Goal: Task Accomplishment & Management: Complete application form

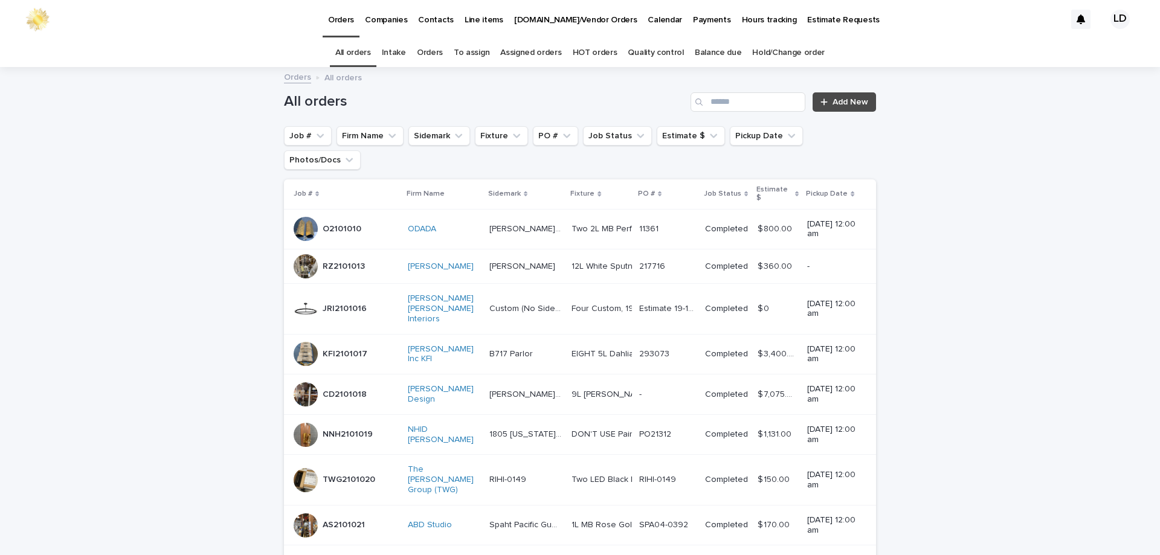
click at [430, 50] on link "Orders" at bounding box center [430, 53] width 26 height 28
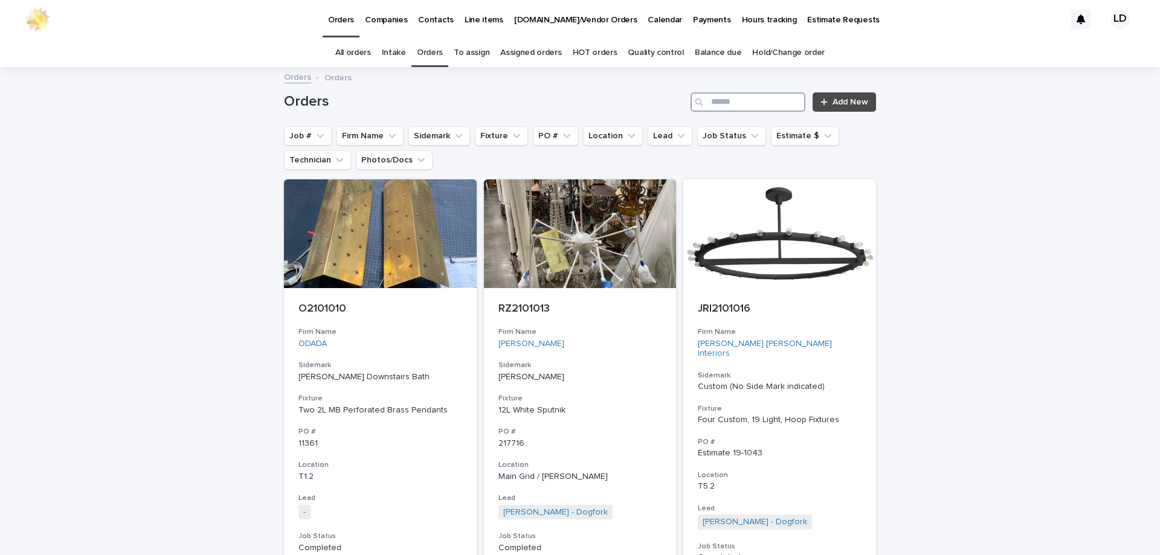
click at [754, 103] on input "Search" at bounding box center [748, 101] width 115 height 19
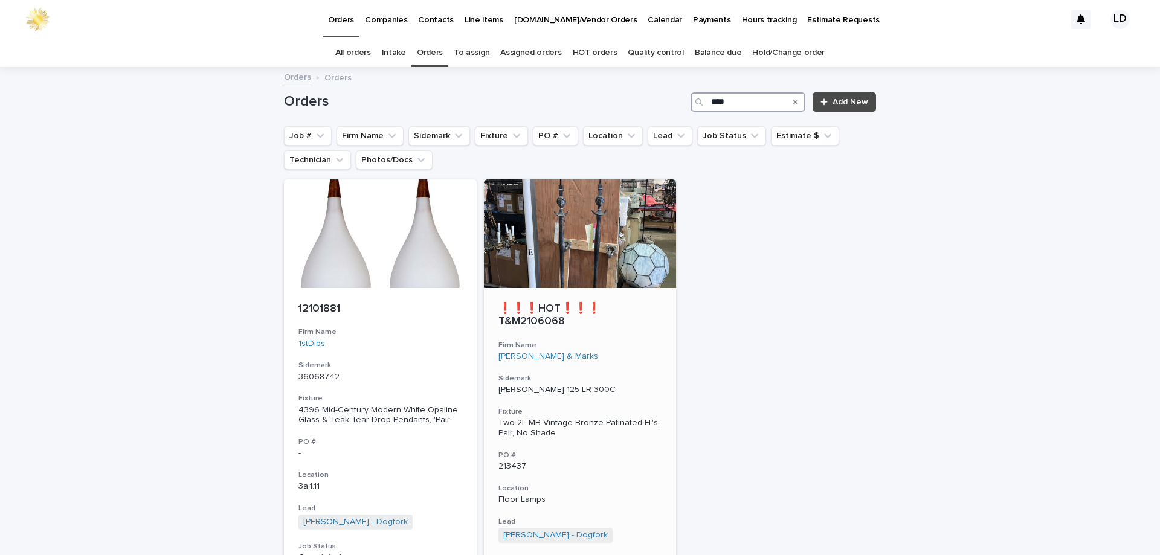
type input "****"
click at [641, 374] on h3 "Sidemark" at bounding box center [581, 379] width 164 height 10
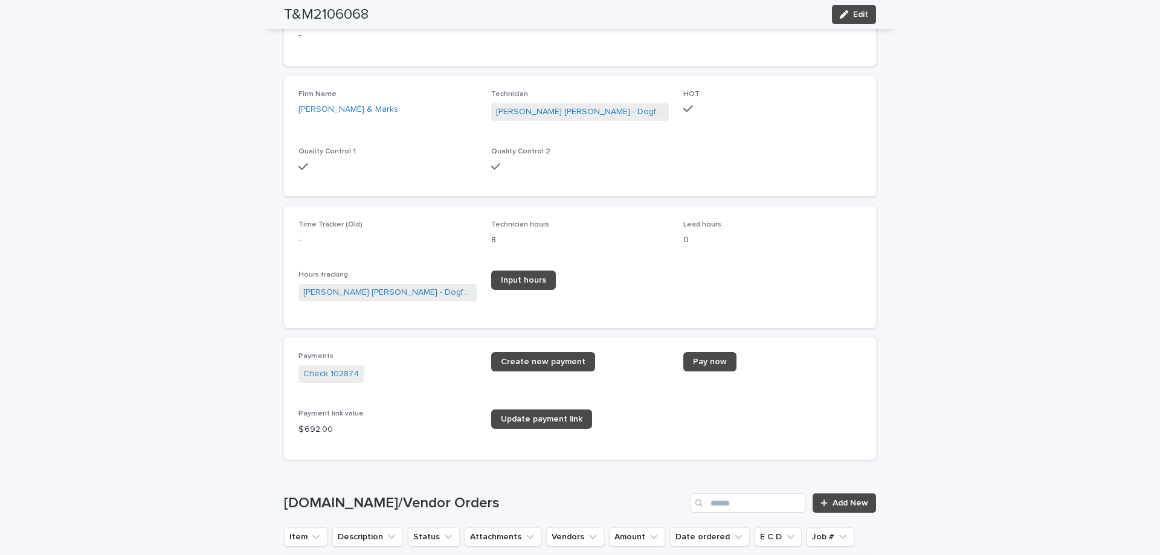
scroll to position [1692, 0]
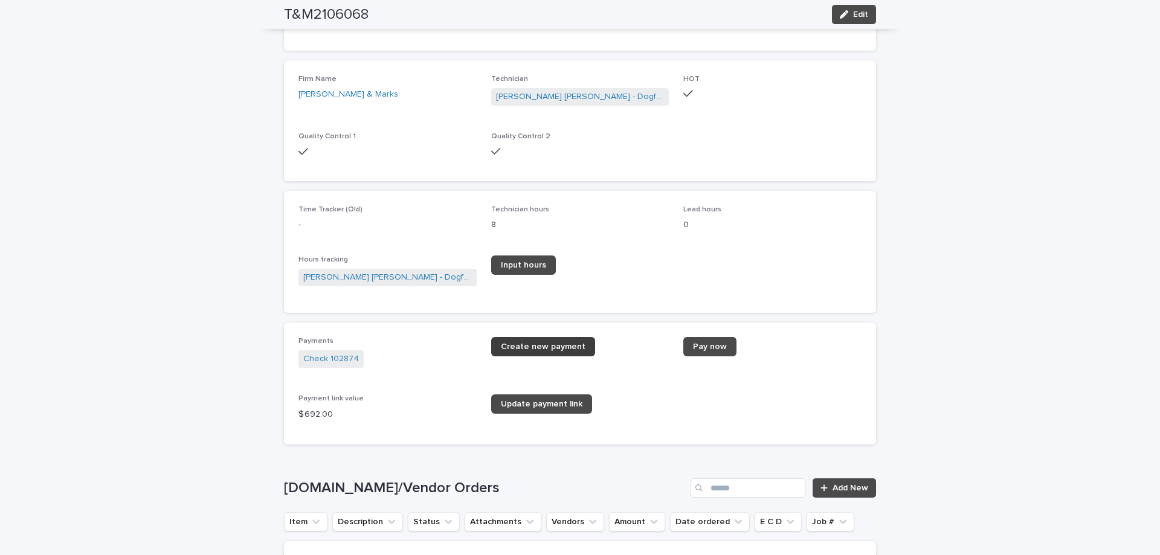
click at [525, 348] on span "Create new payment" at bounding box center [543, 347] width 85 height 8
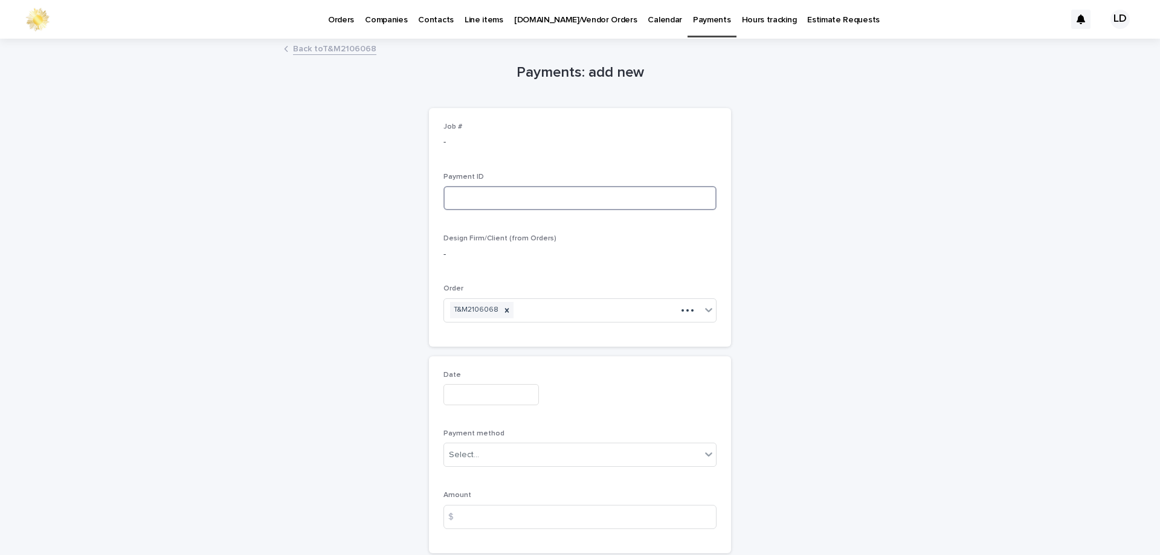
click at [474, 195] on input at bounding box center [580, 198] width 273 height 24
type input "**********"
click at [462, 393] on input "text" at bounding box center [491, 394] width 95 height 21
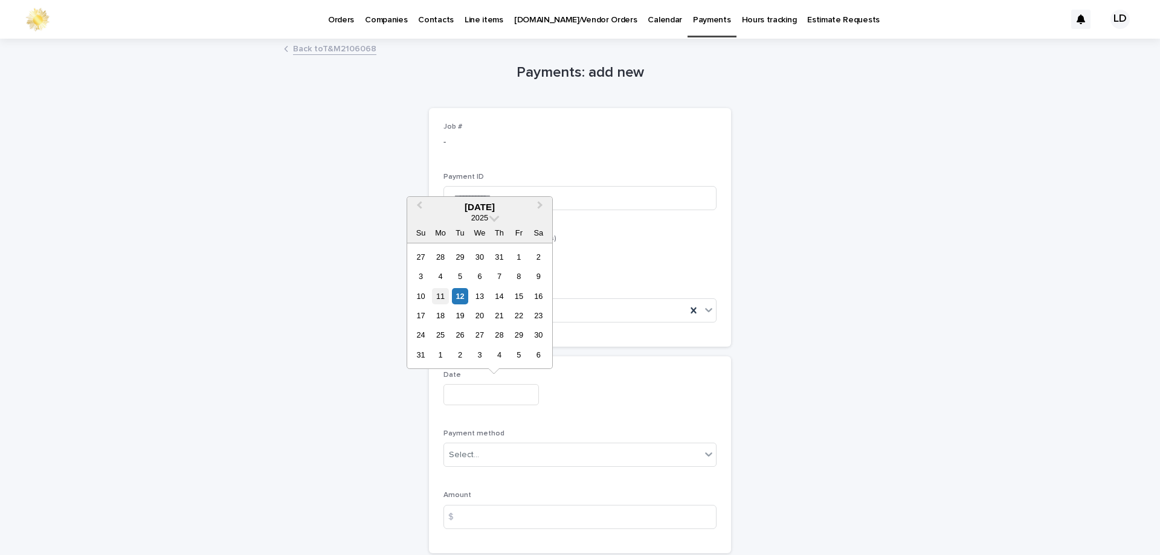
click at [440, 296] on div "11" at bounding box center [440, 296] width 16 height 16
type input "**********"
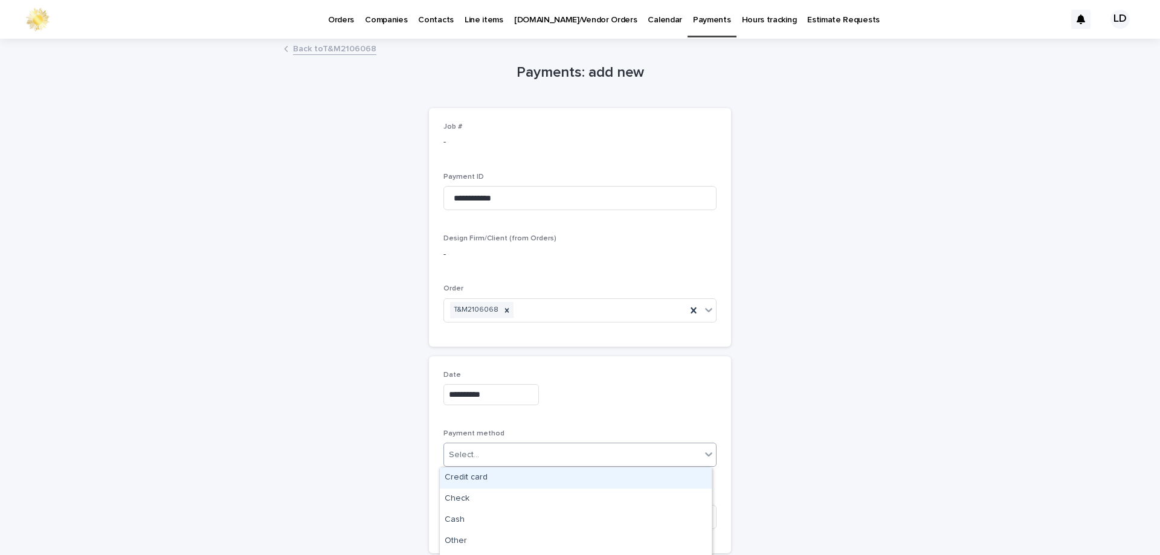
click at [488, 459] on div "Select..." at bounding box center [572, 455] width 257 height 20
click at [479, 496] on div "Check" at bounding box center [576, 499] width 272 height 21
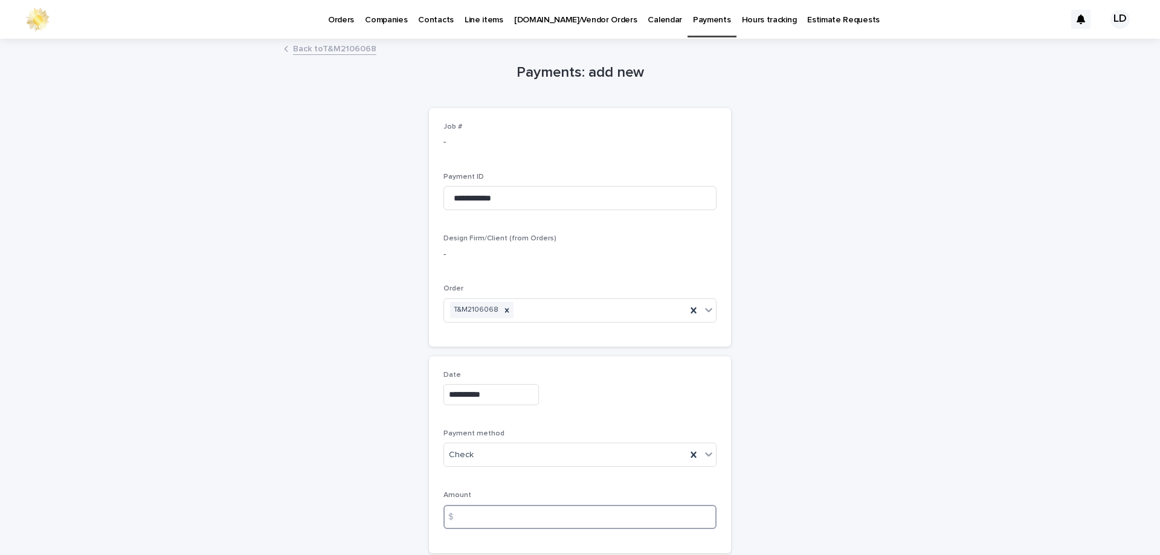
click at [475, 509] on input at bounding box center [580, 517] width 273 height 24
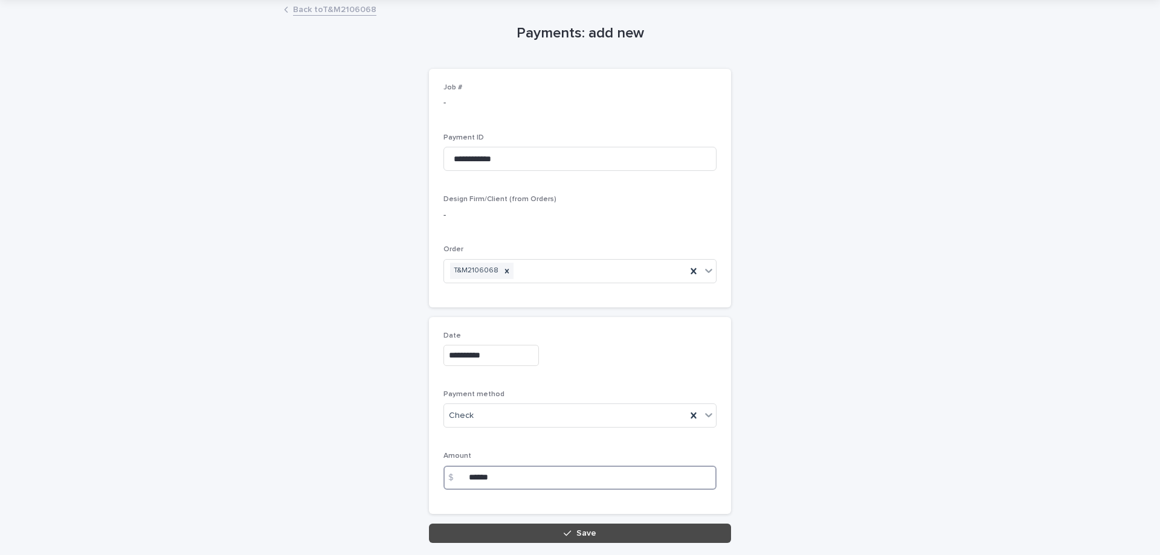
scroll to position [60, 0]
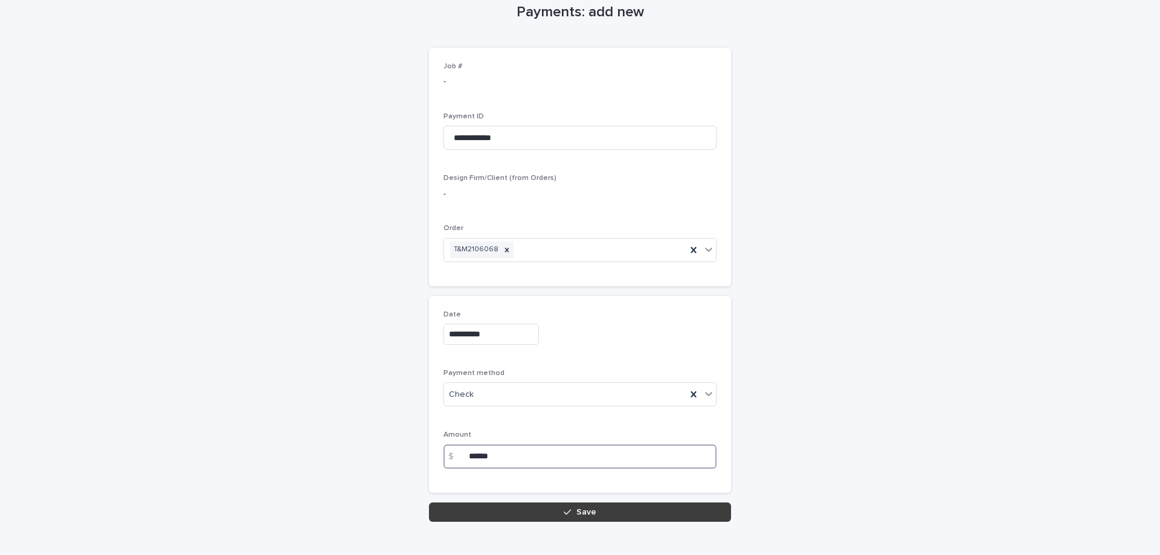
type input "******"
click at [546, 514] on button "Save" at bounding box center [580, 512] width 302 height 19
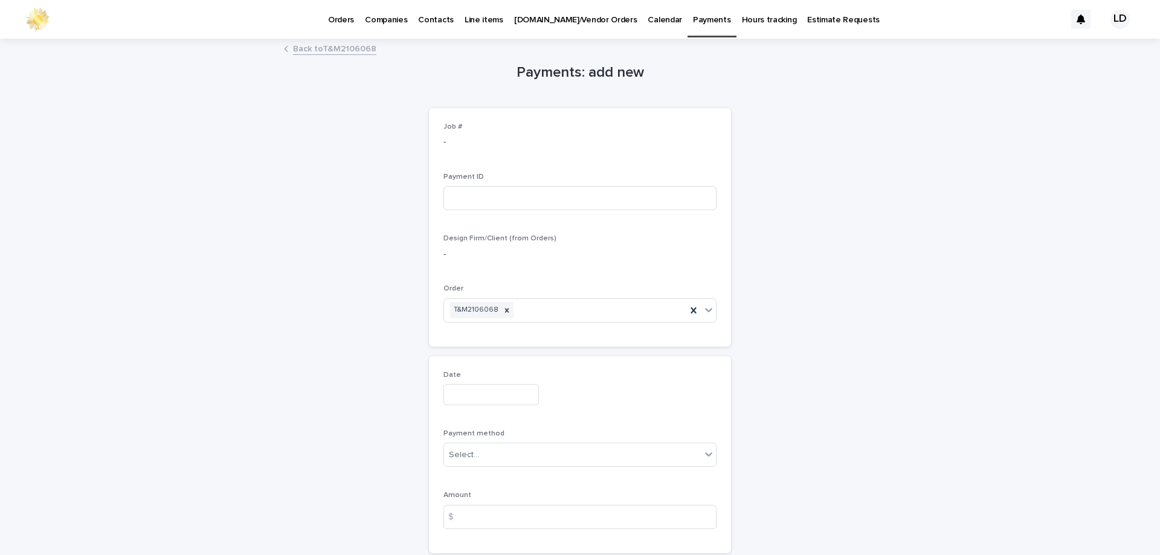
click at [311, 49] on link "Back to T&M2106068" at bounding box center [334, 48] width 83 height 14
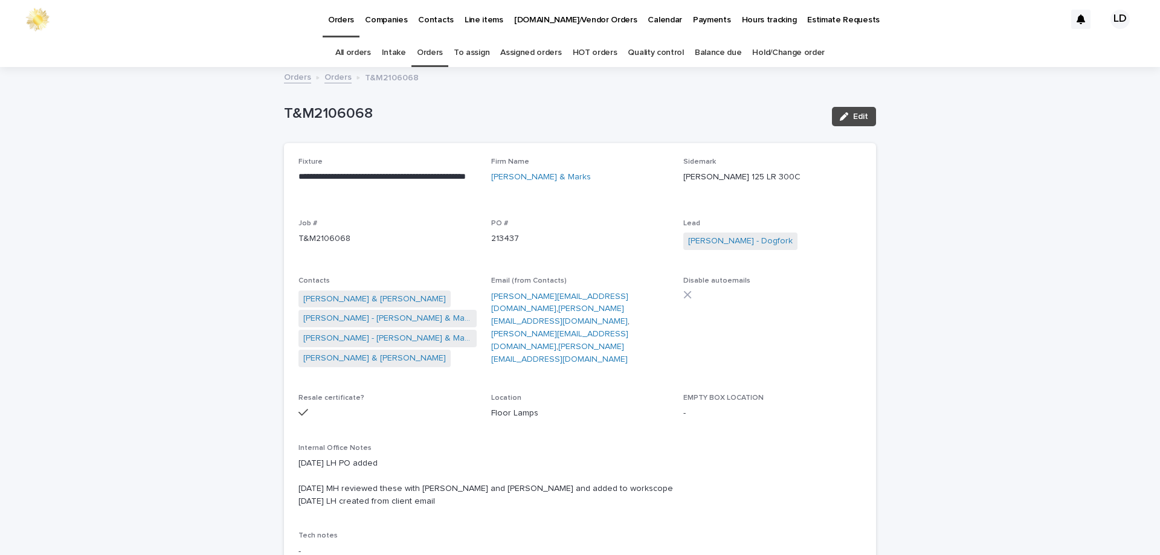
click at [442, 51] on link "Orders" at bounding box center [430, 53] width 26 height 28
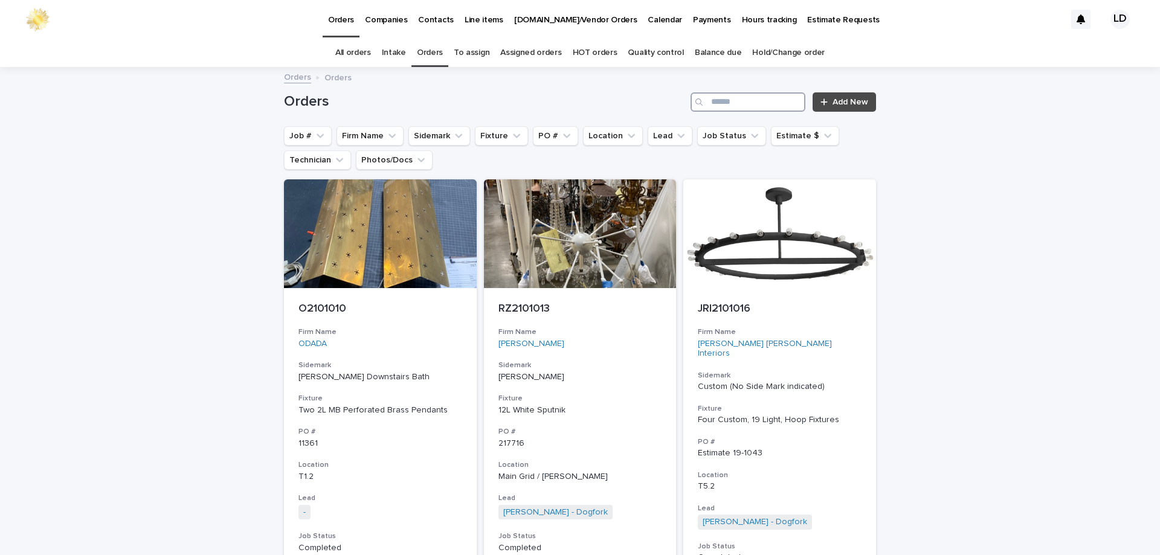
click at [734, 106] on input "Search" at bounding box center [748, 101] width 115 height 19
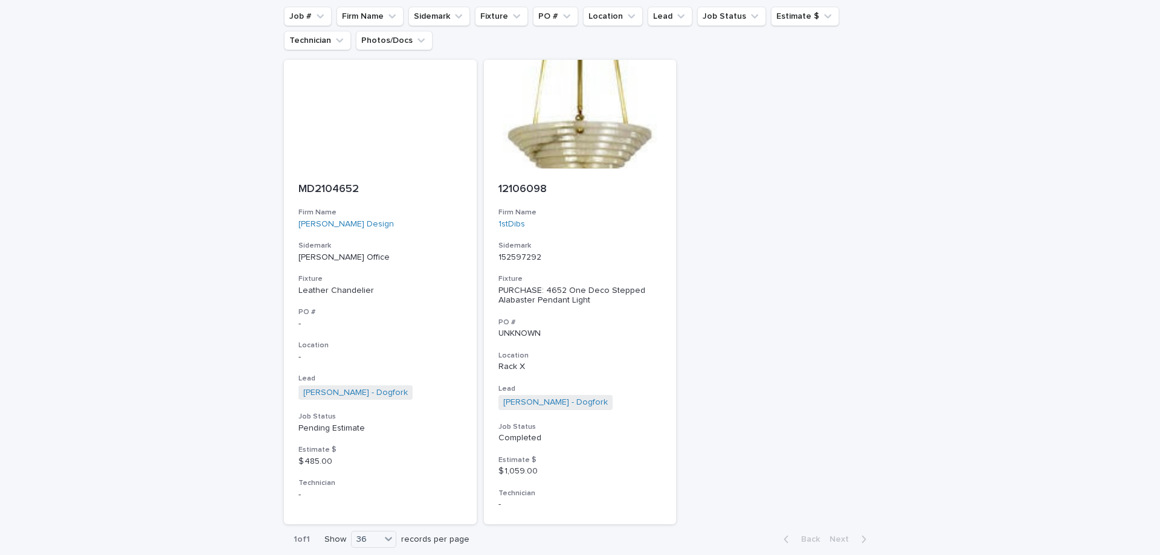
scroll to position [121, 0]
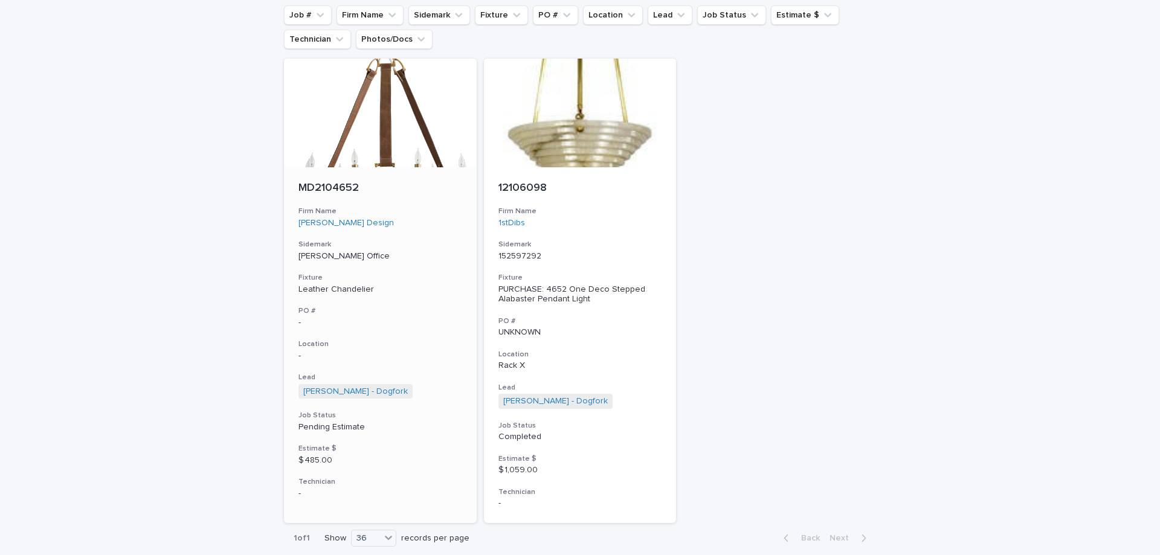
type input "****"
click at [430, 280] on h3 "Fixture" at bounding box center [381, 278] width 164 height 10
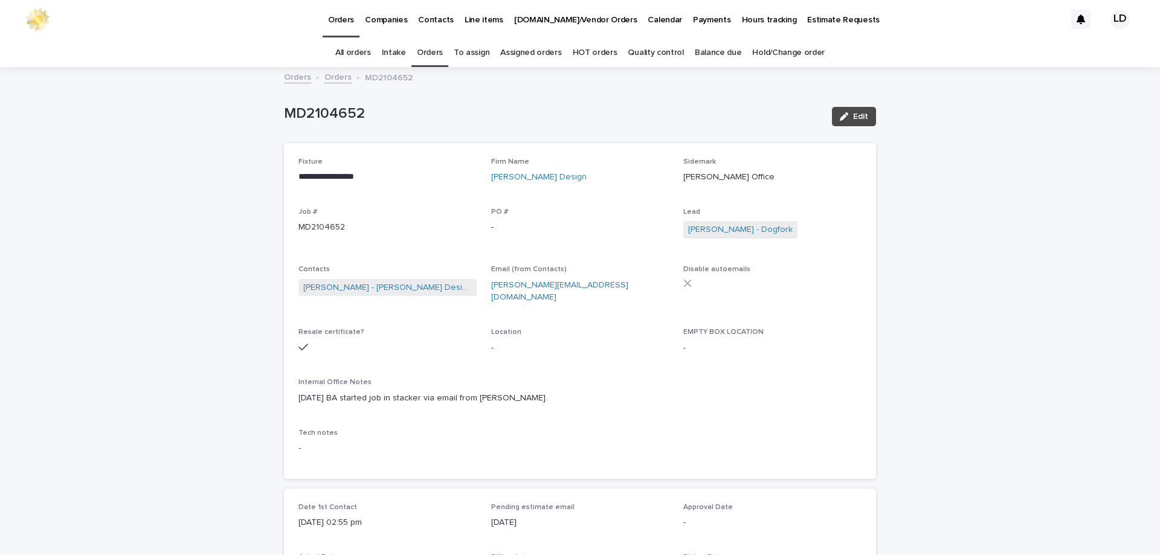
click at [423, 55] on link "Orders" at bounding box center [430, 53] width 26 height 28
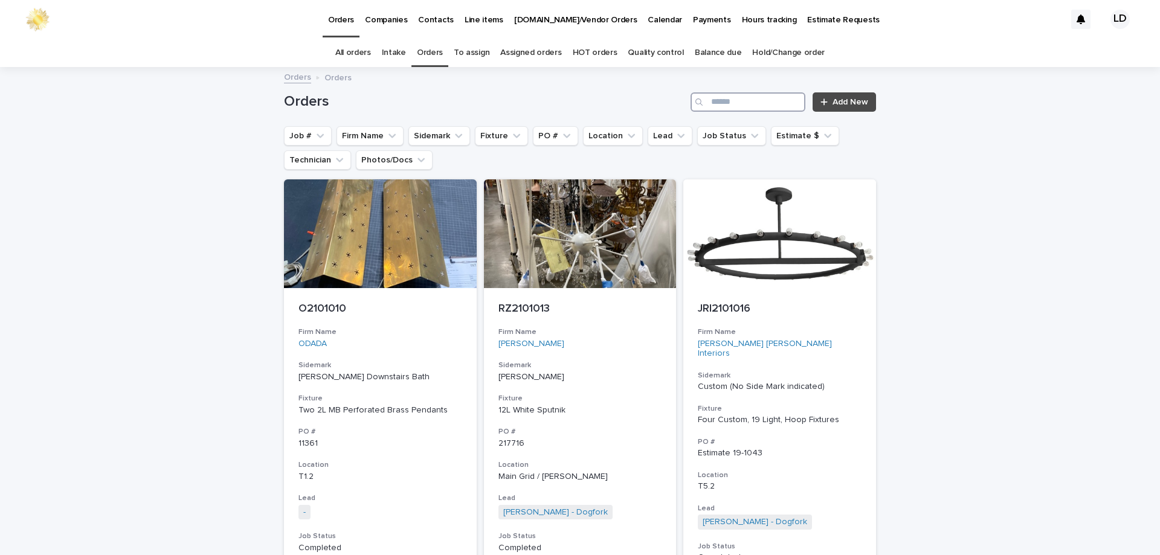
click at [725, 110] on input "Search" at bounding box center [748, 101] width 115 height 19
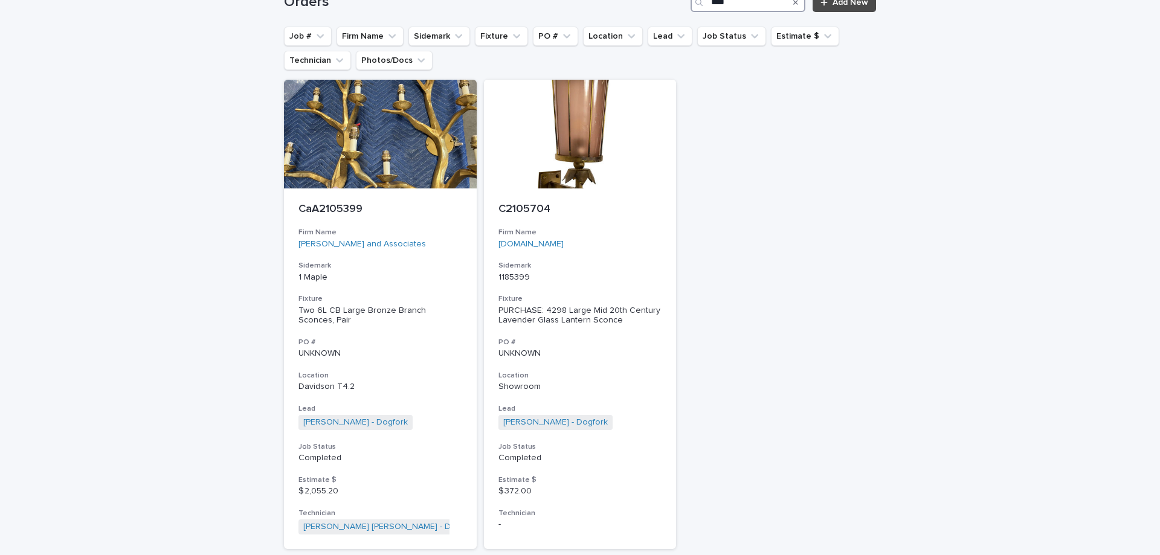
scroll to position [121, 0]
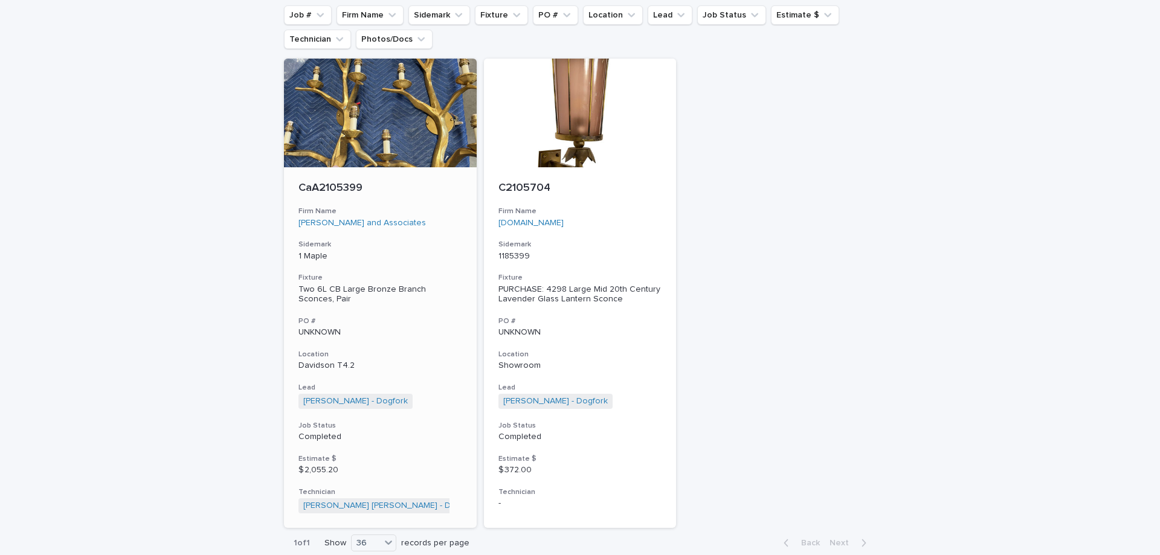
type input "****"
click at [385, 326] on div "UNKNOWN" at bounding box center [381, 331] width 164 height 13
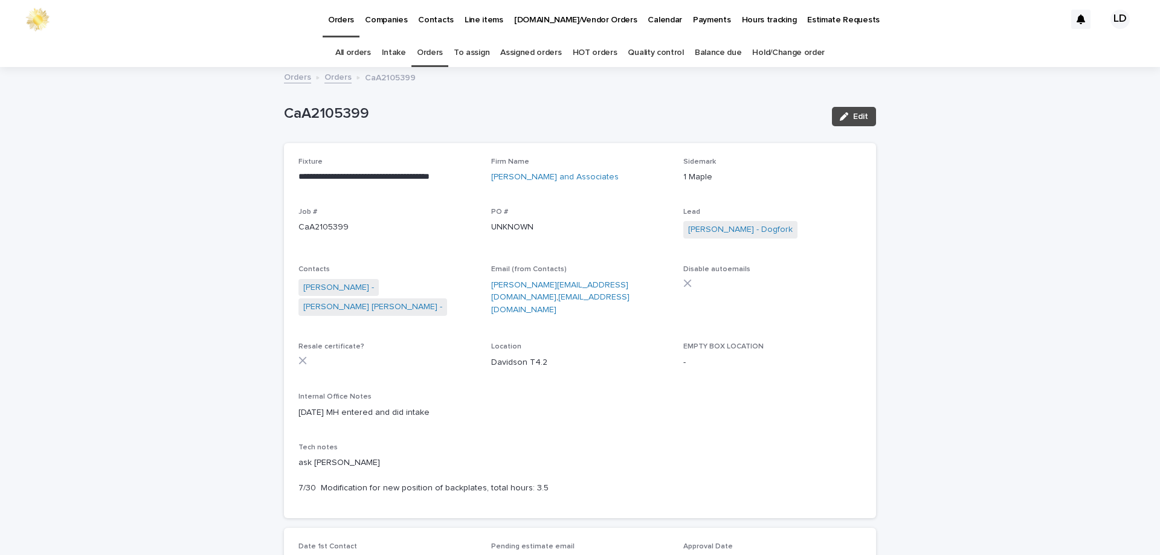
click at [441, 57] on link "Orders" at bounding box center [430, 53] width 26 height 28
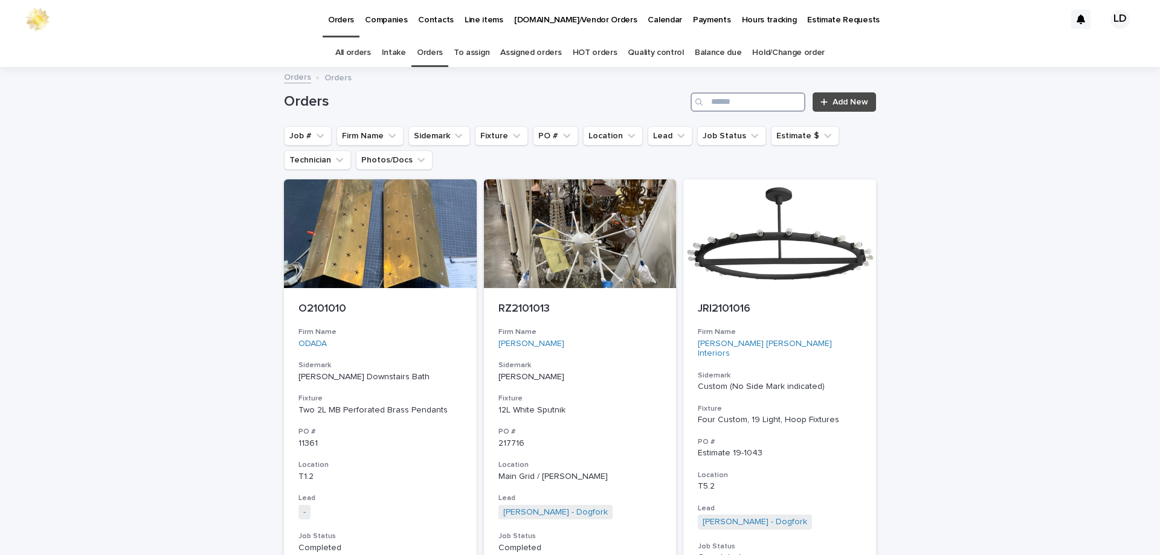
click at [745, 108] on input "Search" at bounding box center [748, 101] width 115 height 19
click at [739, 103] on input "Search" at bounding box center [748, 101] width 115 height 19
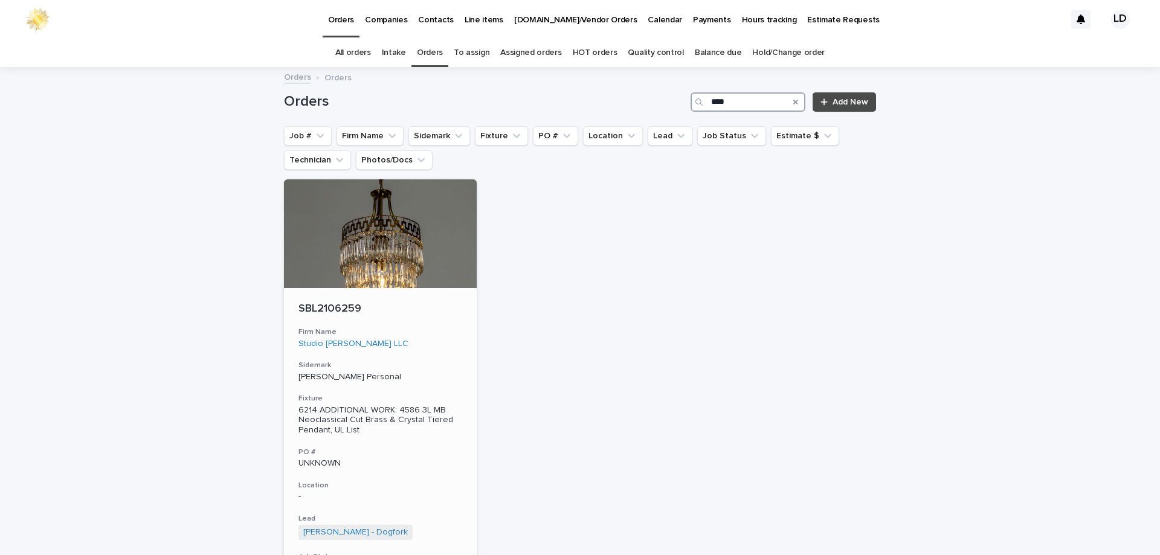
type input "****"
click at [444, 334] on h3 "Firm Name" at bounding box center [381, 333] width 164 height 10
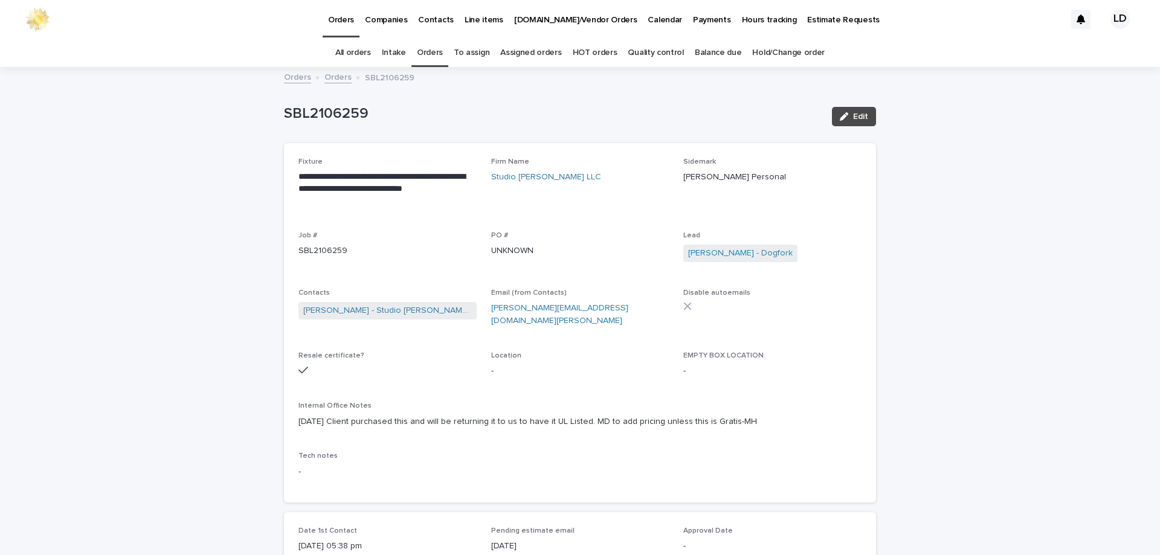
click at [430, 50] on link "Orders" at bounding box center [430, 53] width 26 height 28
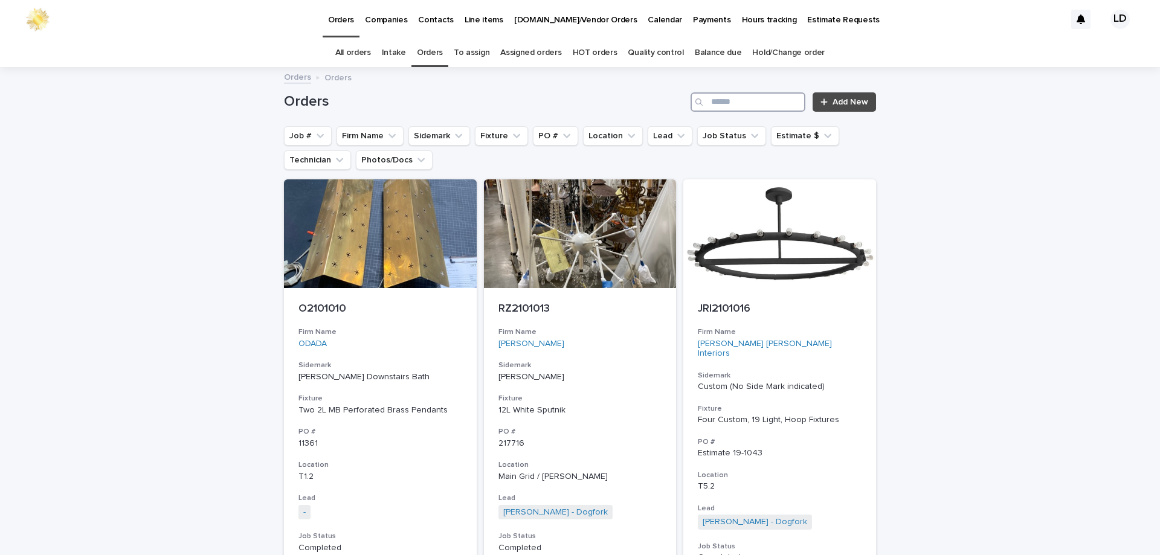
click at [723, 100] on input "Search" at bounding box center [748, 101] width 115 height 19
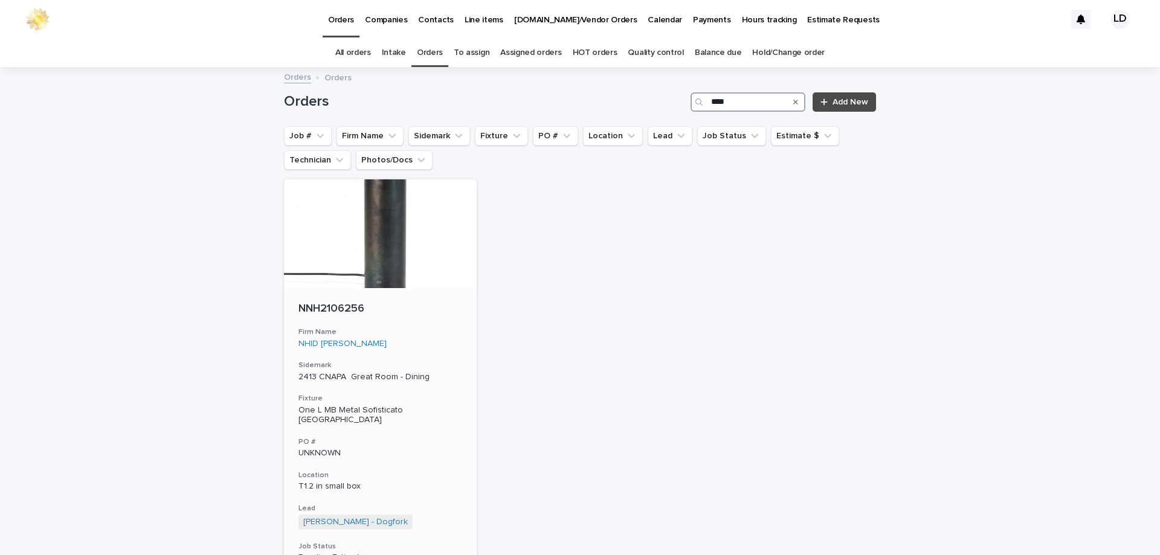
type input "****"
click at [434, 337] on h3 "Firm Name" at bounding box center [381, 333] width 164 height 10
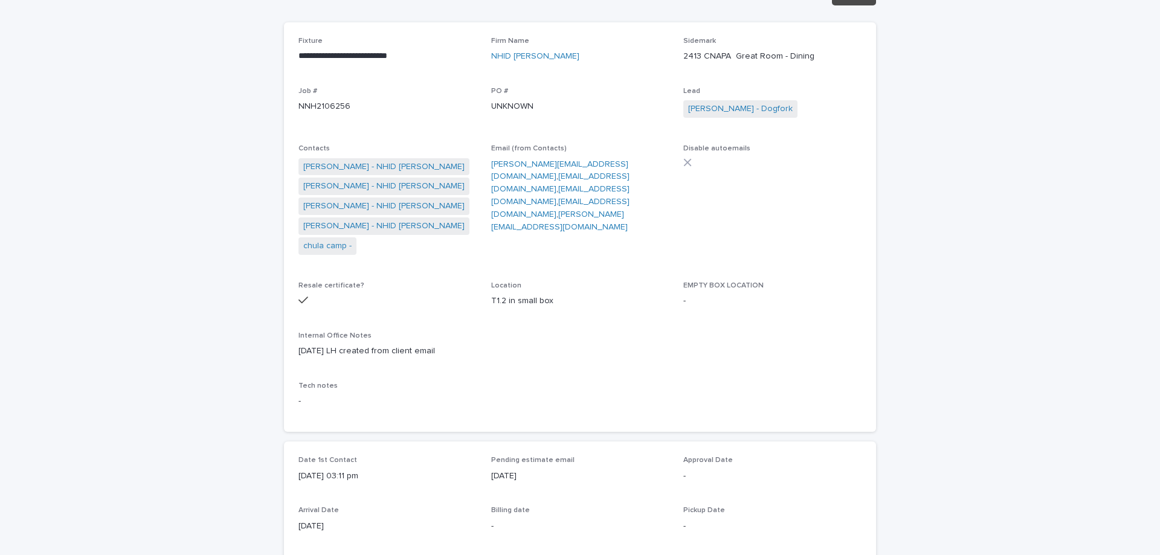
scroll to position [60, 0]
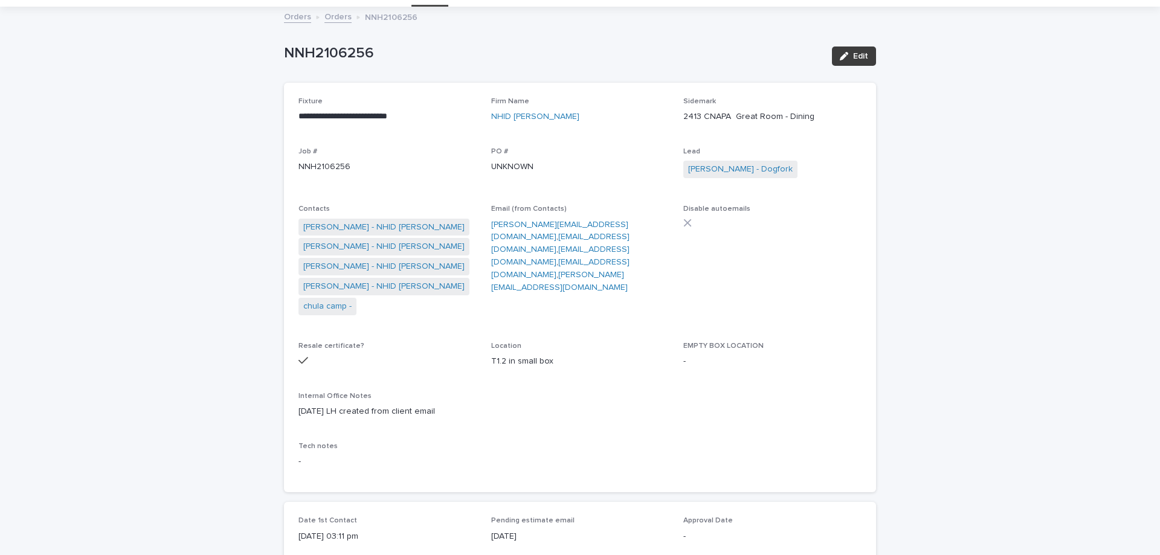
click at [853, 56] on span "Edit" at bounding box center [860, 56] width 15 height 8
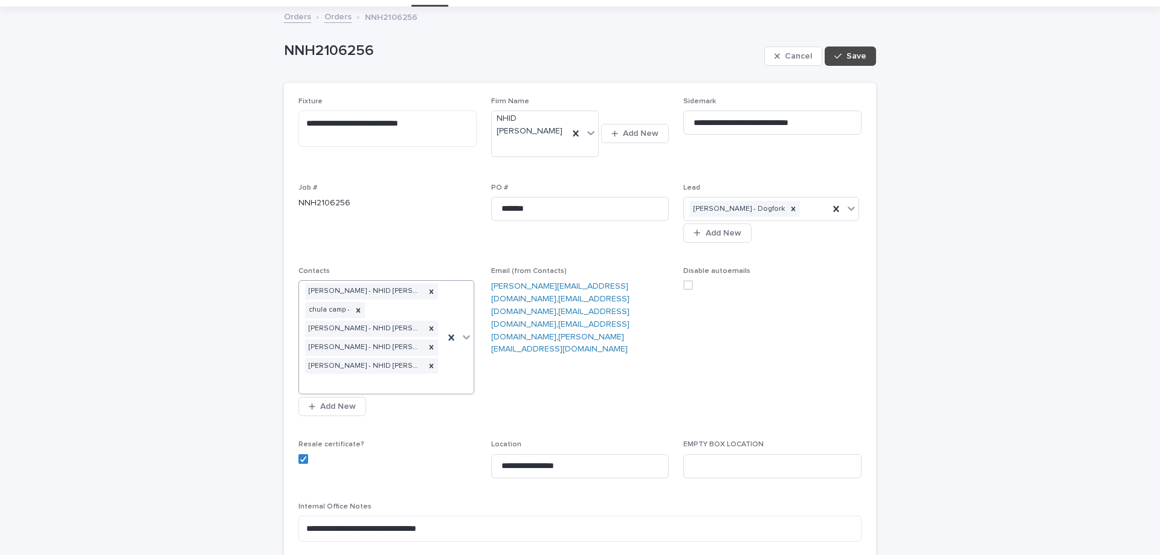
click at [375, 380] on div "Alejandro Cardenas - NHID Nicole Hollis chula camp - Heather Hopper - NHID Nico…" at bounding box center [371, 337] width 145 height 113
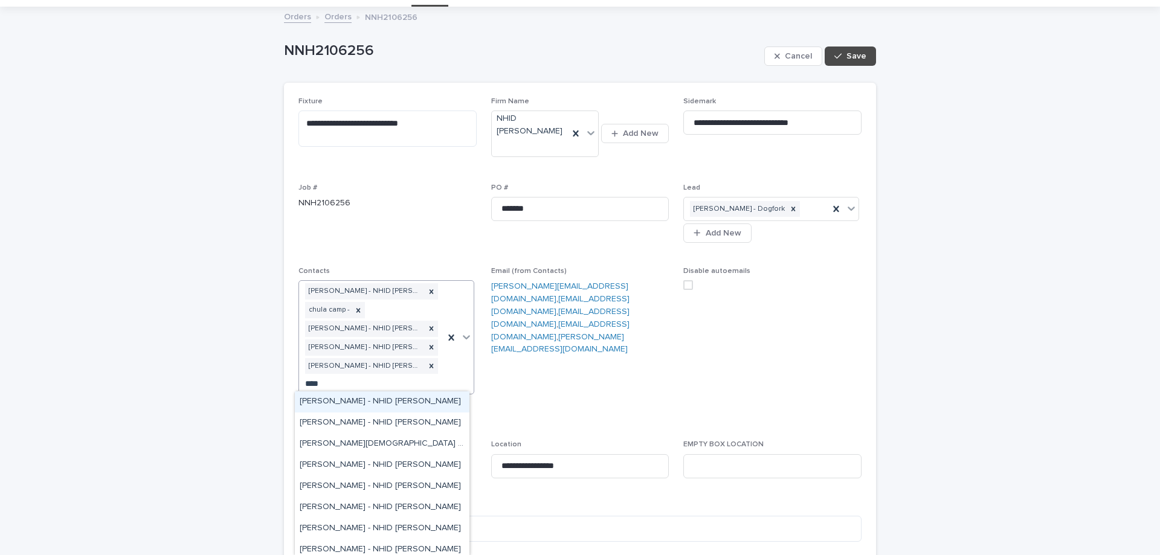
type input "*****"
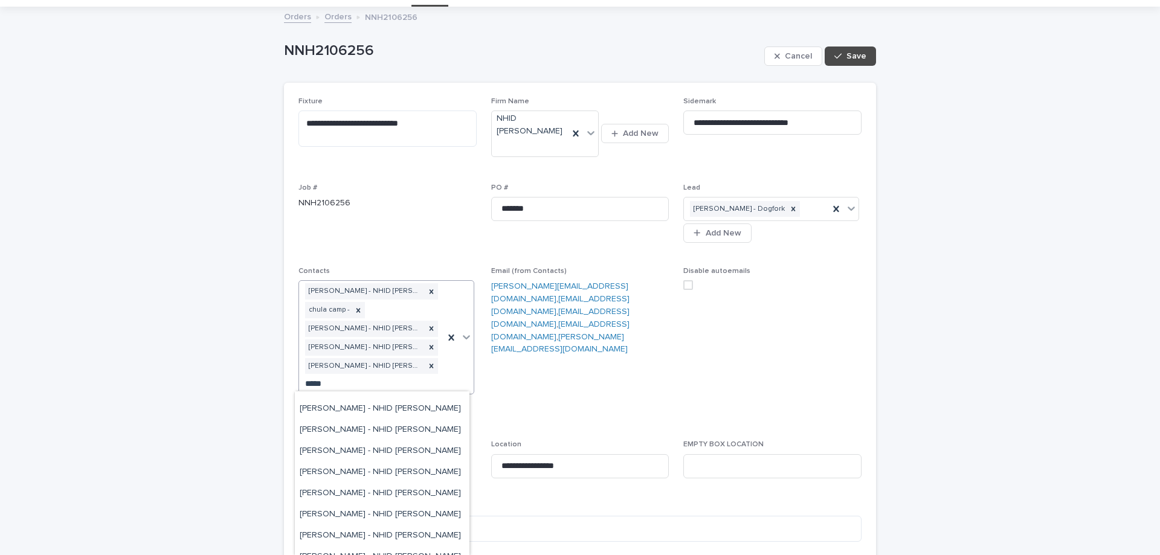
scroll to position [786, 0]
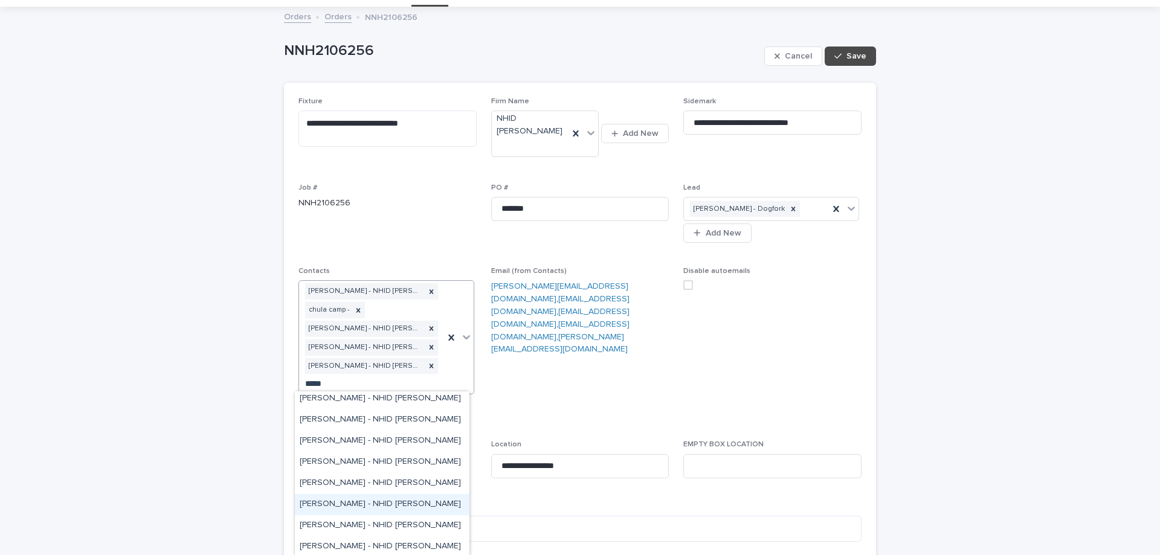
click at [348, 501] on div "Milla Petrolino - NHID Nicole Hollis" at bounding box center [382, 504] width 175 height 21
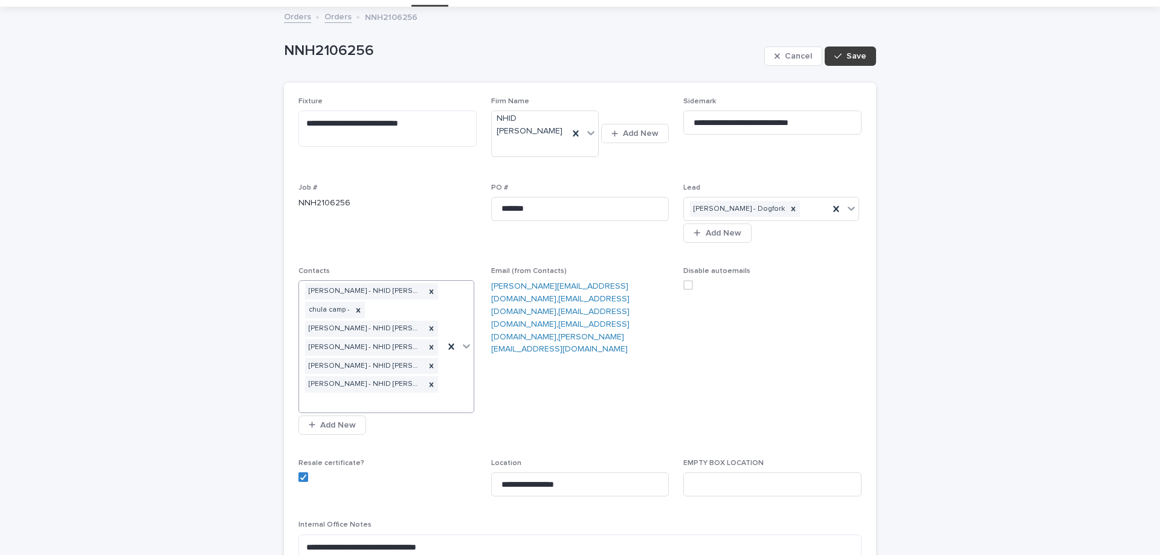
click at [852, 53] on span "Save" at bounding box center [857, 56] width 20 height 8
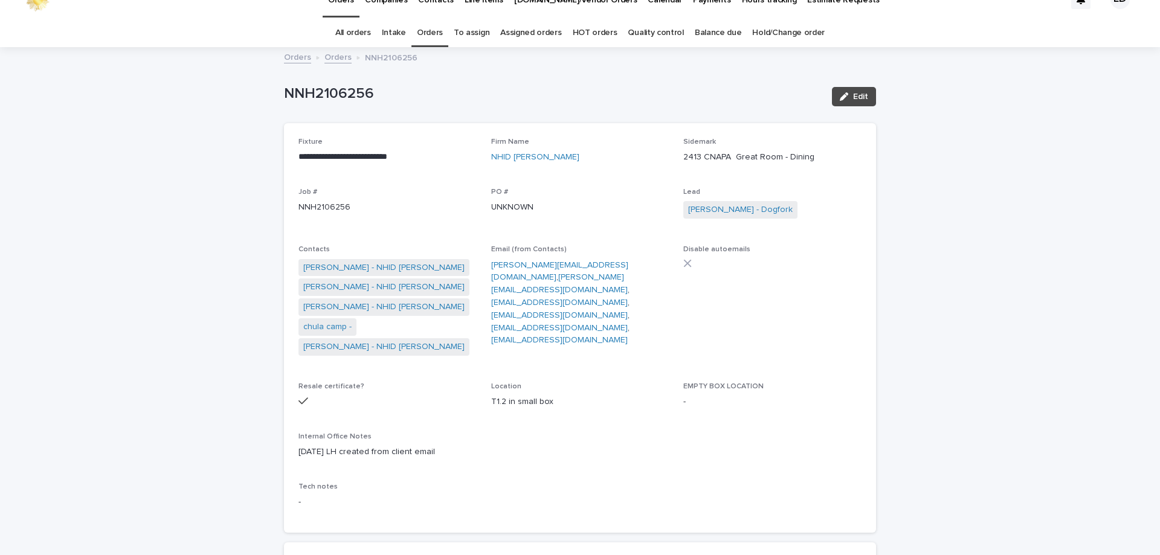
scroll to position [0, 0]
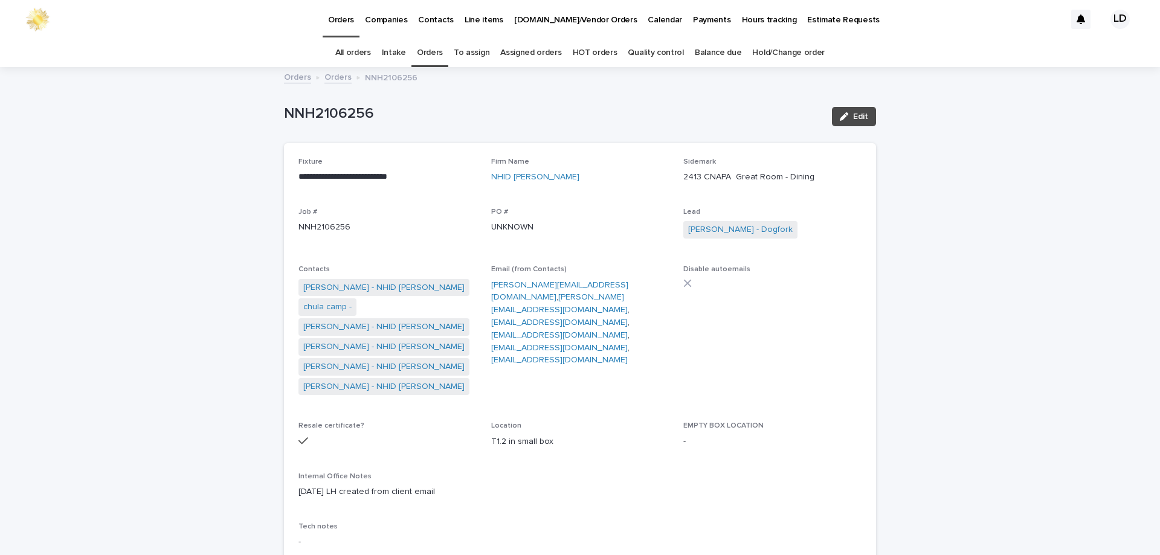
click at [424, 51] on link "Orders" at bounding box center [430, 53] width 26 height 28
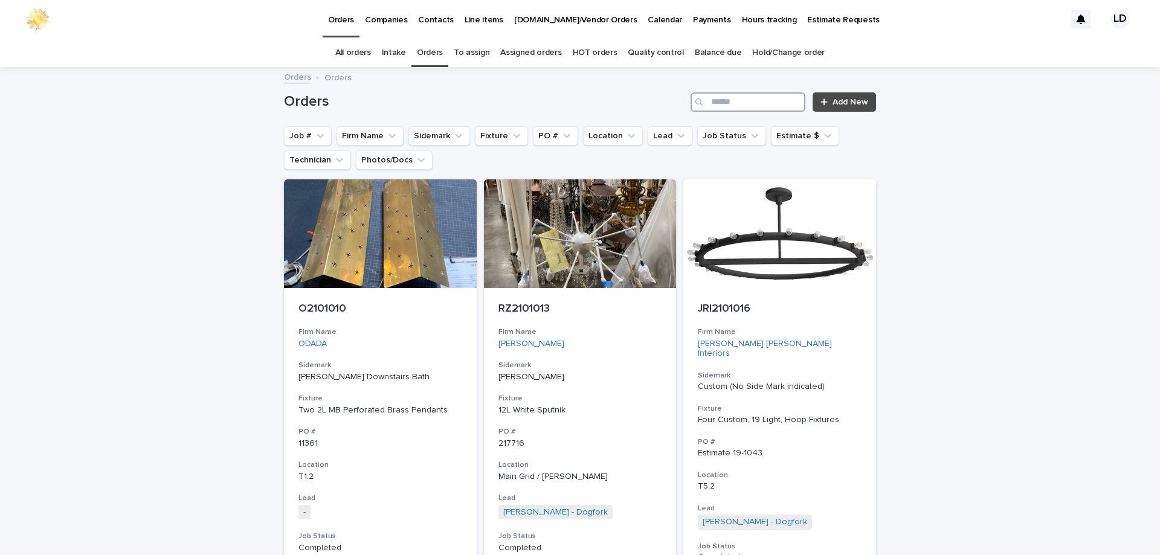
click at [735, 108] on input "Search" at bounding box center [748, 101] width 115 height 19
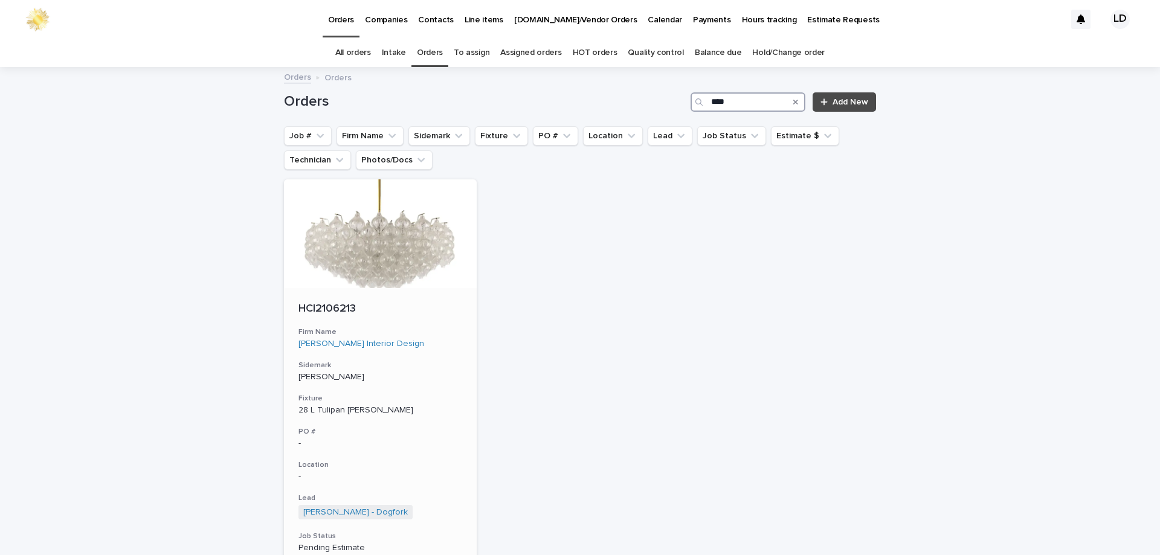
type input "****"
click at [453, 330] on h3 "Firm Name" at bounding box center [381, 333] width 164 height 10
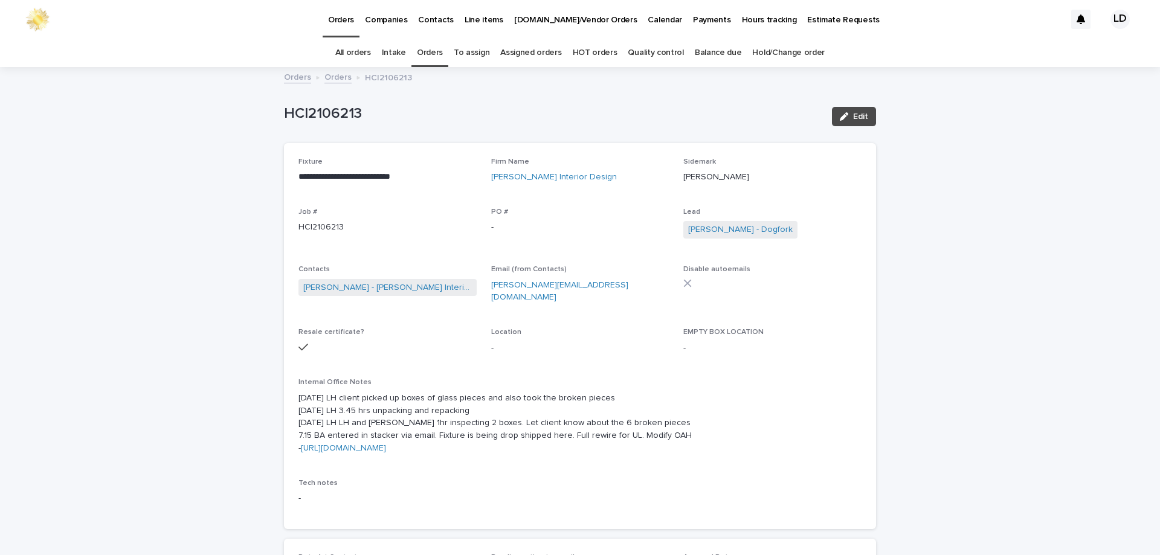
click at [430, 51] on link "Orders" at bounding box center [430, 53] width 26 height 28
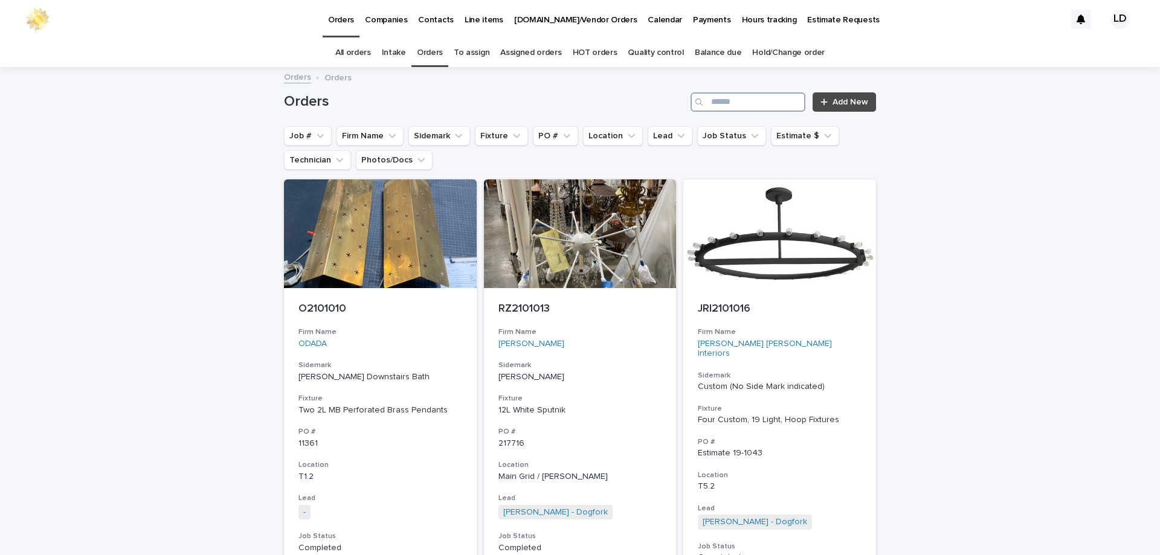
click at [740, 102] on input "Search" at bounding box center [748, 101] width 115 height 19
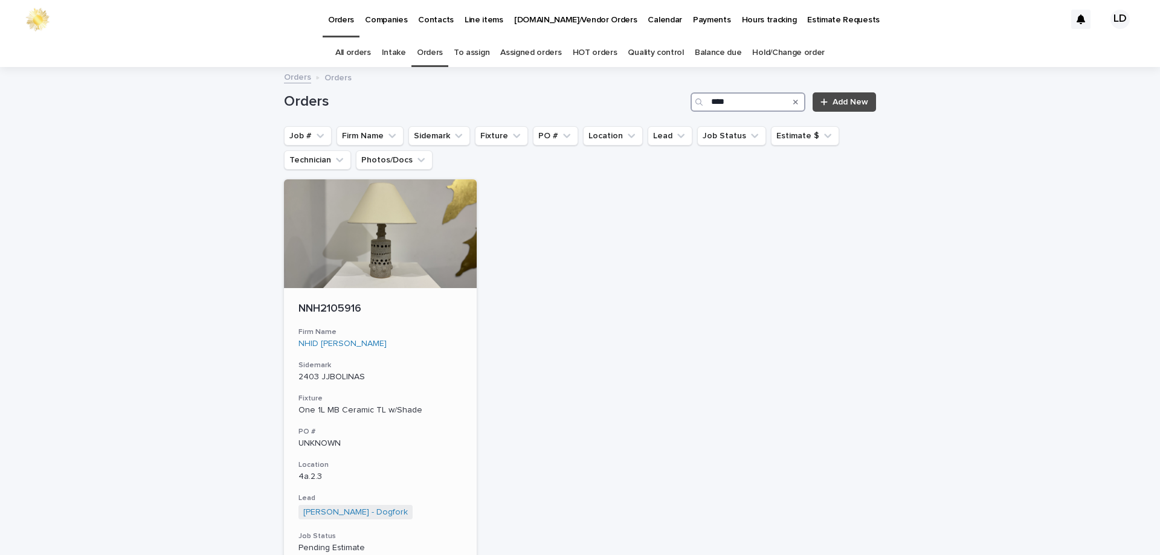
type input "****"
click at [448, 355] on div "NNH2105916 Firm Name NHID Nicole Hollis Sidemark 2403 JJBOLINAS Fixture One 1L …" at bounding box center [380, 461] width 193 height 346
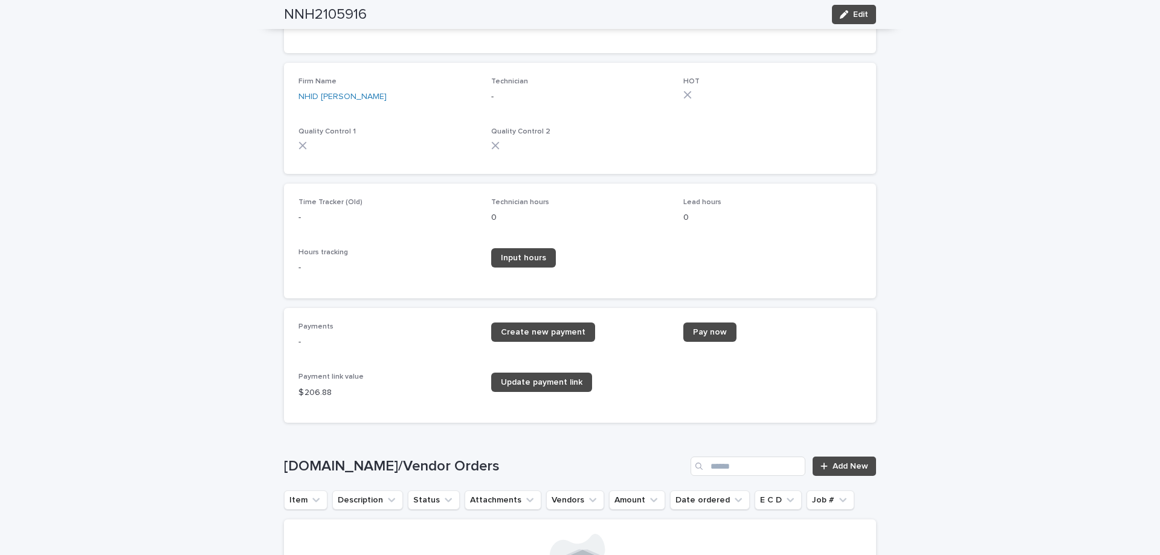
scroll to position [1753, 0]
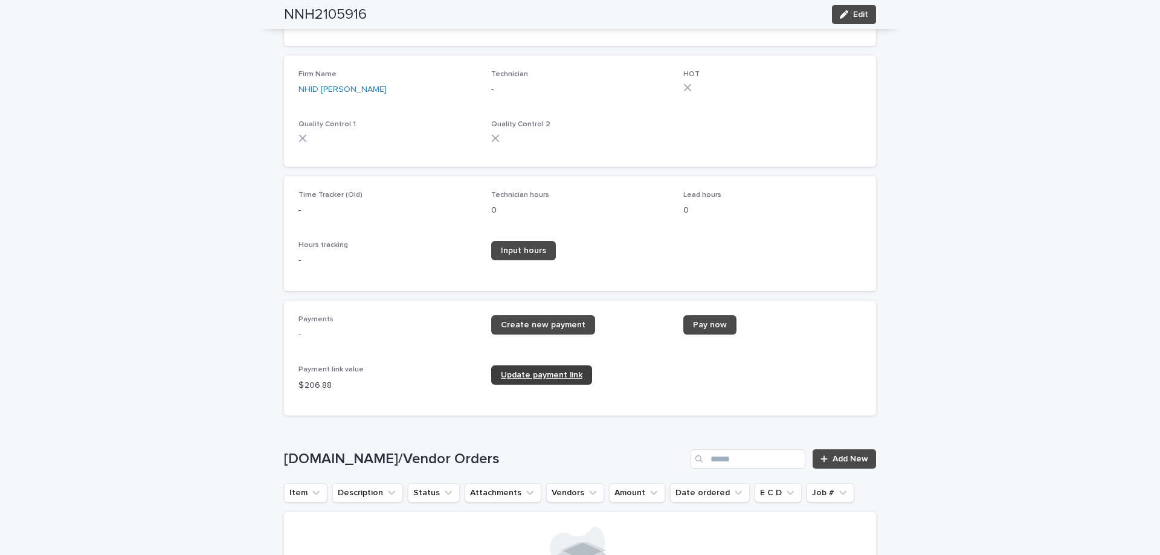
click at [547, 371] on span "Update payment link" at bounding box center [542, 375] width 82 height 8
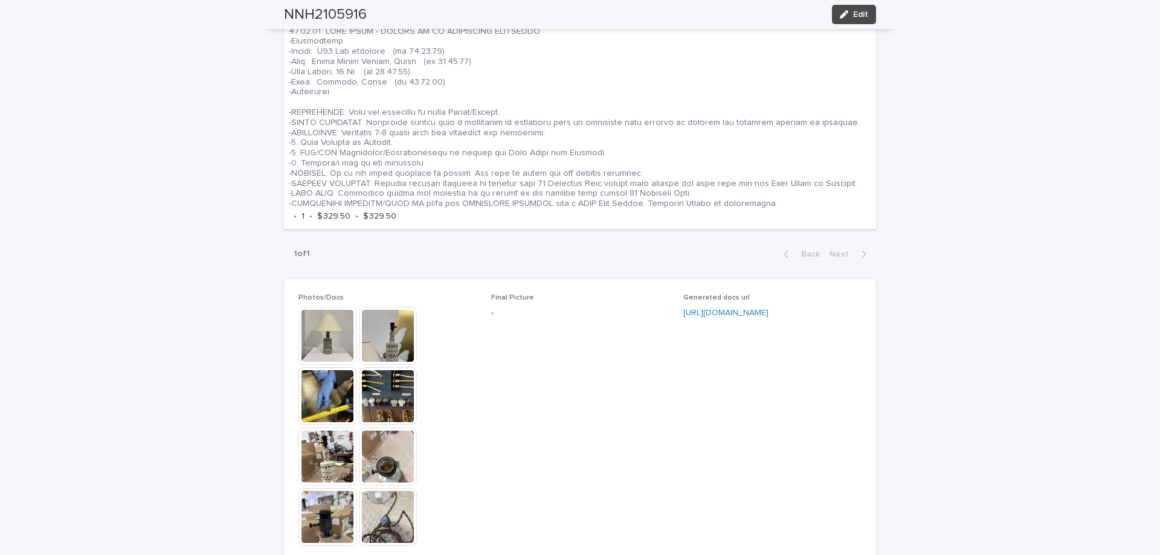
scroll to position [544, 0]
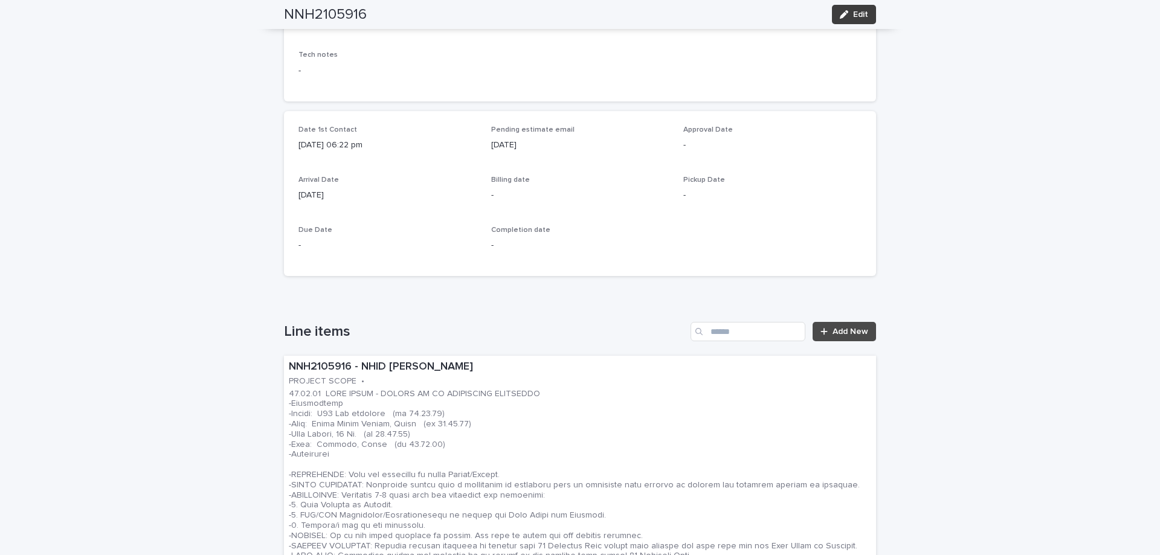
click at [853, 16] on span "Edit" at bounding box center [860, 14] width 15 height 8
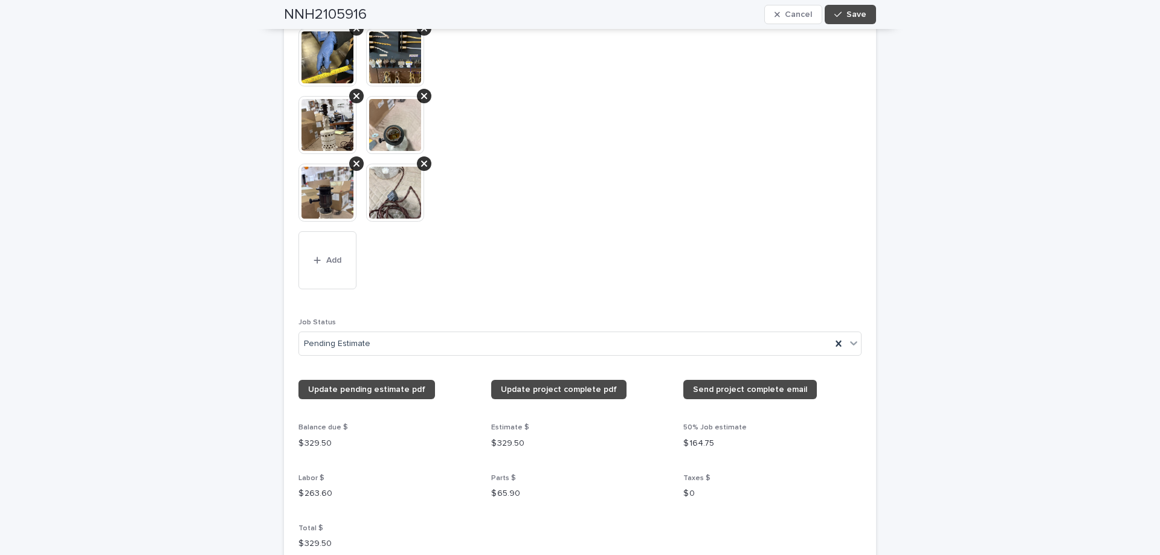
scroll to position [1390, 0]
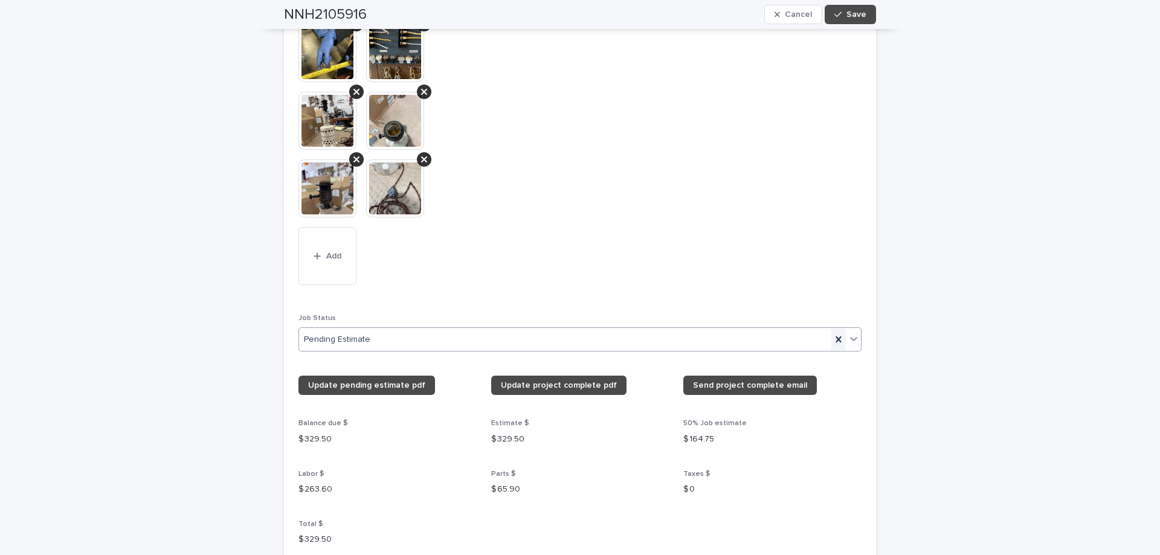
click at [833, 338] on icon at bounding box center [839, 340] width 12 height 12
click at [858, 18] on span "Save" at bounding box center [857, 14] width 20 height 8
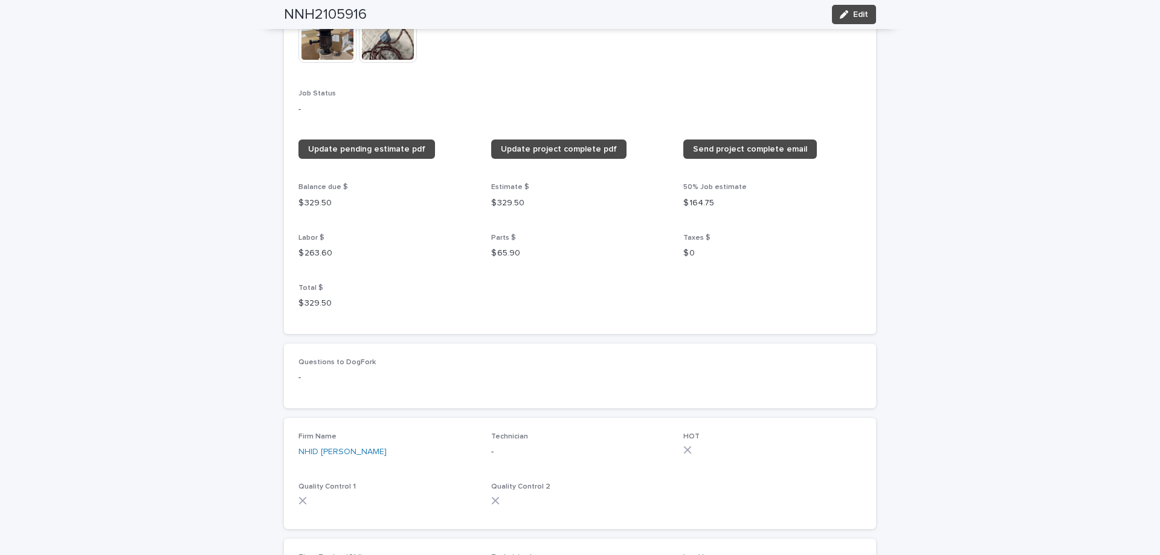
scroll to position [1221, 0]
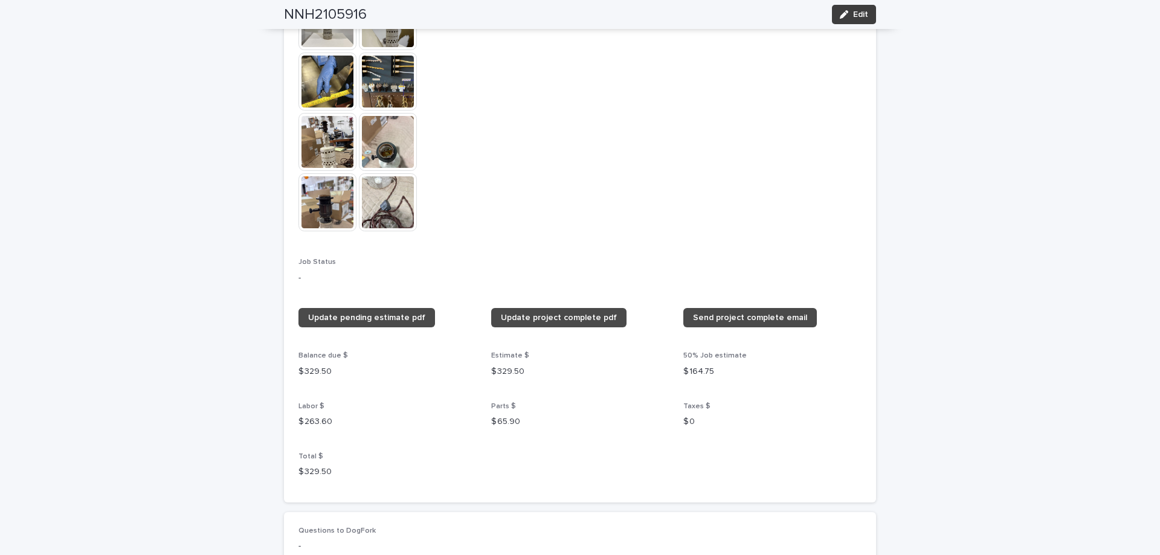
click at [864, 13] on button "Edit" at bounding box center [854, 14] width 44 height 19
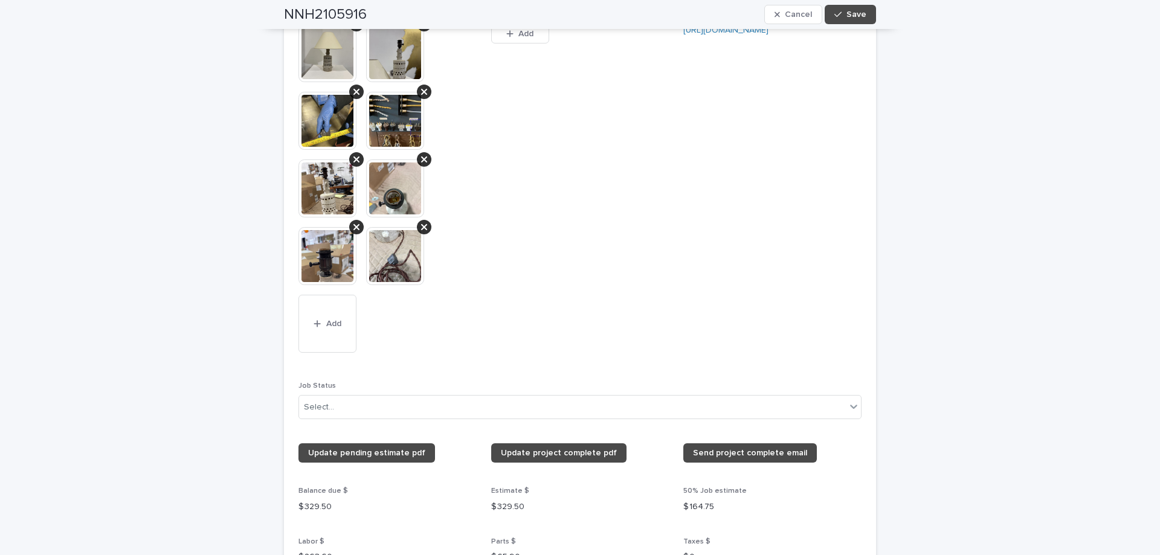
scroll to position [1349, 0]
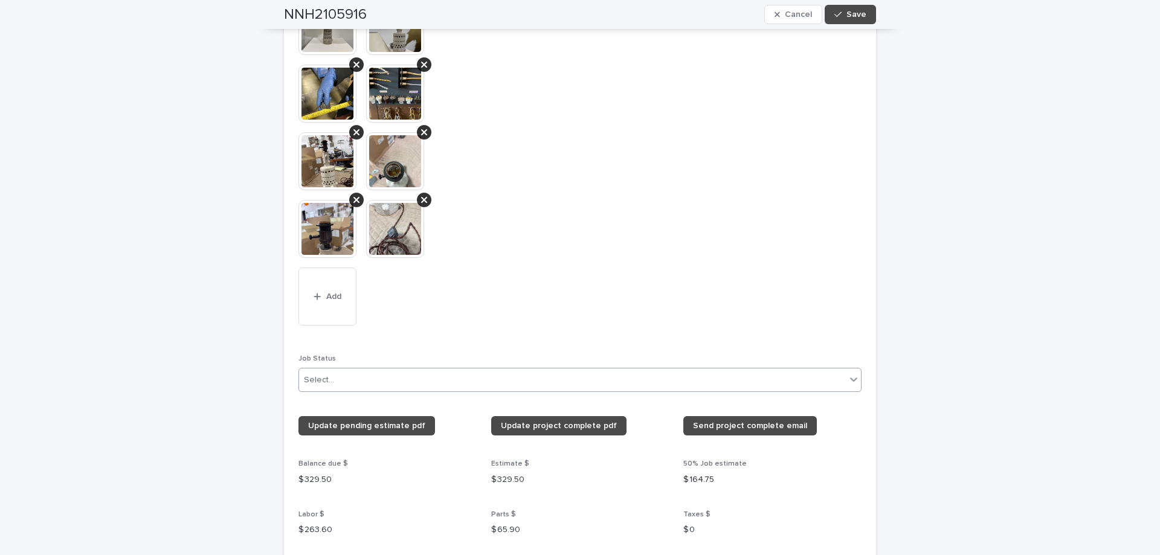
click at [848, 378] on icon at bounding box center [854, 379] width 12 height 12
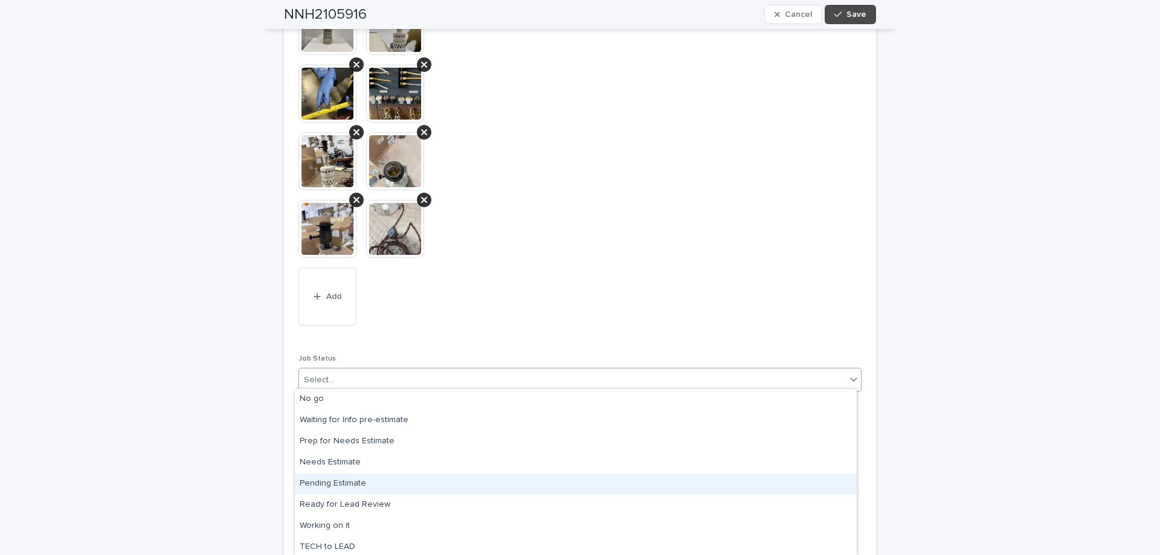
click at [464, 482] on div "Pending Estimate" at bounding box center [576, 484] width 562 height 21
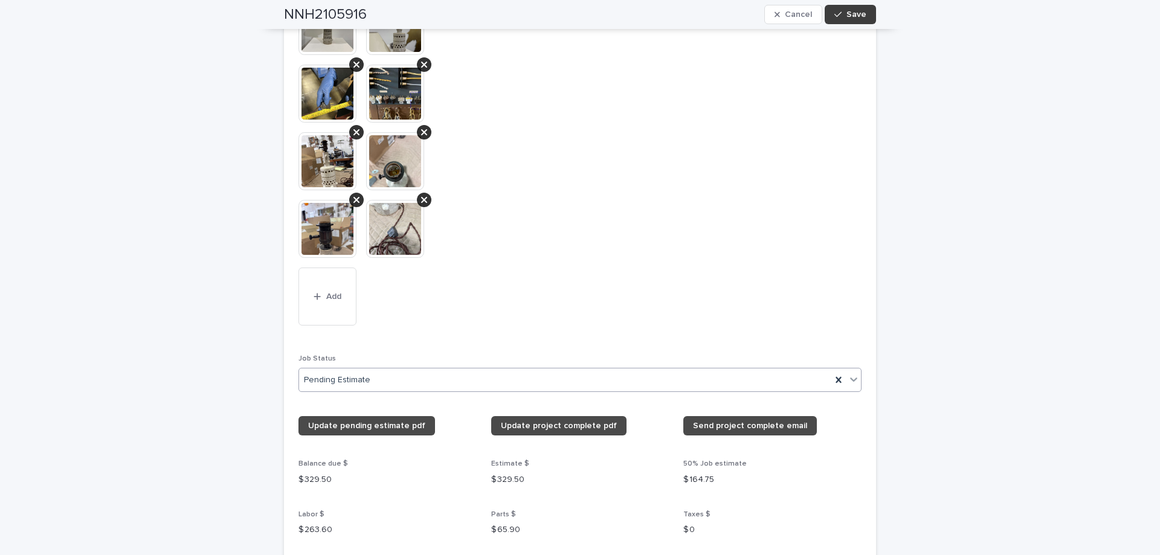
click at [847, 15] on span "Save" at bounding box center [857, 14] width 20 height 8
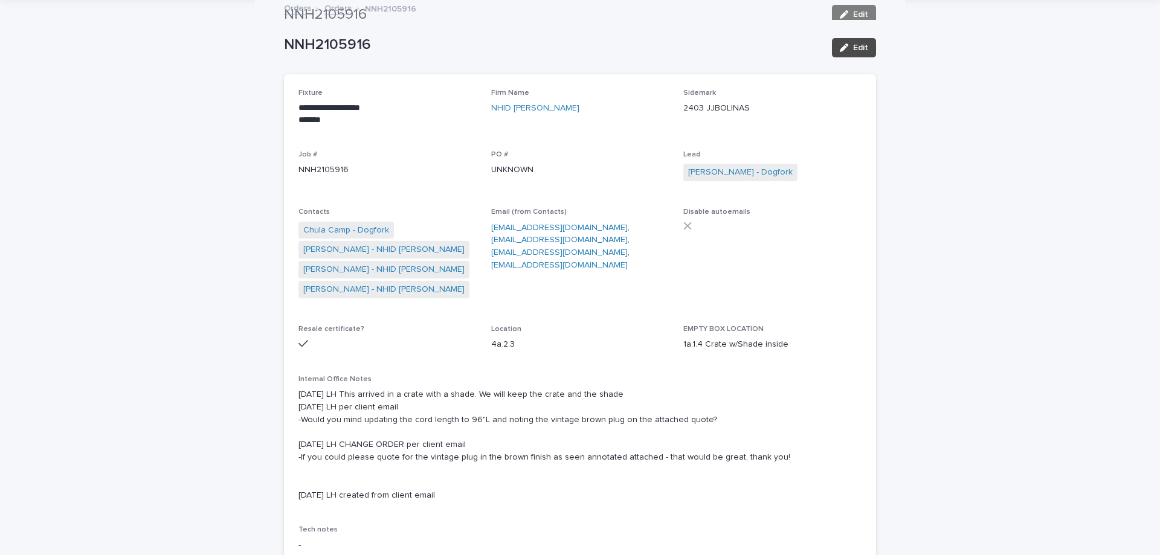
scroll to position [0, 0]
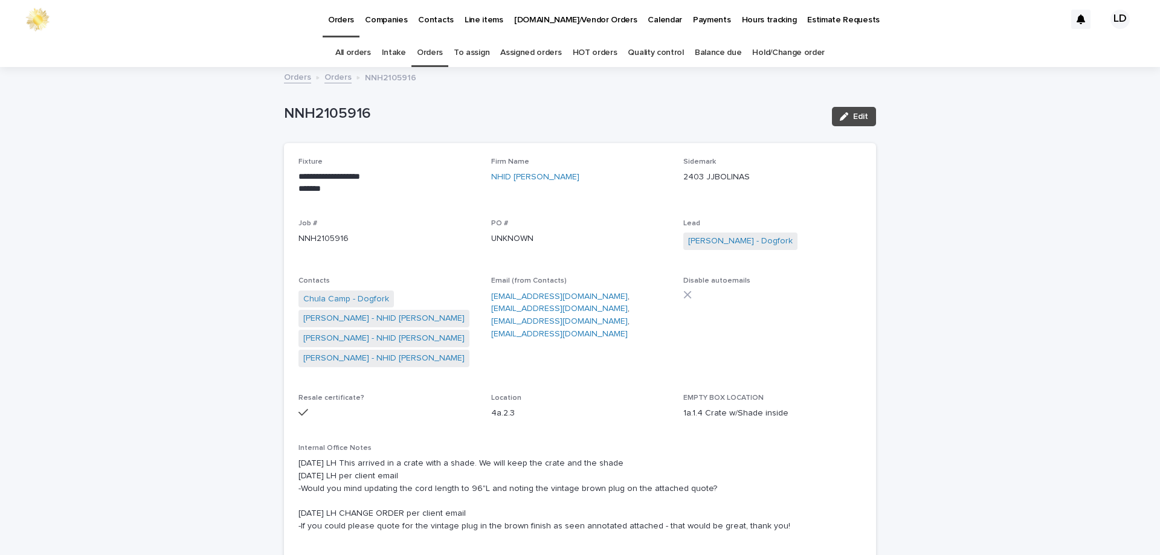
click at [421, 50] on link "Orders" at bounding box center [430, 53] width 26 height 28
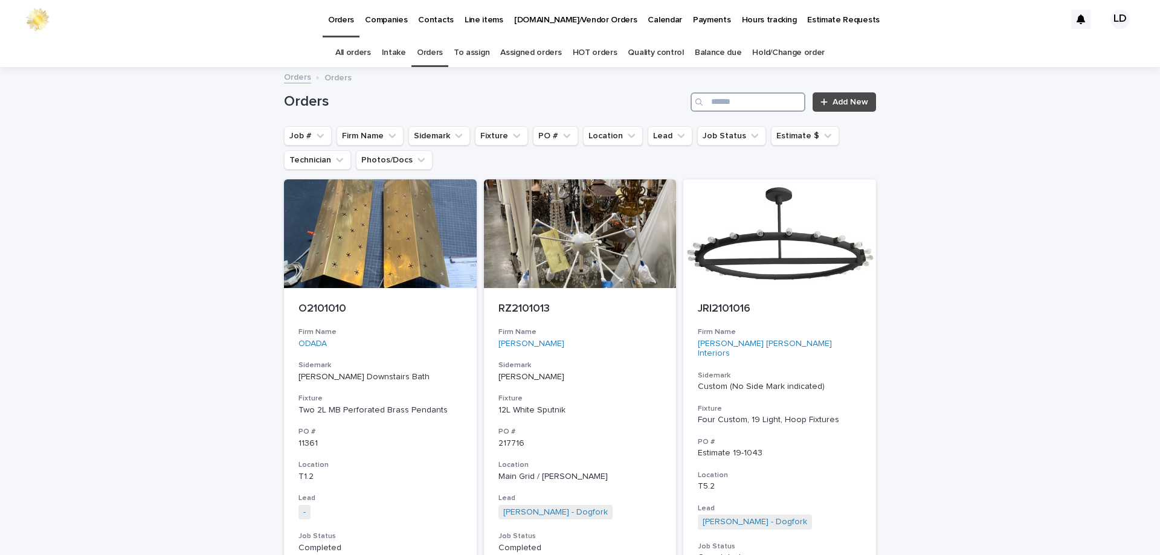
click at [736, 103] on input "Search" at bounding box center [748, 101] width 115 height 19
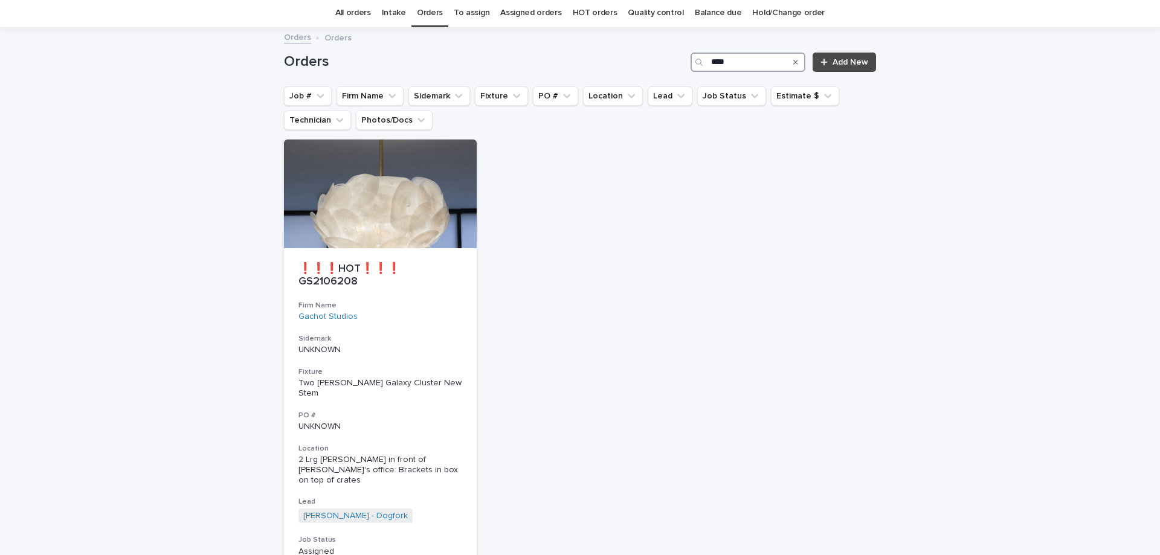
scroll to position [60, 0]
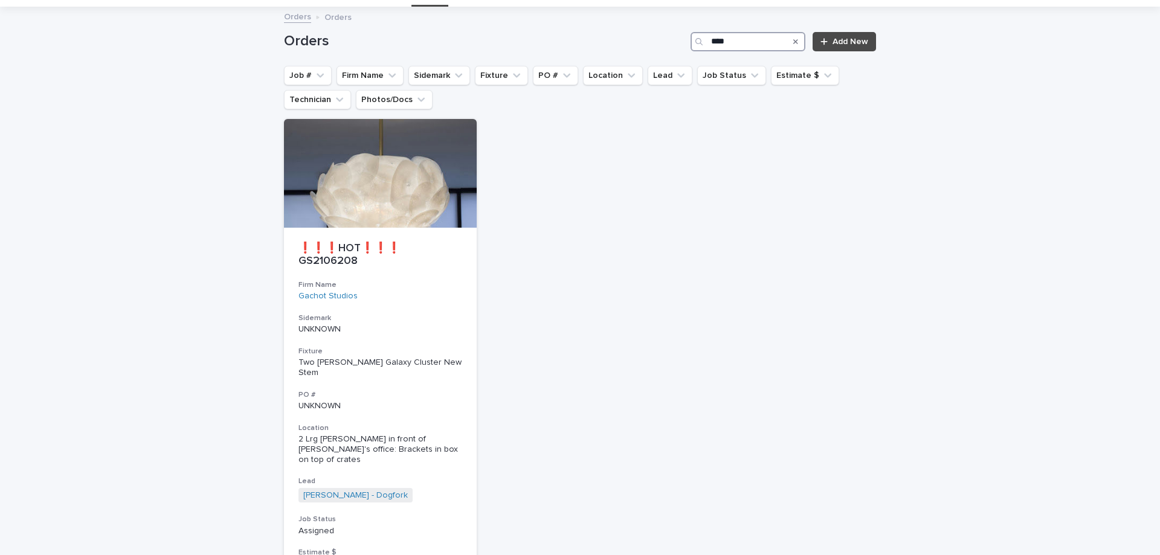
drag, startPoint x: 754, startPoint y: 41, endPoint x: 708, endPoint y: 43, distance: 46.0
click at [708, 43] on input "****" at bounding box center [748, 41] width 115 height 19
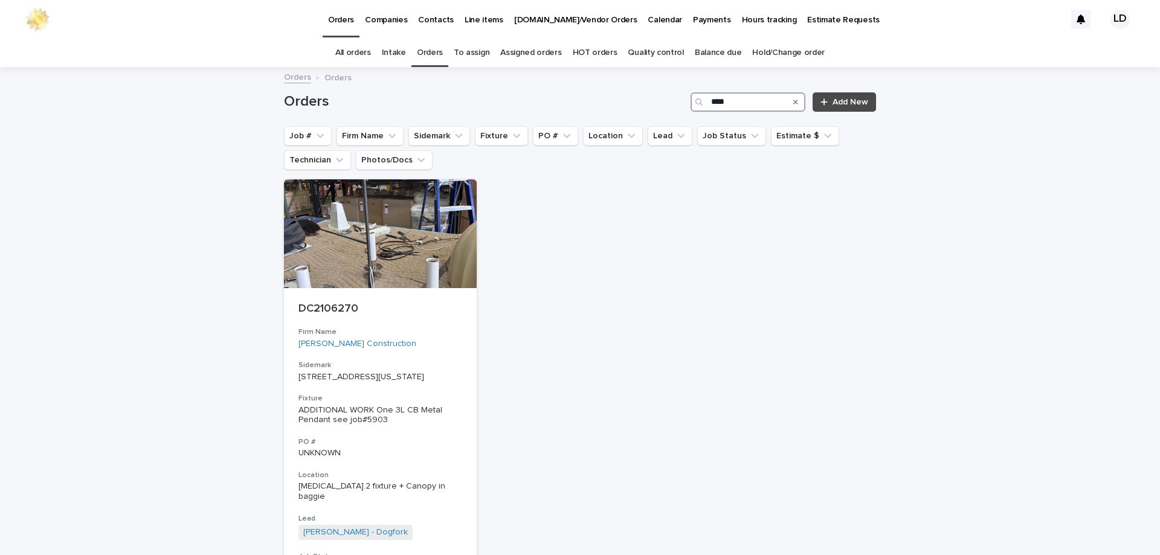
drag, startPoint x: 750, startPoint y: 109, endPoint x: 706, endPoint y: 99, distance: 44.7
click at [706, 99] on input "****" at bounding box center [748, 101] width 115 height 19
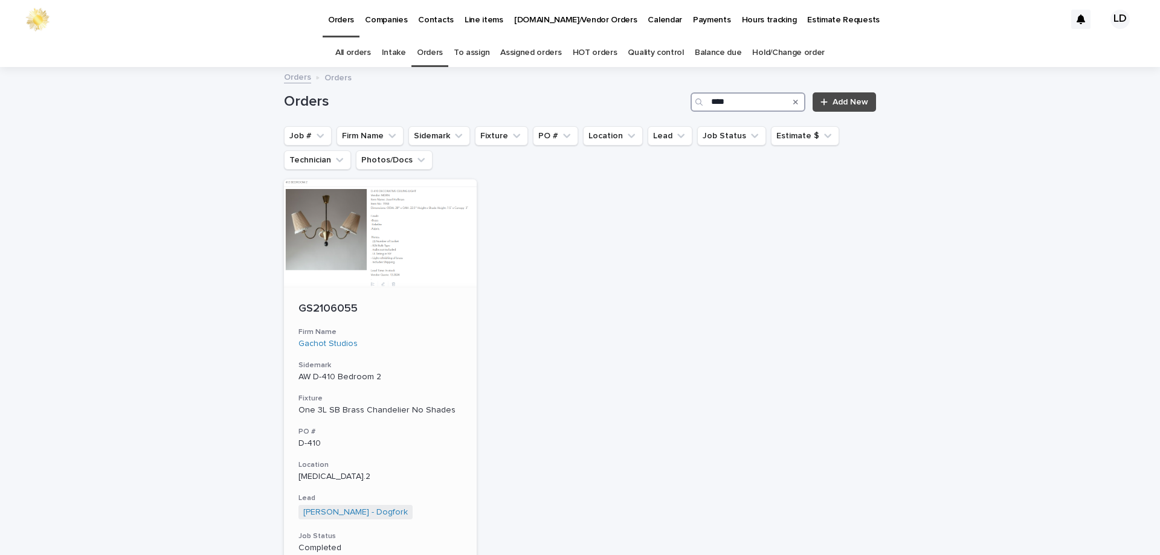
type input "****"
click at [451, 344] on div "Gachot Studios" at bounding box center [381, 344] width 164 height 10
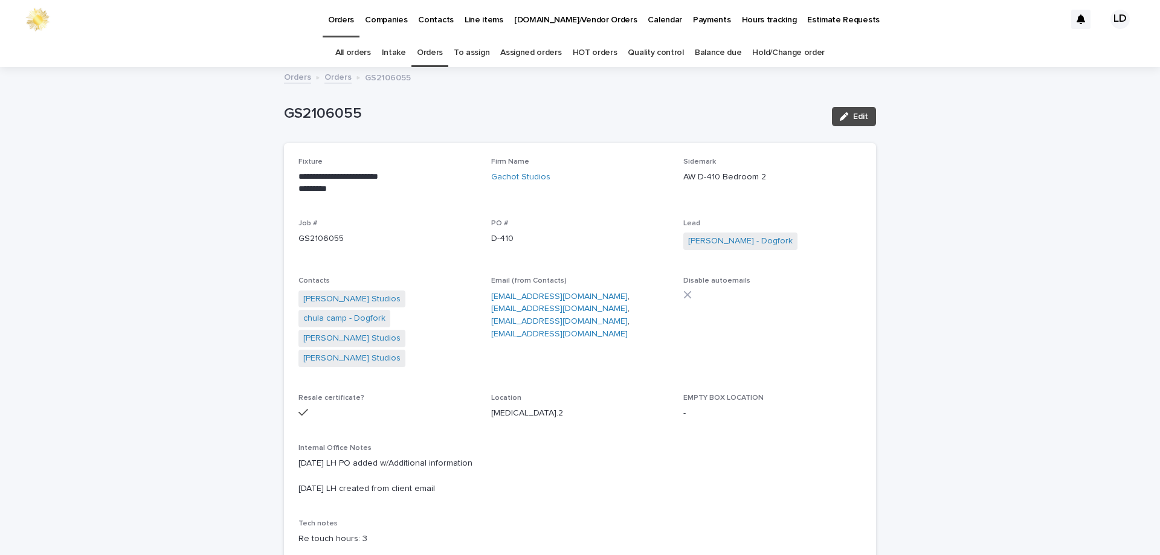
click at [438, 53] on link "Orders" at bounding box center [430, 53] width 26 height 28
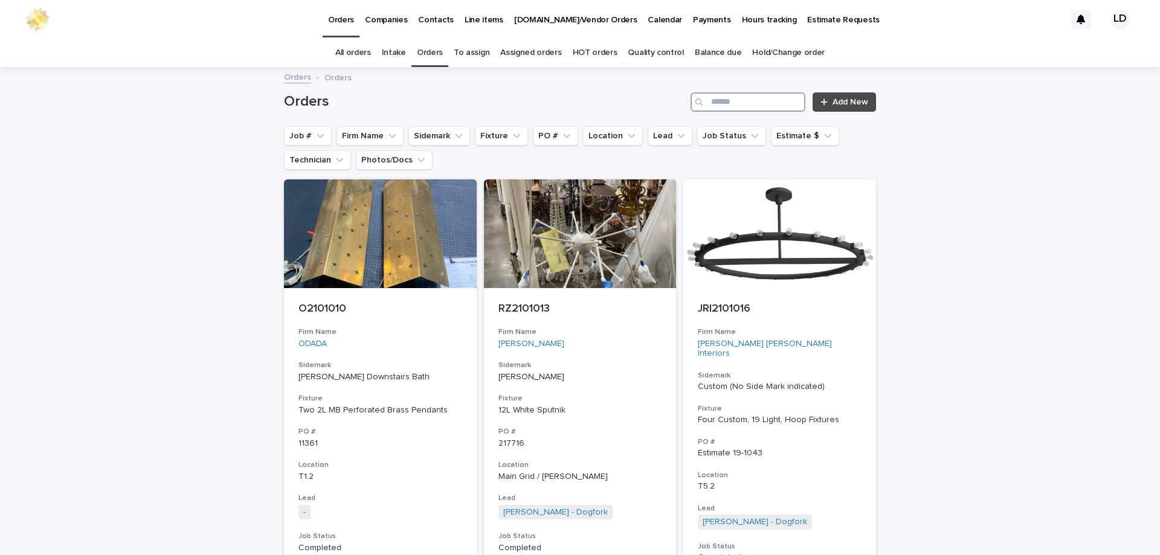
click at [743, 102] on input "Search" at bounding box center [748, 101] width 115 height 19
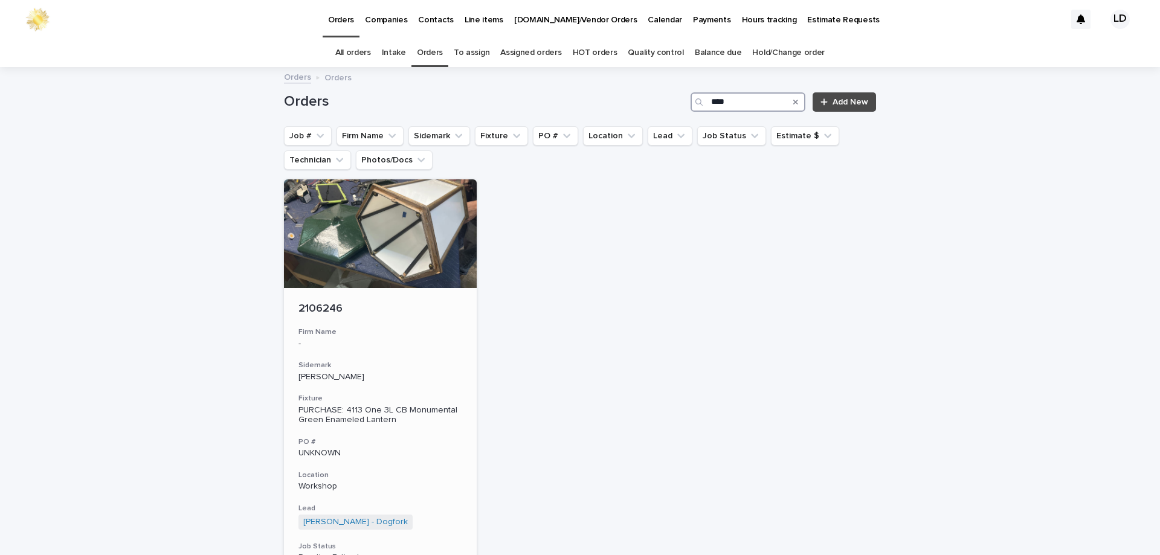
type input "****"
click at [422, 360] on div "2106246 Firm Name - Sidemark Tania Toubba Fixture PURCHASE: 4113 One 3L CB Monu…" at bounding box center [380, 466] width 193 height 356
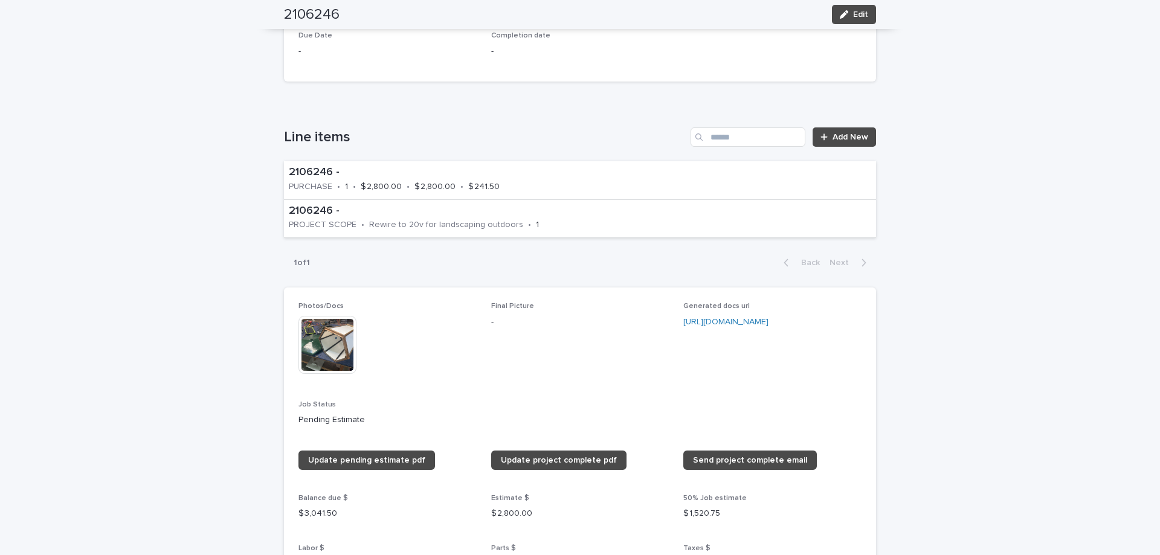
scroll to position [604, 0]
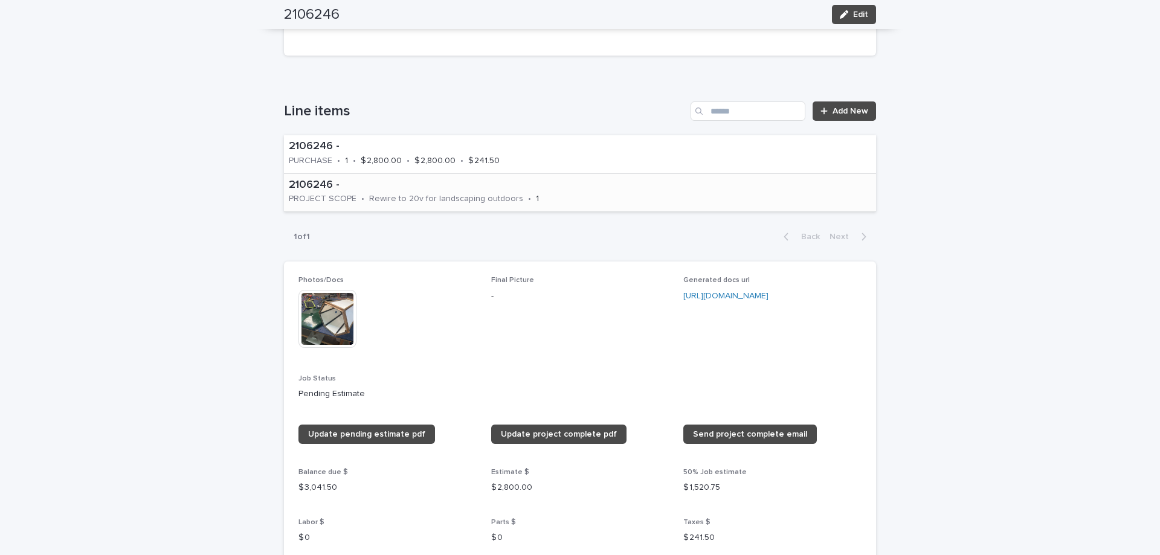
click at [581, 198] on div "2106246 - PROJECT SCOPE • Rewire to 20v for landscaping outdoors • 1" at bounding box center [580, 193] width 592 height 38
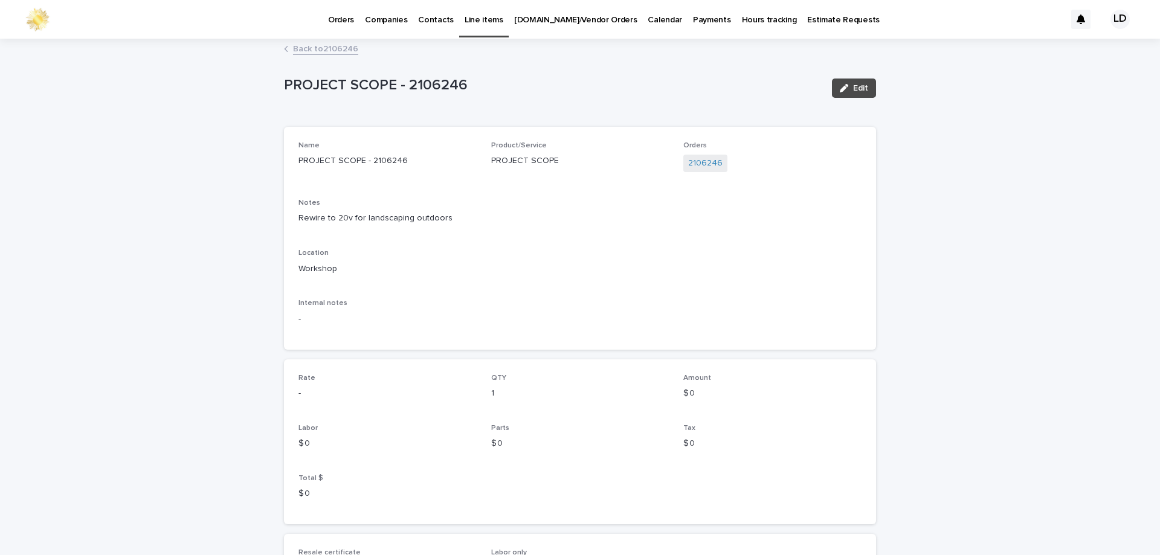
click at [296, 48] on link "Back to 2106246" at bounding box center [325, 48] width 65 height 14
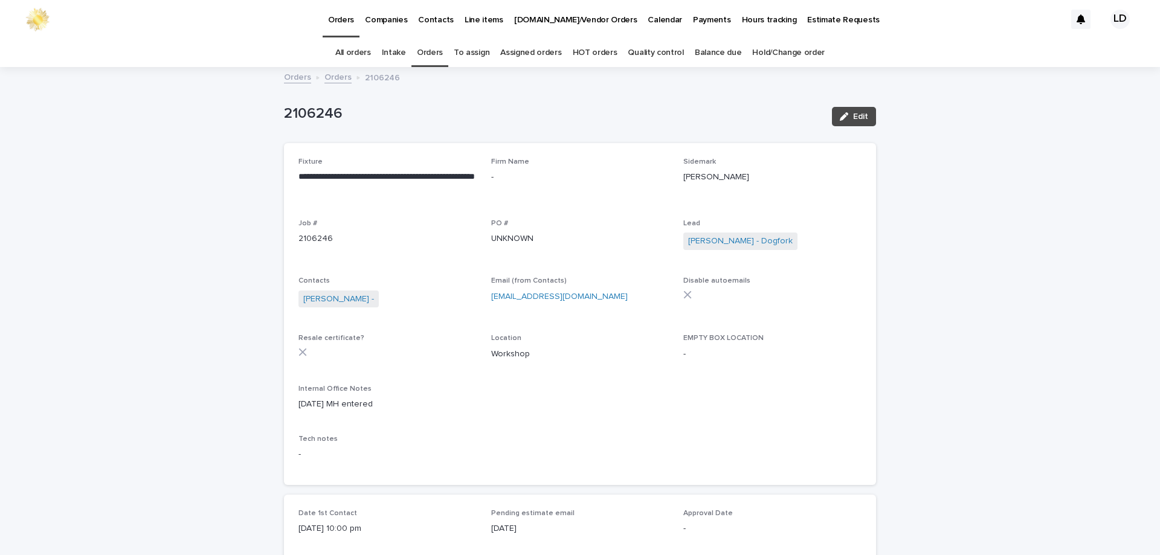
scroll to position [39, 0]
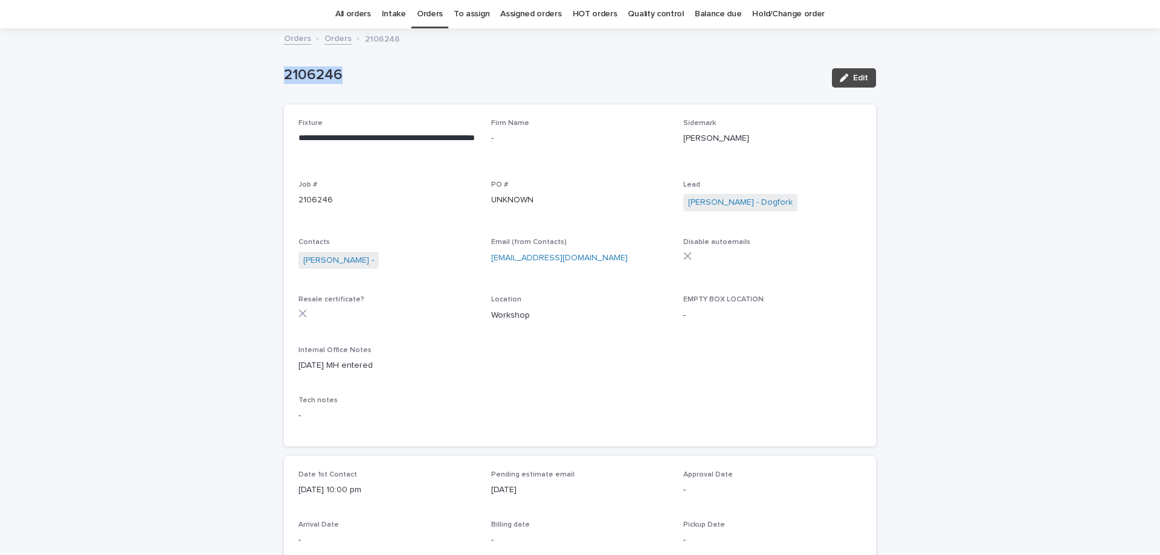
drag, startPoint x: 341, startPoint y: 68, endPoint x: 283, endPoint y: 77, distance: 58.7
copy p "2106246"
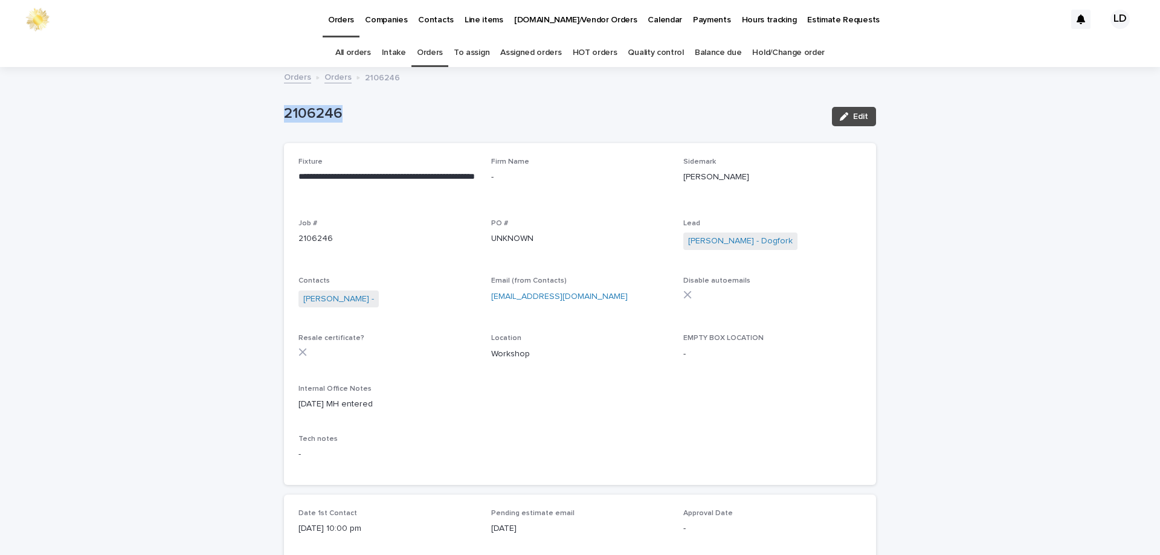
click at [432, 53] on link "Orders" at bounding box center [430, 53] width 26 height 28
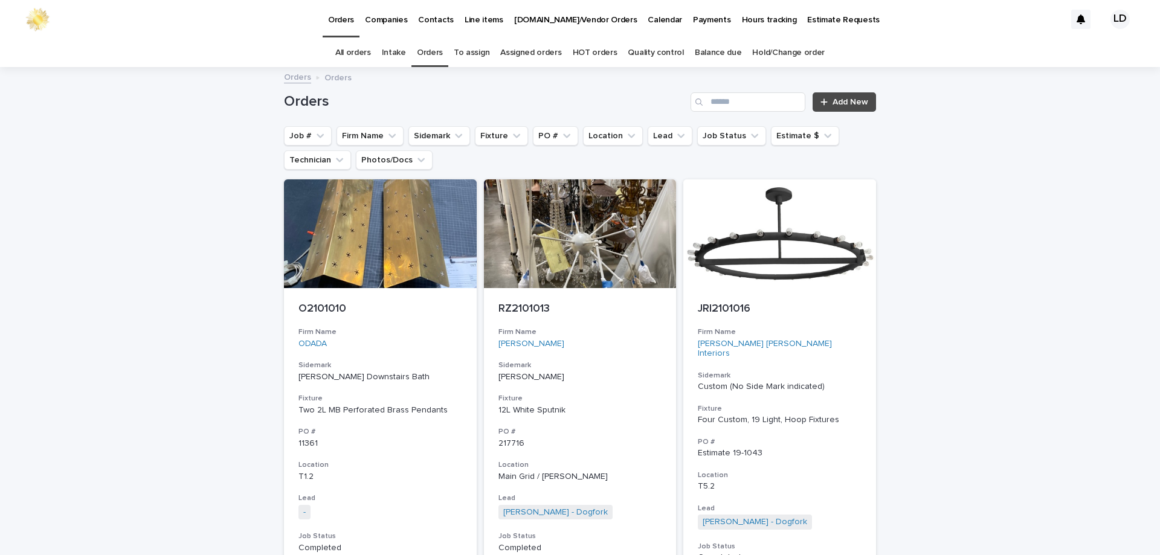
drag, startPoint x: 389, startPoint y: 137, endPoint x: 389, endPoint y: 170, distance: 33.2
click at [389, 136] on icon "Firm Name" at bounding box center [392, 136] width 12 height 12
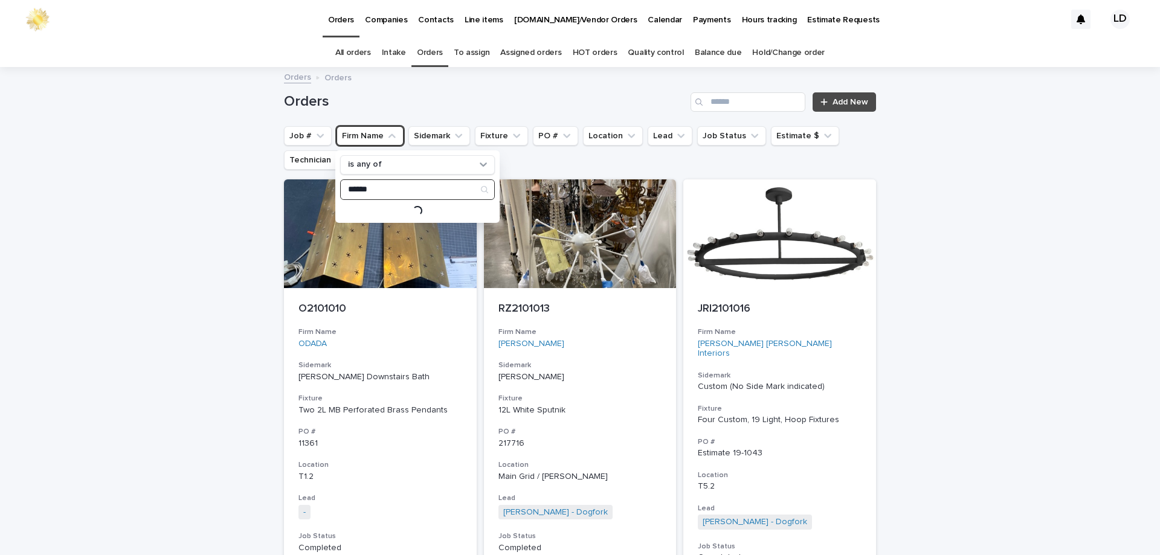
type input "******"
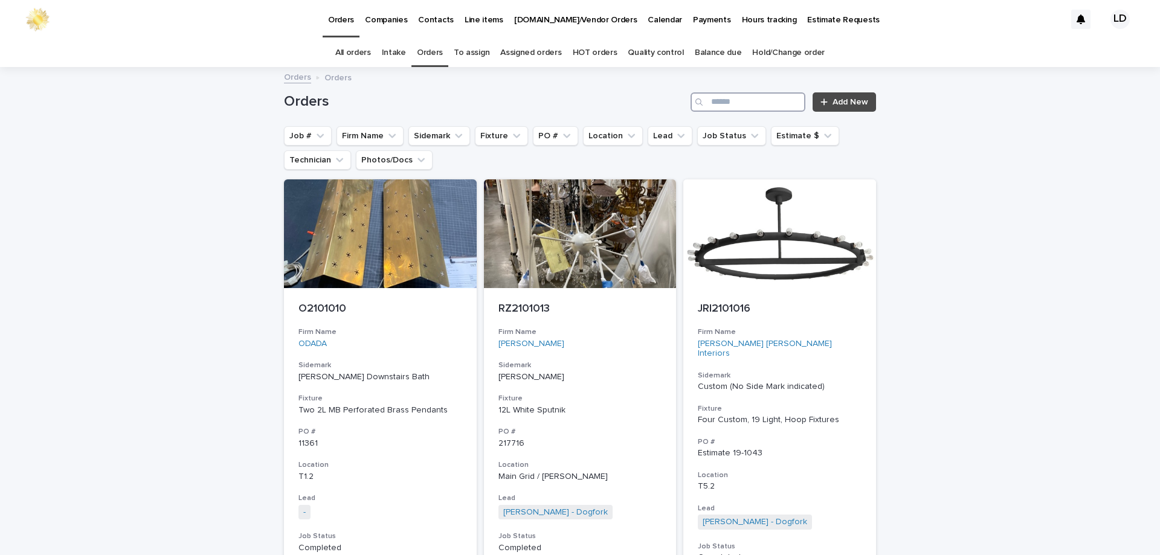
click at [738, 103] on input "Search" at bounding box center [748, 101] width 115 height 19
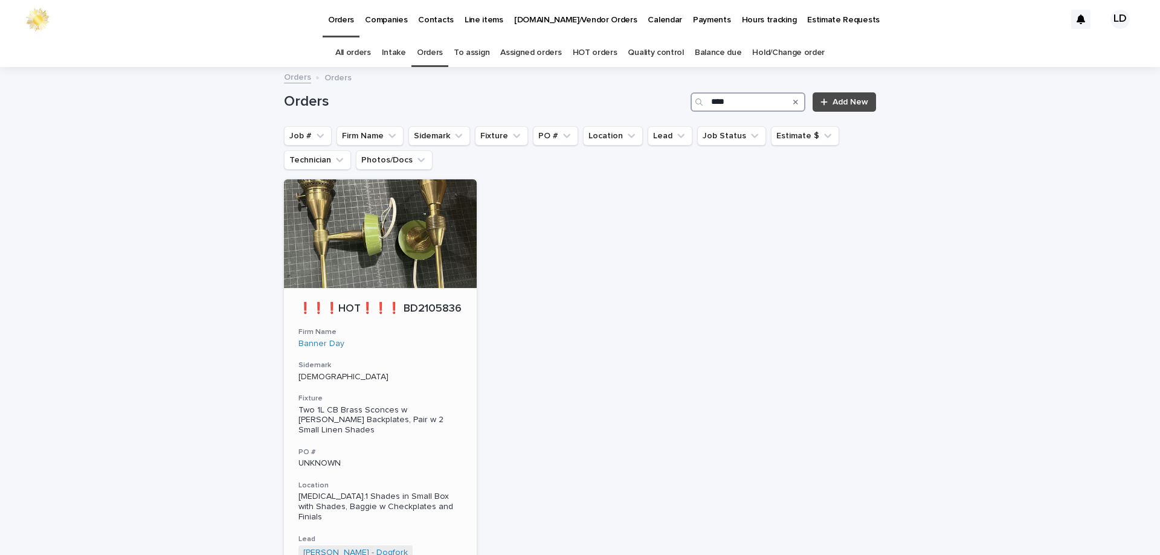
type input "****"
click at [383, 360] on div "❗❗❗HOT❗❗❗ BD2105836 Firm Name Banner Day Sidemark Carmelita Fixture Two 1L CB B…" at bounding box center [380, 484] width 193 height 392
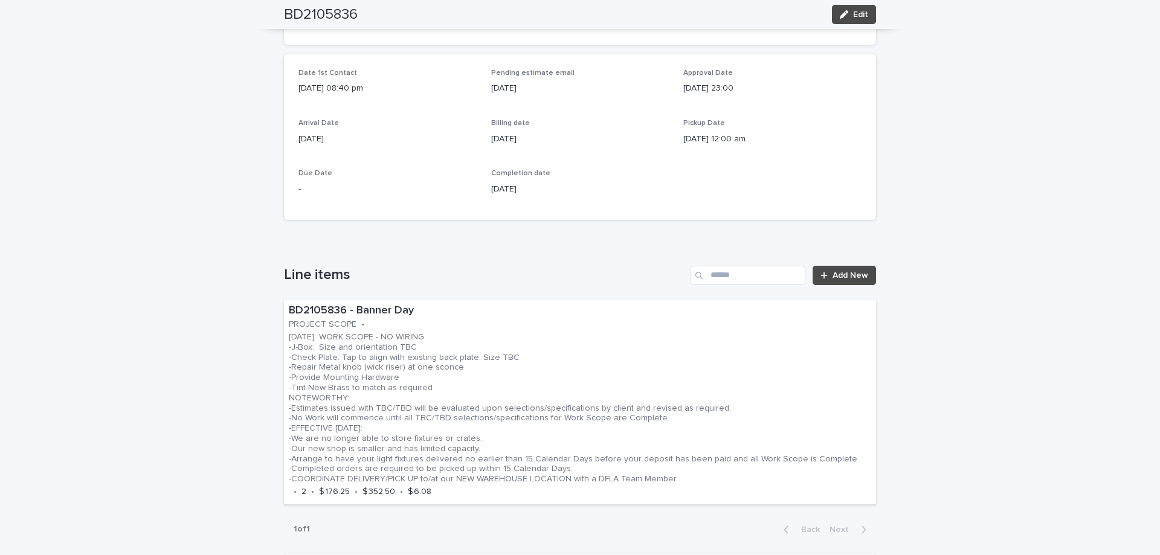
scroll to position [665, 0]
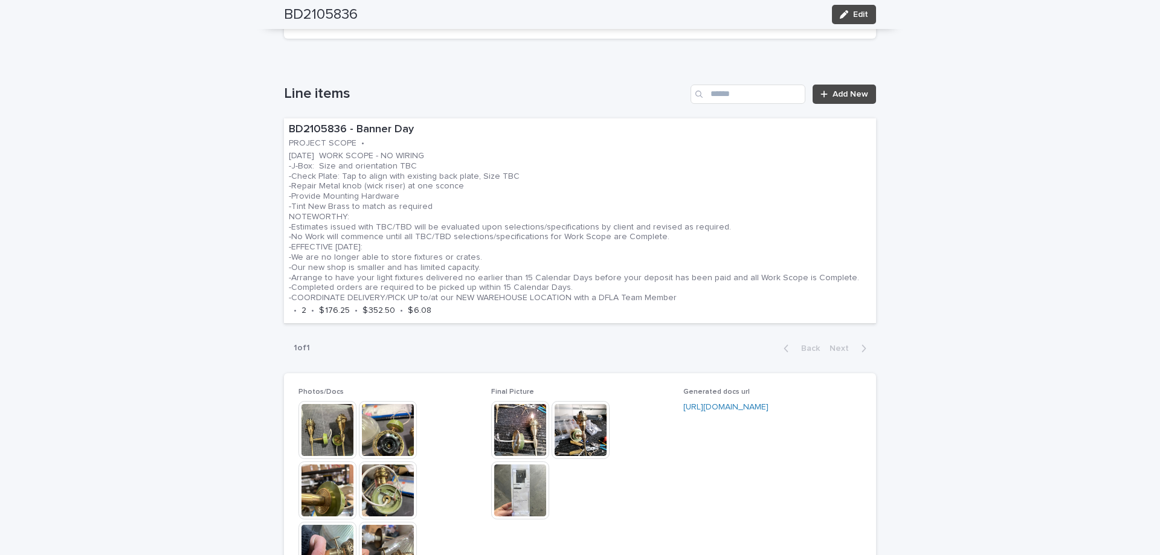
click at [574, 401] on img at bounding box center [581, 430] width 58 height 58
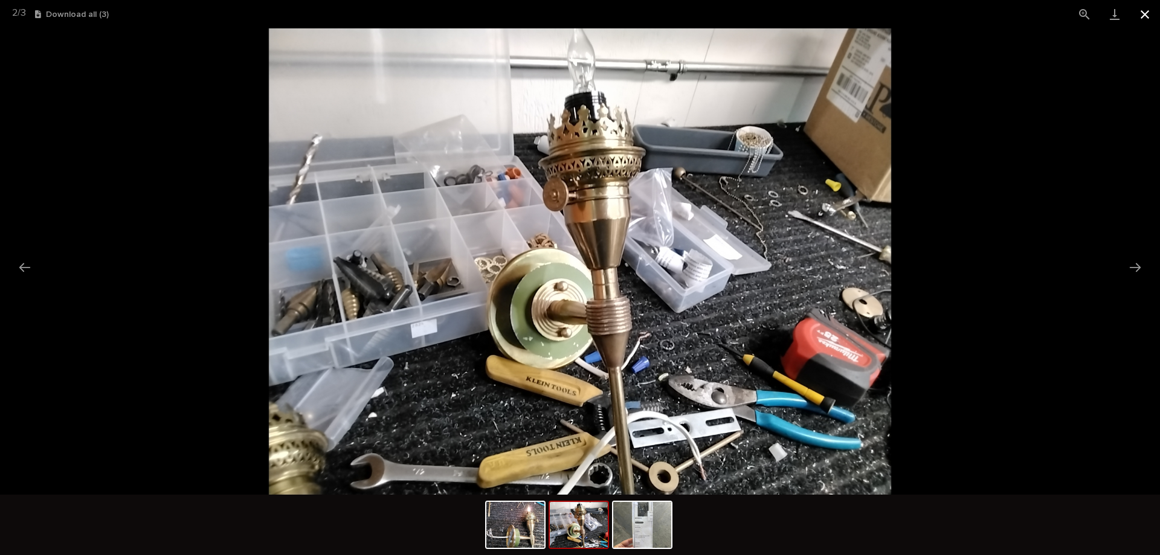
click at [1148, 16] on button "Close gallery" at bounding box center [1145, 14] width 30 height 28
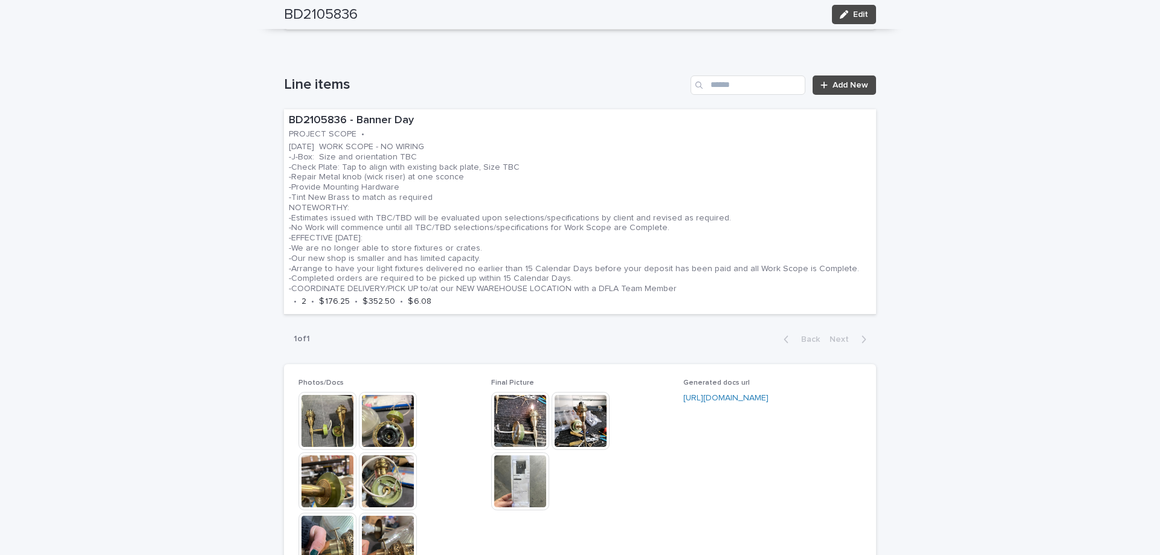
scroll to position [692, 0]
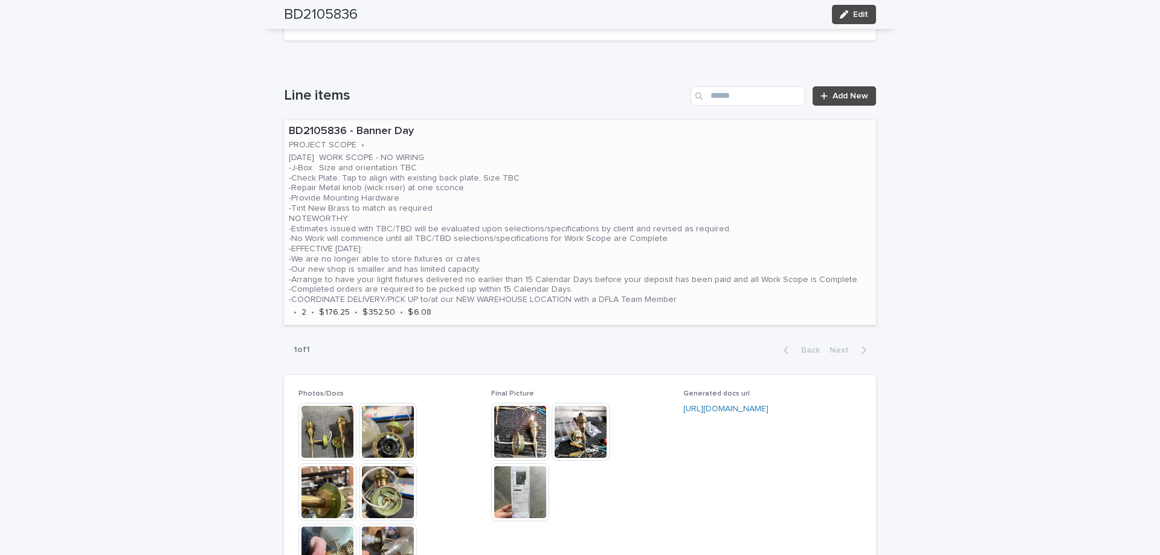
click at [527, 171] on p "03.25.25 WORK SCOPE - NO WIRING -J-Box: Size and orientation TBC -Check Plate: …" at bounding box center [574, 229] width 570 height 152
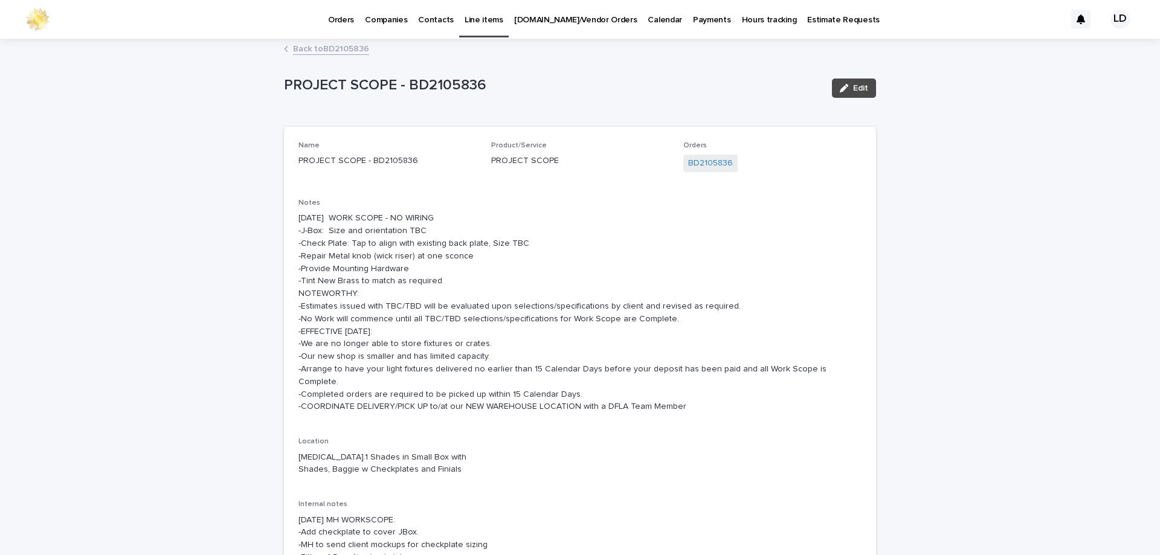
click at [330, 51] on link "Back to BD2105836" at bounding box center [331, 48] width 76 height 14
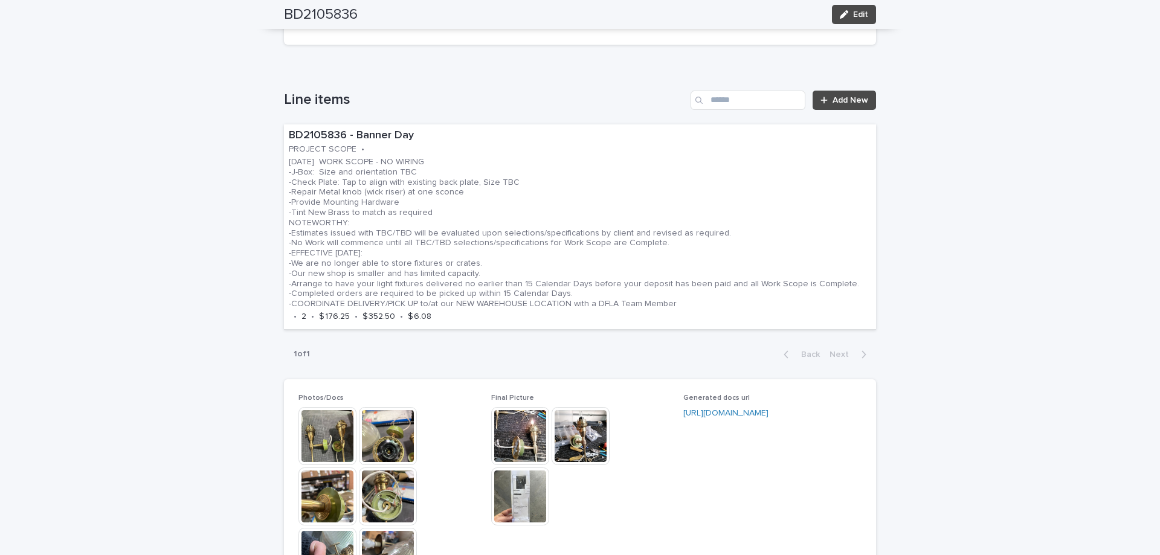
scroll to position [703, 0]
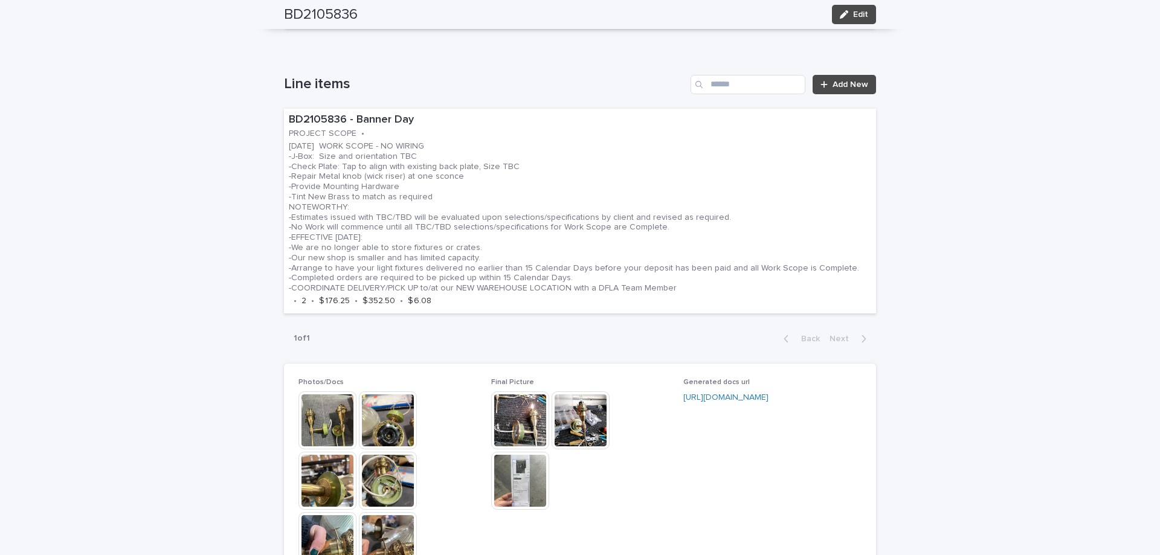
click at [513, 418] on img at bounding box center [520, 421] width 58 height 58
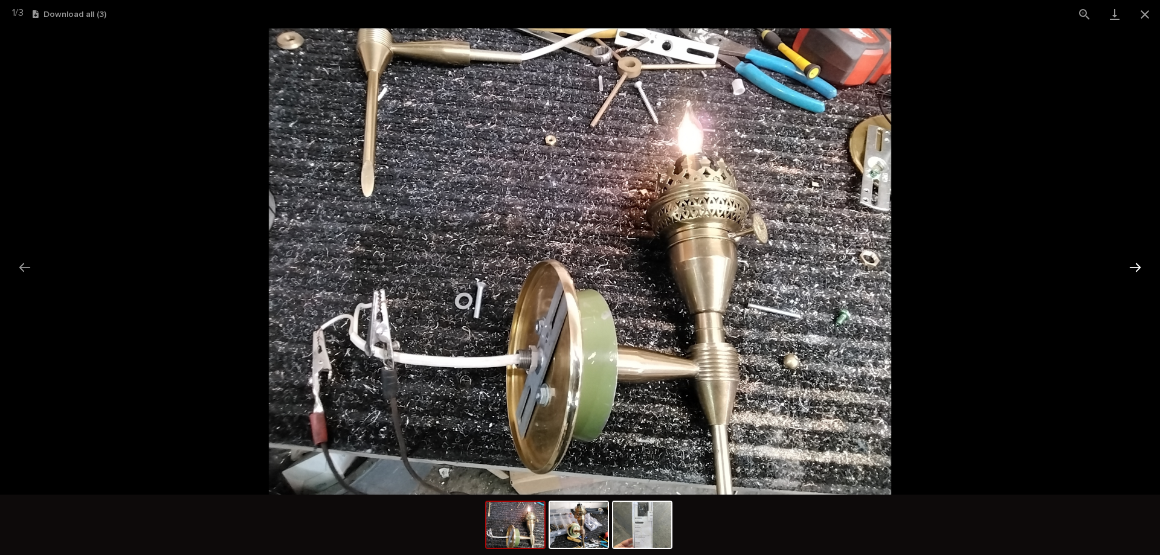
click at [1128, 270] on button "Next slide" at bounding box center [1135, 268] width 25 height 24
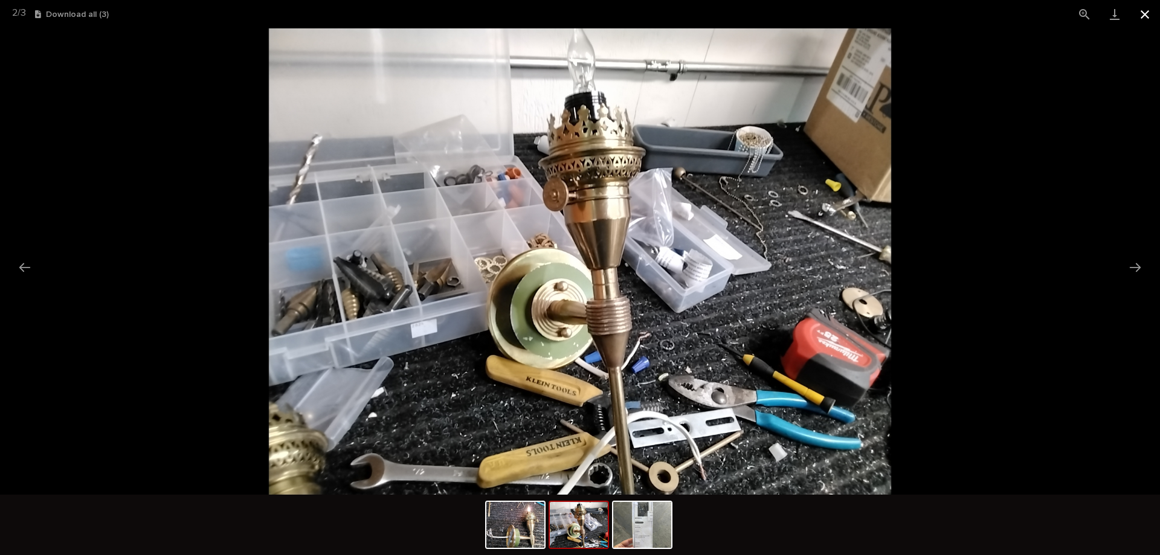
click at [1137, 17] on button "Close gallery" at bounding box center [1145, 14] width 30 height 28
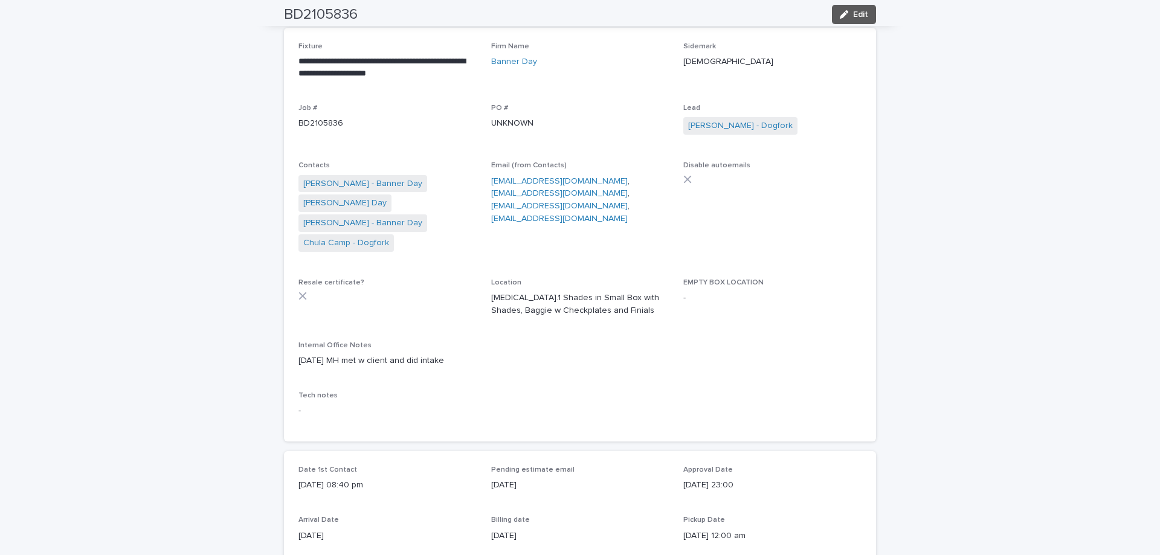
scroll to position [0, 0]
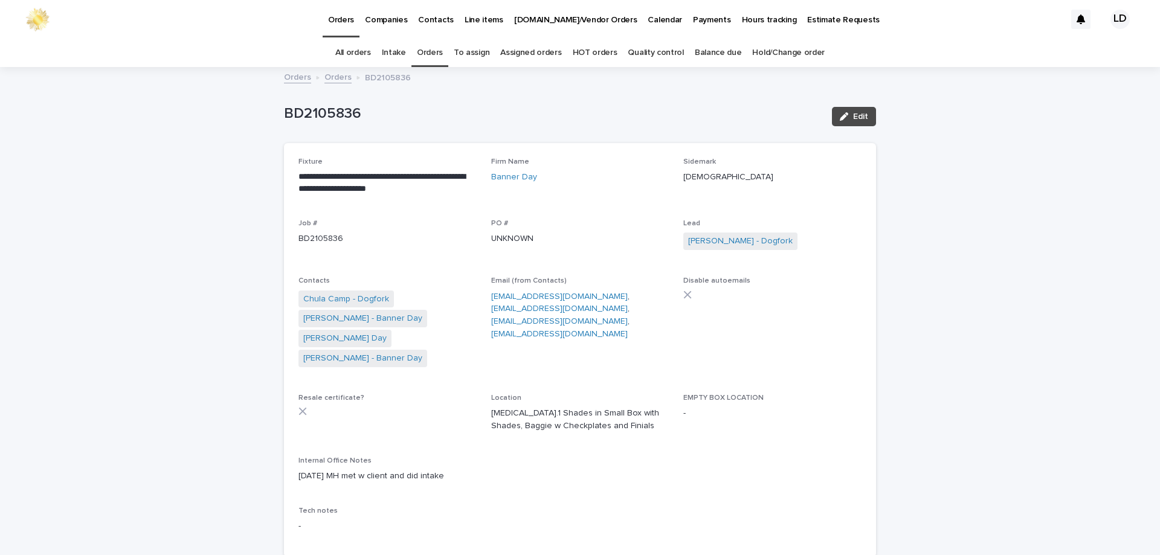
click at [434, 53] on link "Orders" at bounding box center [430, 53] width 26 height 28
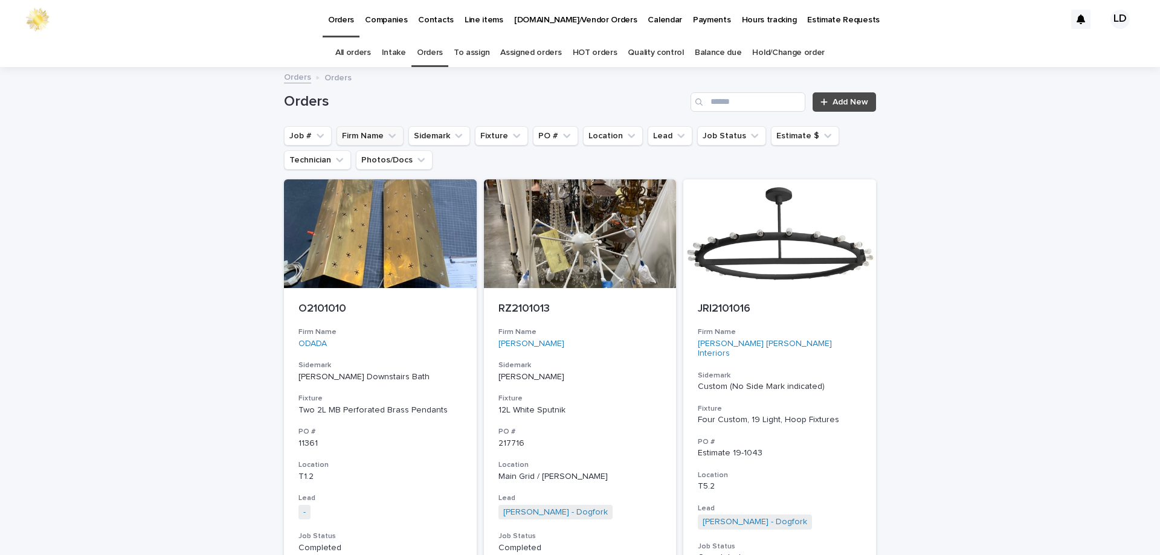
click at [393, 131] on button "Firm Name" at bounding box center [370, 135] width 67 height 19
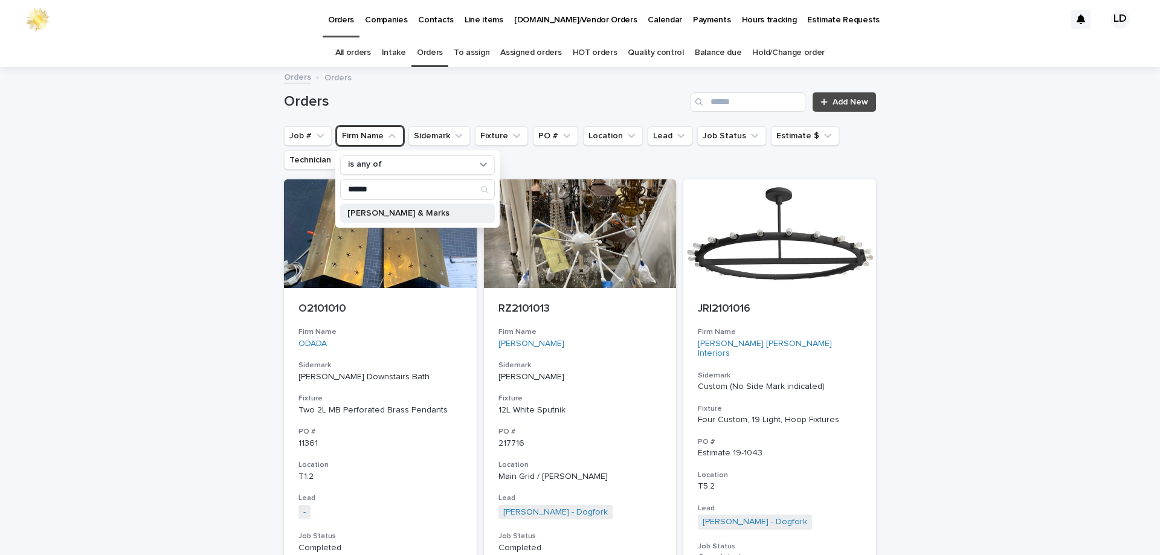
type input "******"
click at [393, 212] on p "[PERSON_NAME] & Marks" at bounding box center [411, 213] width 128 height 8
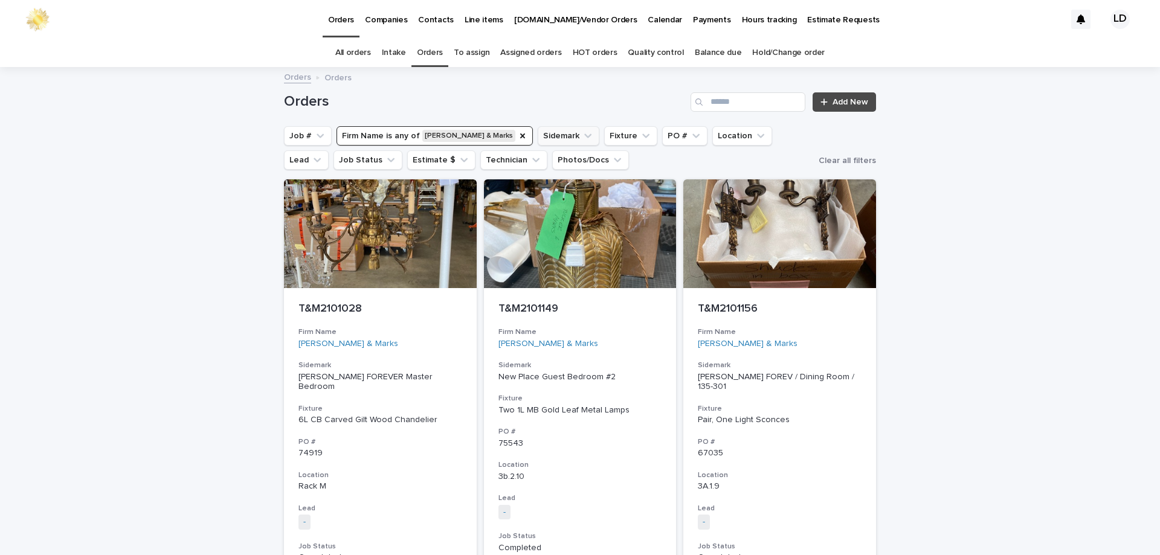
click at [538, 137] on button "Sidemark" at bounding box center [569, 135] width 62 height 19
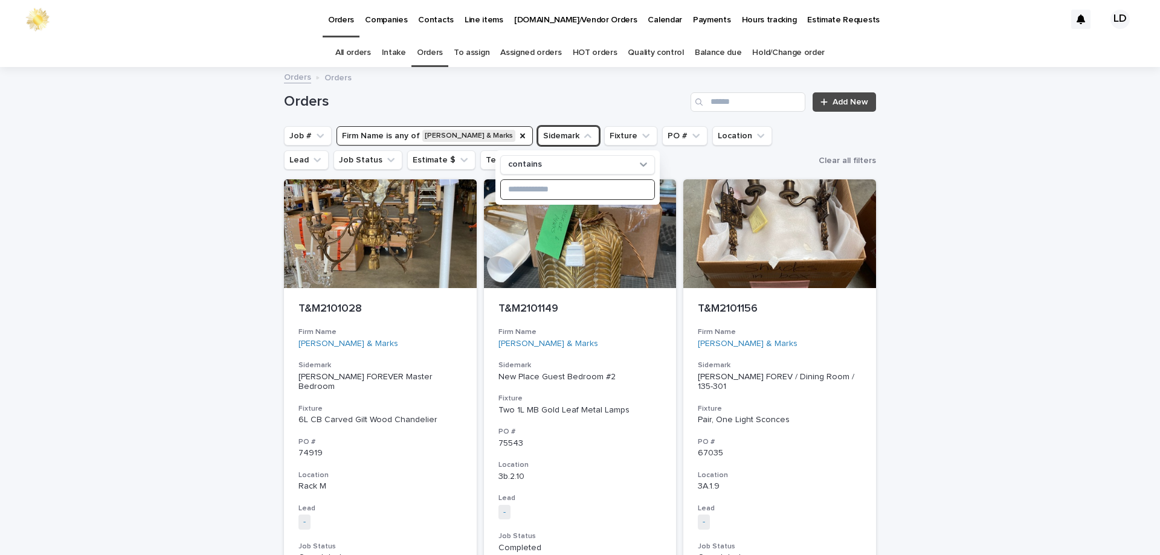
click at [533, 195] on input at bounding box center [578, 189] width 154 height 19
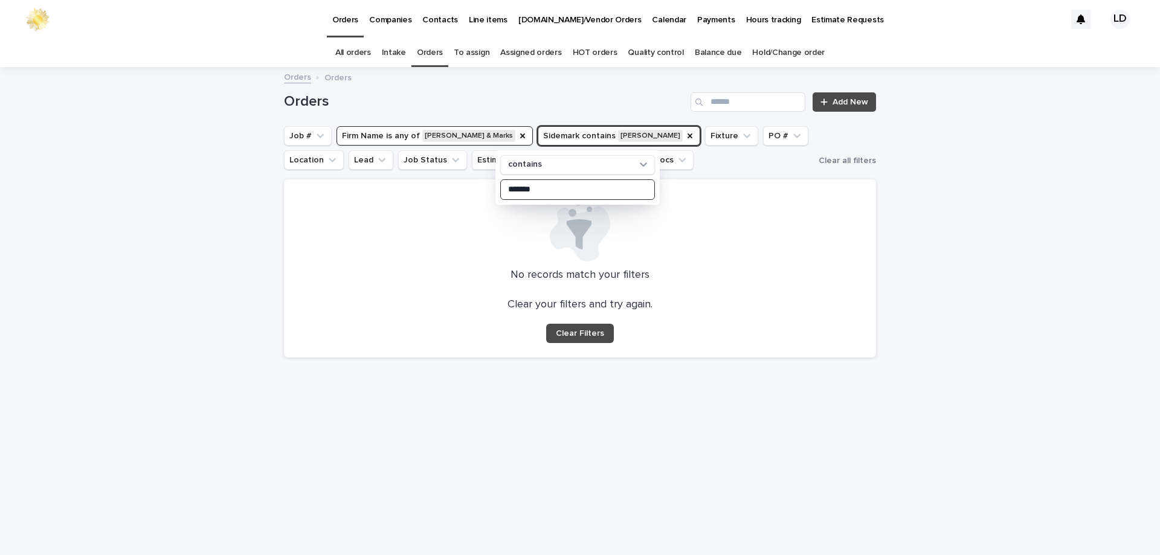
click at [519, 187] on input "*******" at bounding box center [578, 189] width 154 height 19
drag, startPoint x: 549, startPoint y: 187, endPoint x: 500, endPoint y: 184, distance: 49.0
click at [500, 184] on div "contains *******" at bounding box center [578, 177] width 164 height 54
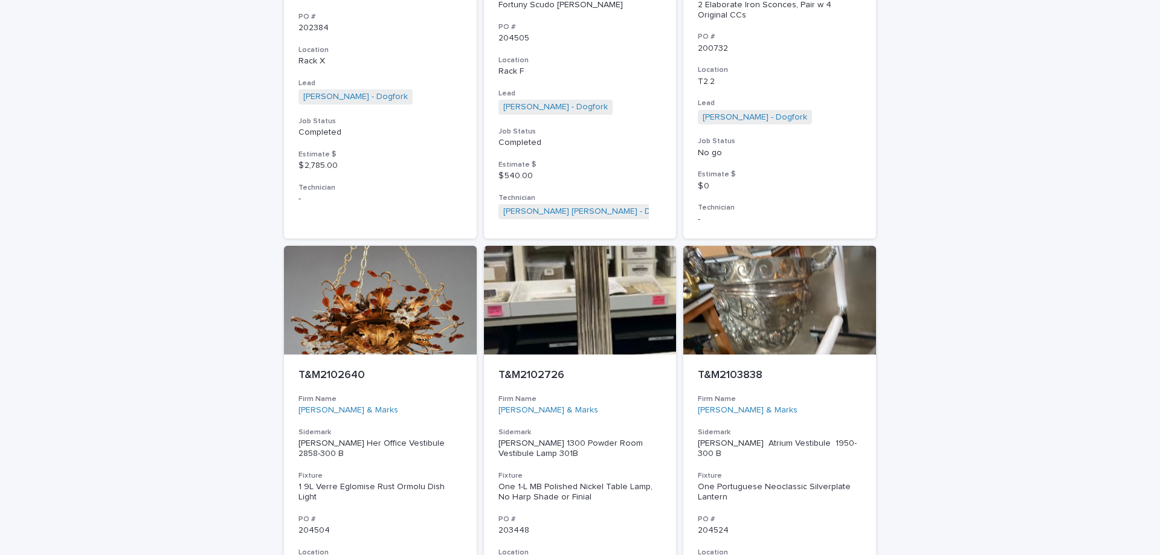
scroll to position [1692, 0]
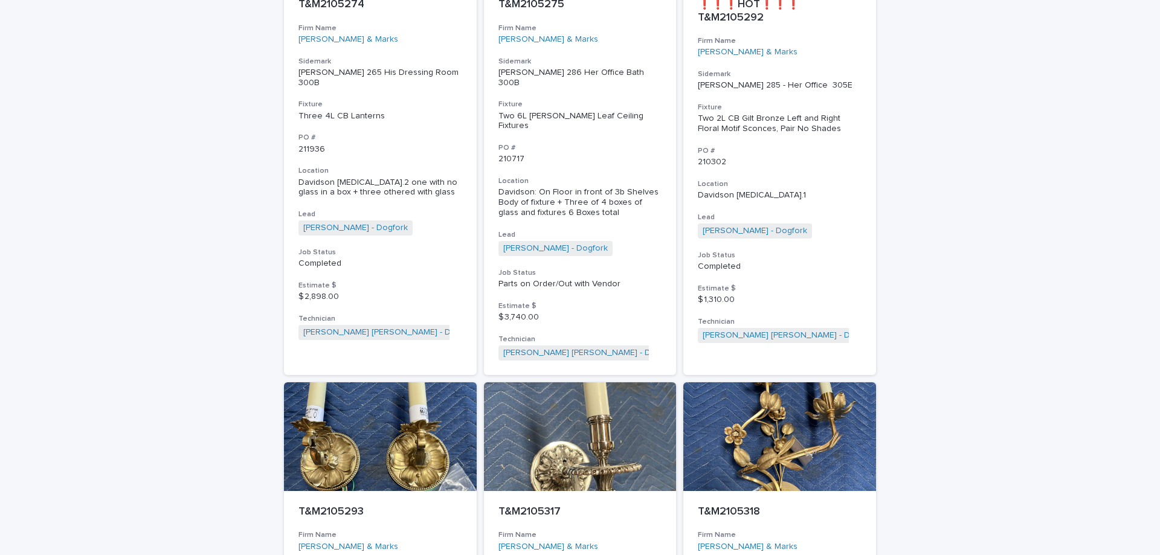
type input "*******"
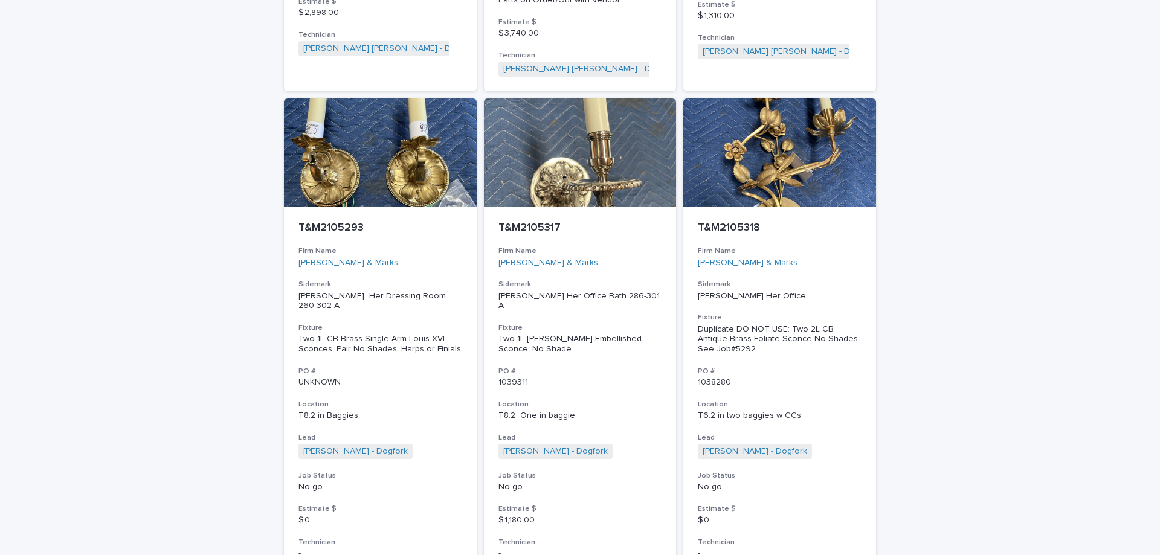
scroll to position [5468, 0]
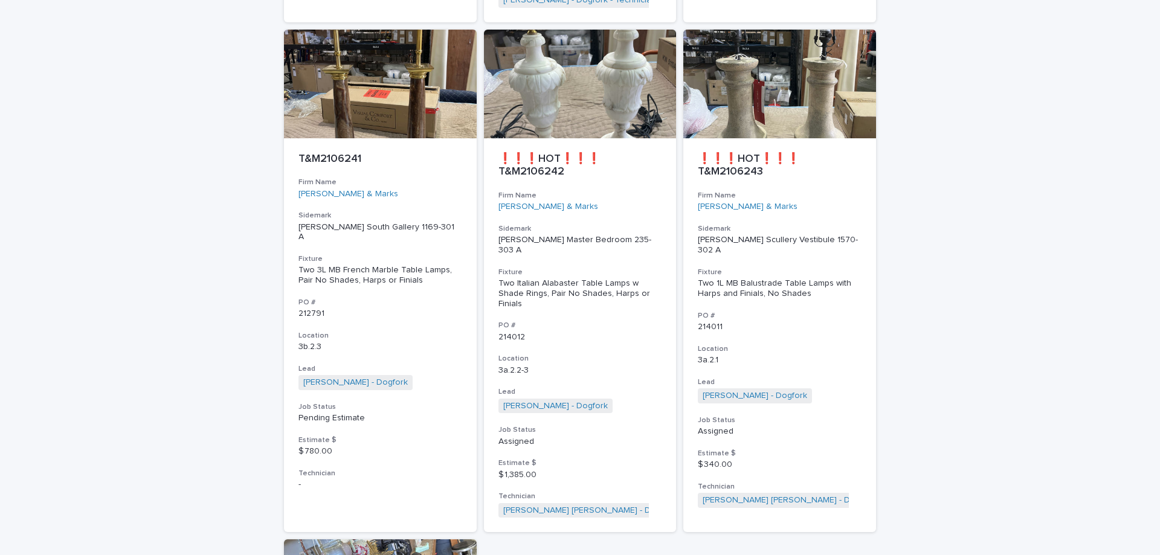
scroll to position [2081, 0]
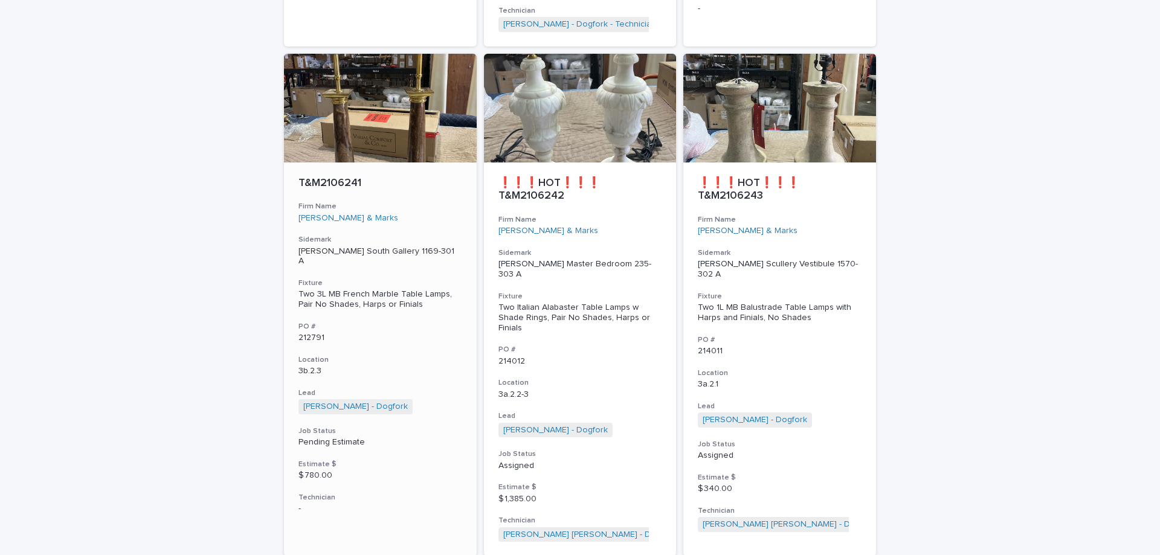
click at [436, 364] on div "3b.2.3" at bounding box center [381, 370] width 164 height 13
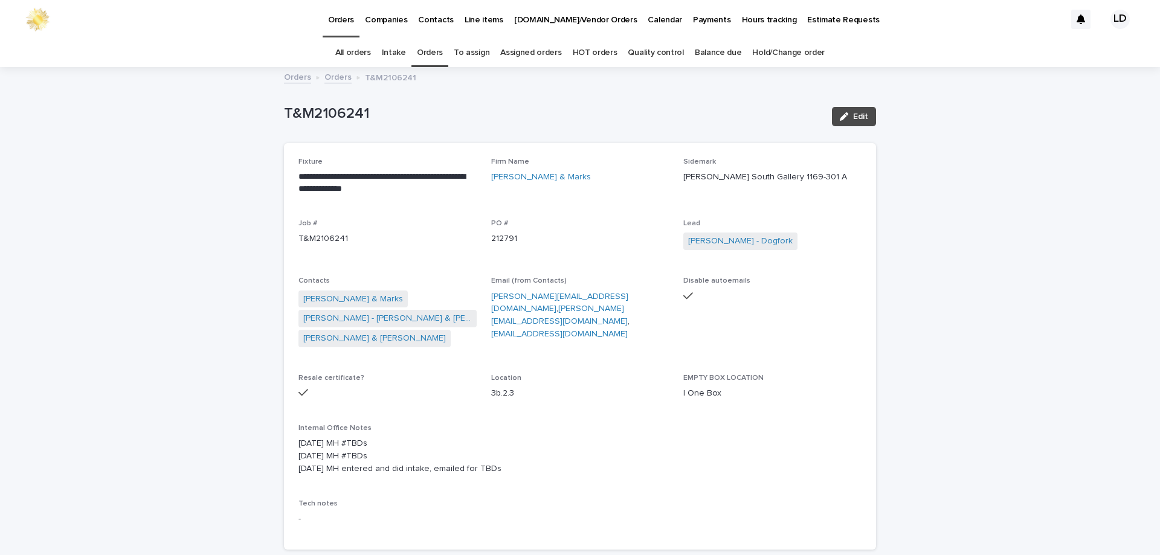
click at [436, 54] on link "Orders" at bounding box center [430, 53] width 26 height 28
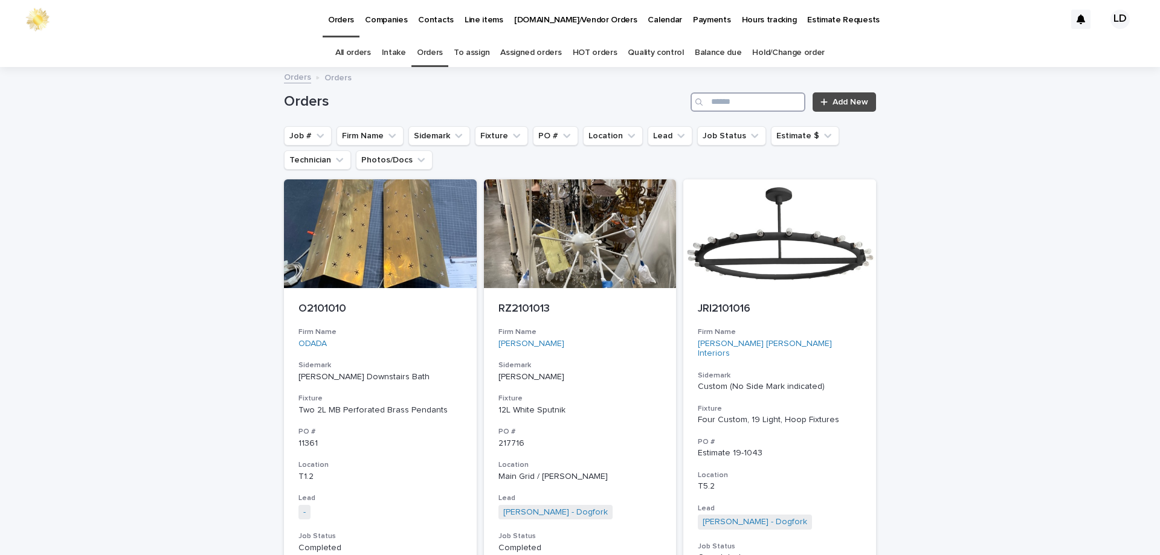
click at [716, 106] on input "Search" at bounding box center [748, 101] width 115 height 19
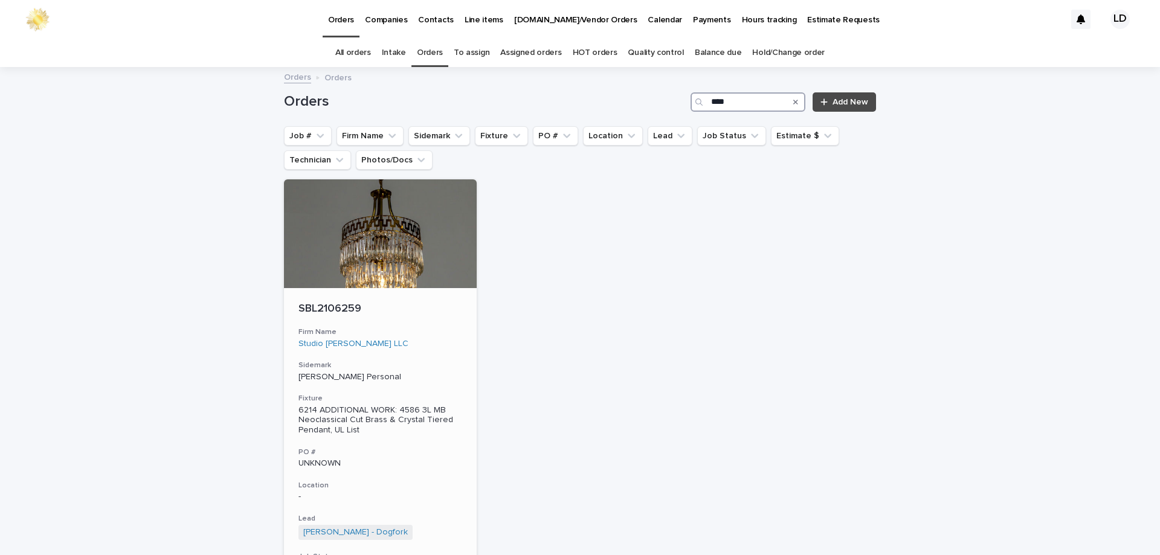
type input "****"
click at [442, 326] on div "SBL2106259 Firm Name Studio Burke LLC Sidemark Sarah Burke Personal Fixture 621…" at bounding box center [380, 471] width 193 height 366
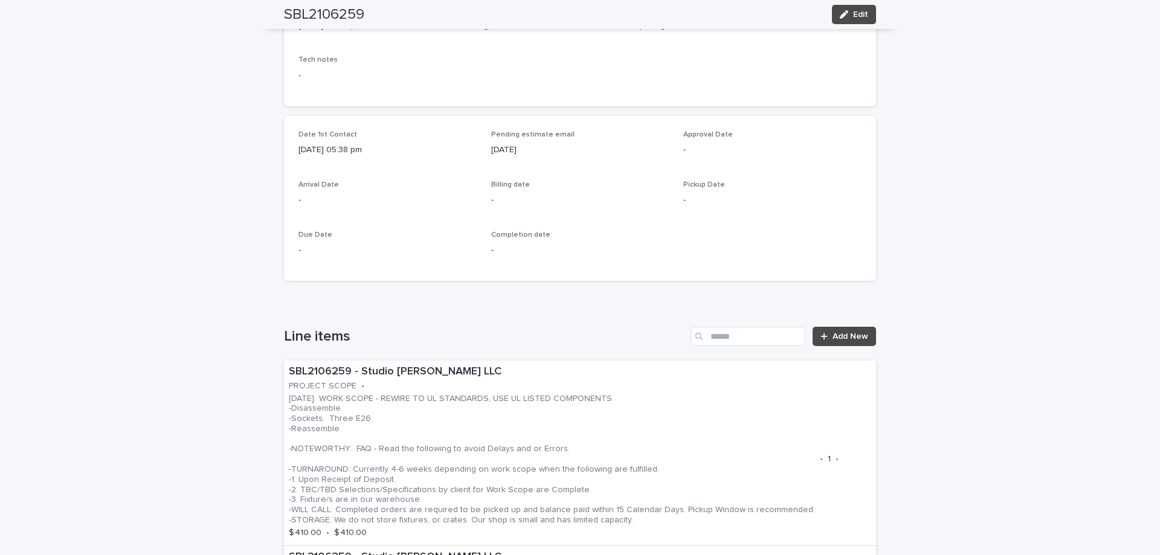
scroll to position [423, 0]
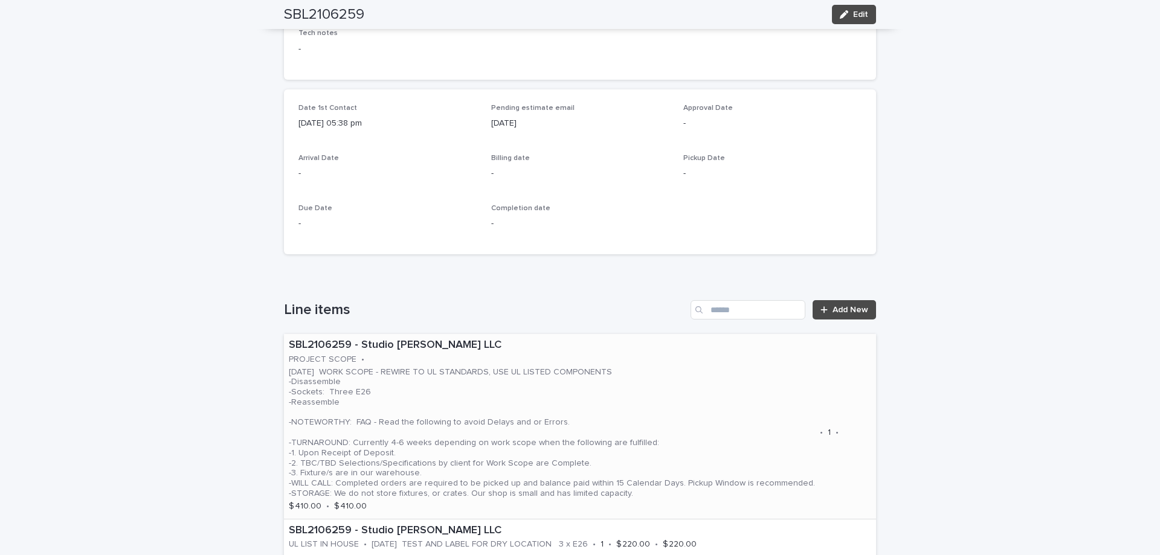
click at [692, 398] on p "08.08.2025 WORK SCOPE - REWIRE TO UL STANDARDS, USE UL LISTED COMPONENTS -Disas…" at bounding box center [552, 433] width 526 height 132
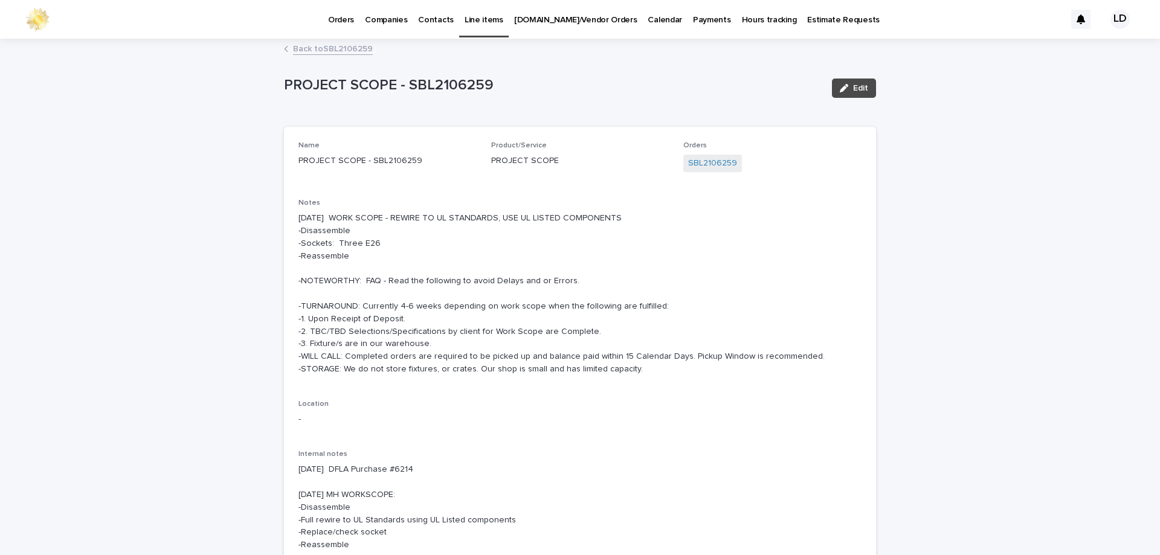
click at [329, 51] on link "Back to SBL2106259" at bounding box center [333, 48] width 80 height 14
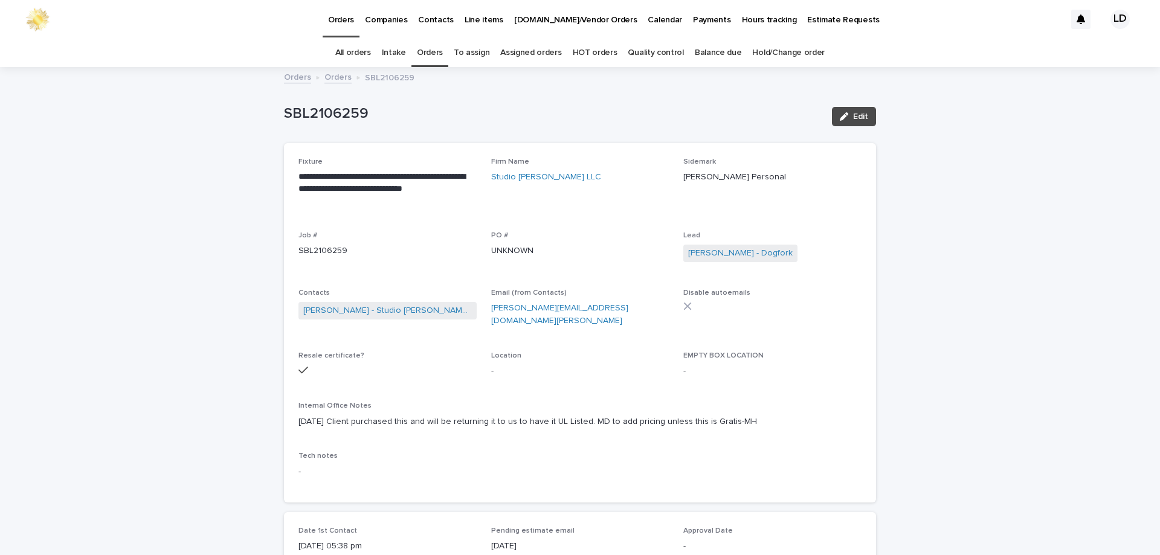
scroll to position [39, 0]
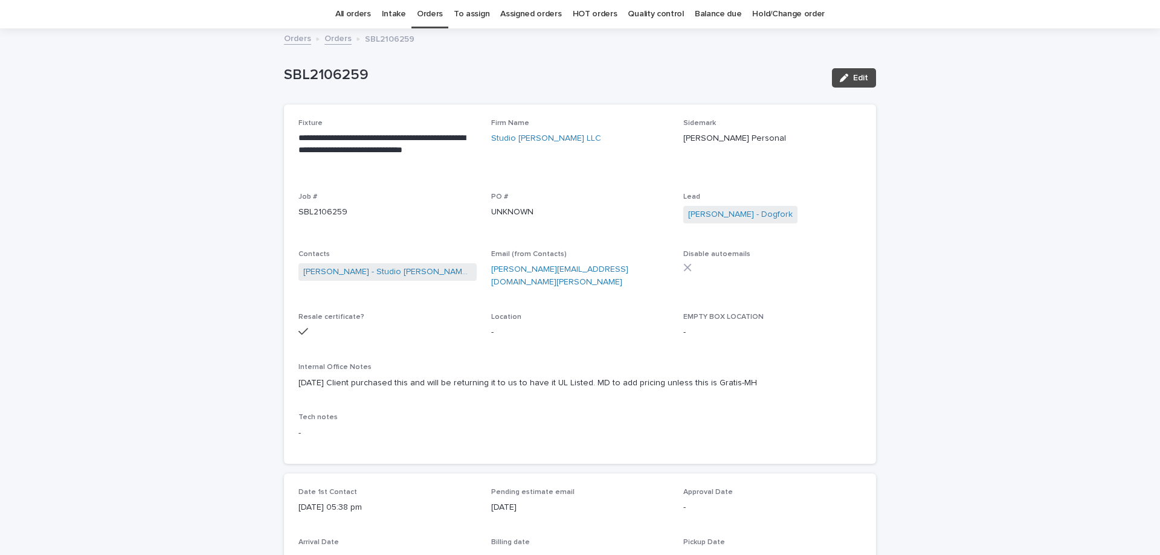
click at [434, 17] on link "Orders" at bounding box center [430, 14] width 26 height 28
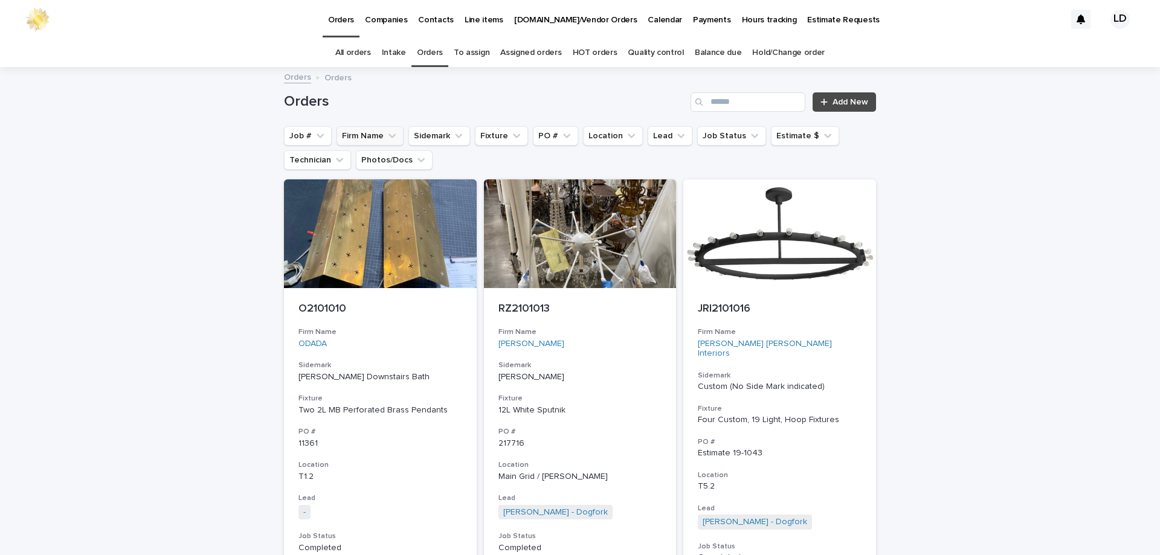
click at [386, 140] on icon "Firm Name" at bounding box center [392, 136] width 12 height 12
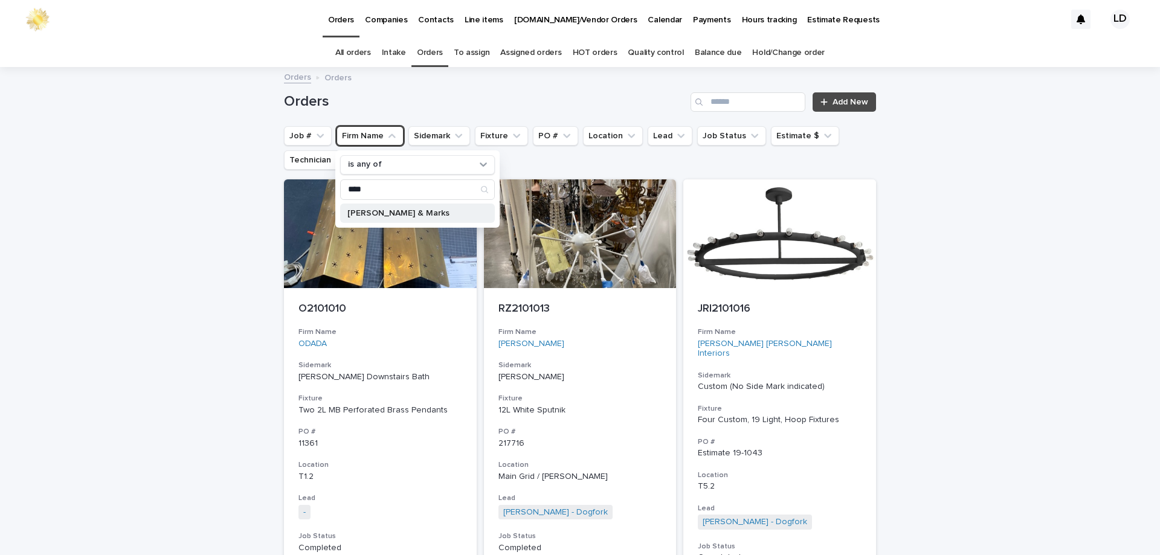
type input "****"
click at [399, 216] on p "[PERSON_NAME] & Marks" at bounding box center [411, 213] width 128 height 8
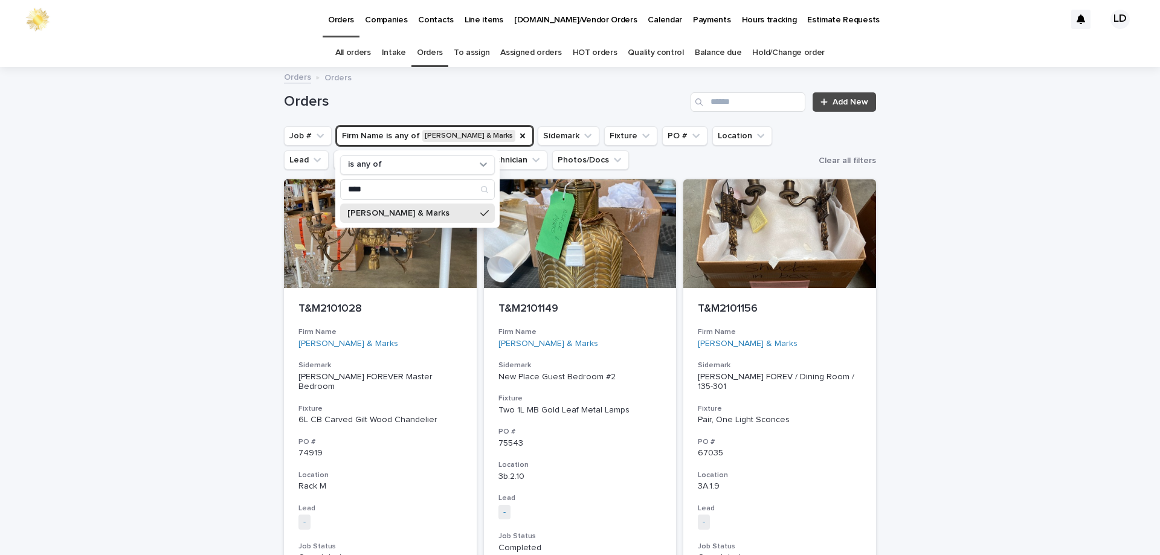
click at [398, 215] on p "[PERSON_NAME] & Marks" at bounding box center [411, 213] width 128 height 8
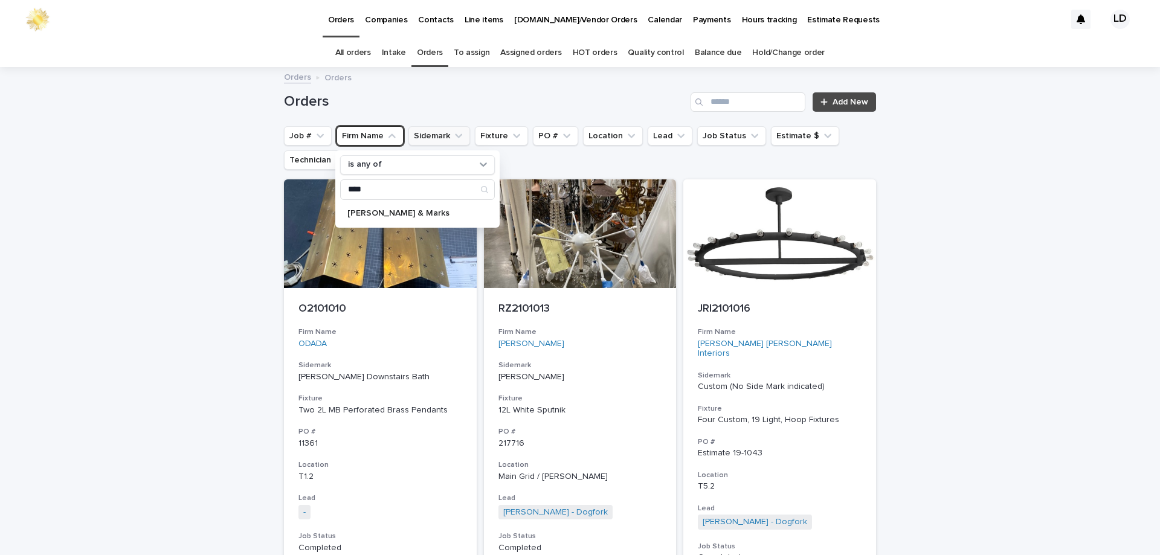
click at [434, 134] on button "Sidemark" at bounding box center [440, 135] width 62 height 19
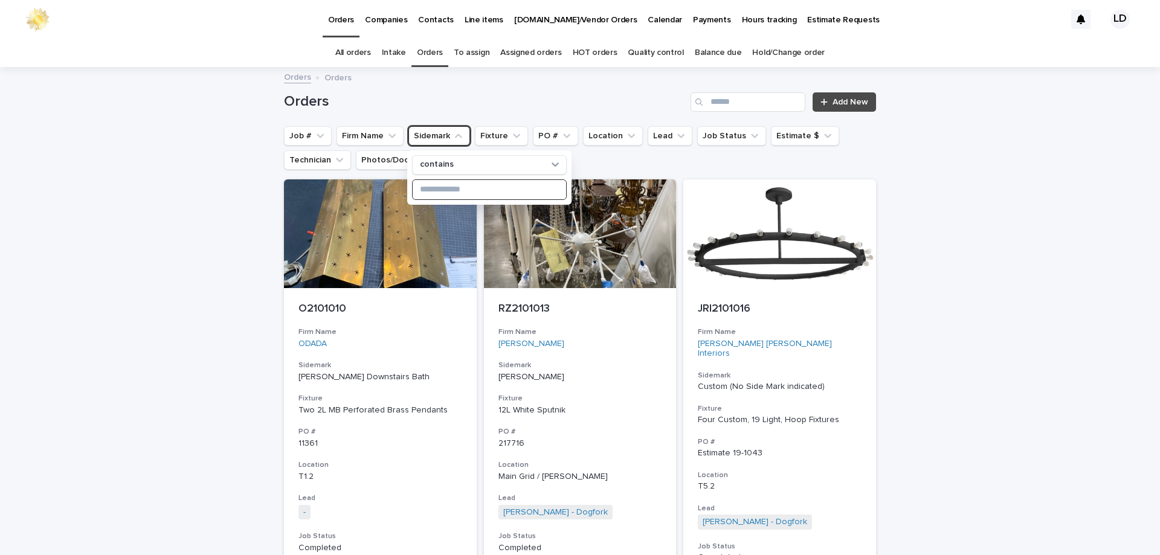
click at [454, 186] on input at bounding box center [490, 189] width 154 height 19
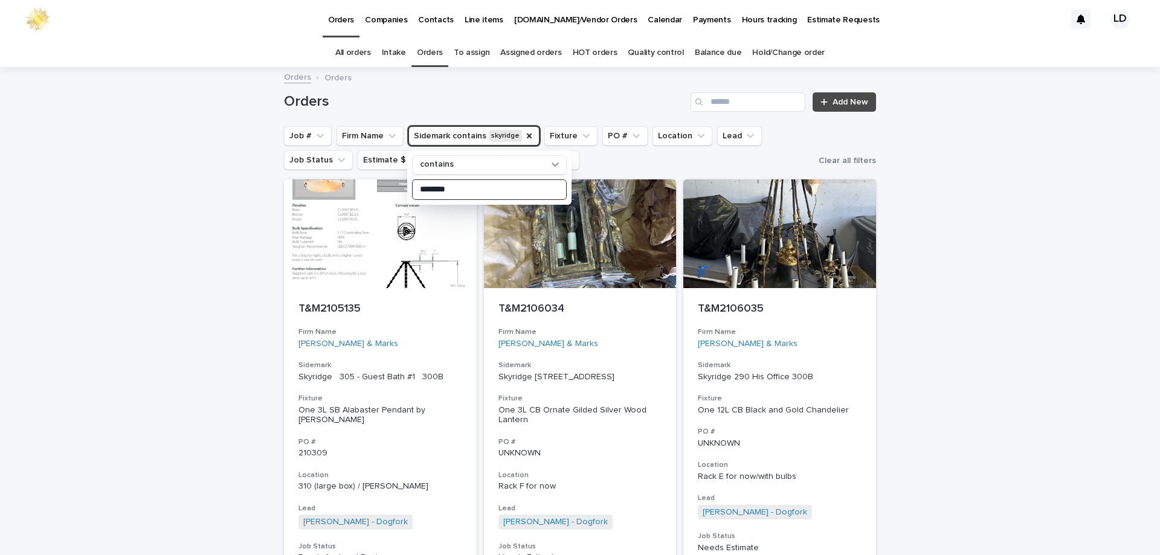
type input "********"
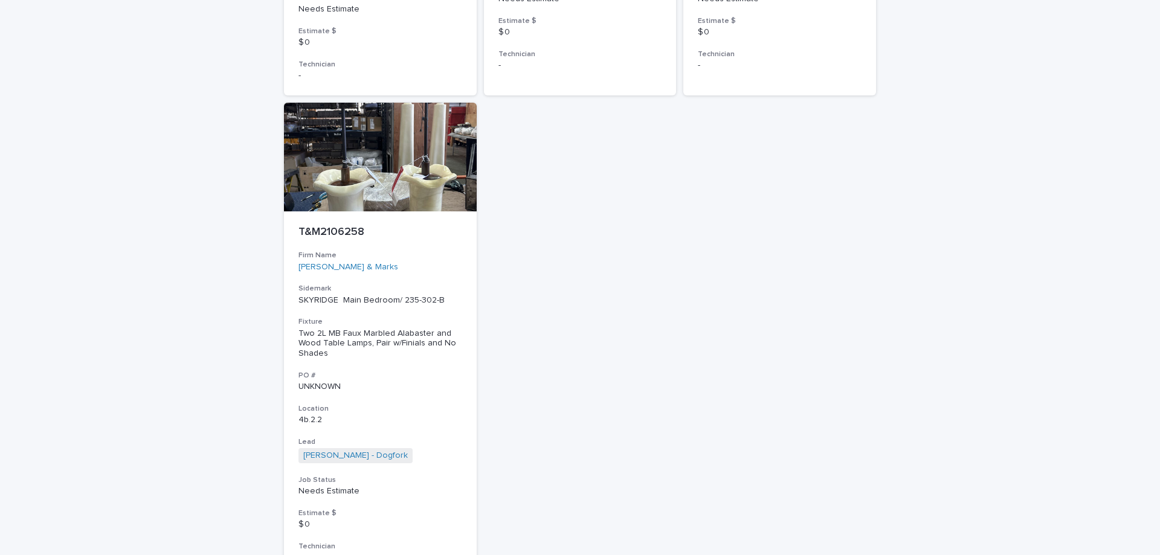
scroll to position [1511, 0]
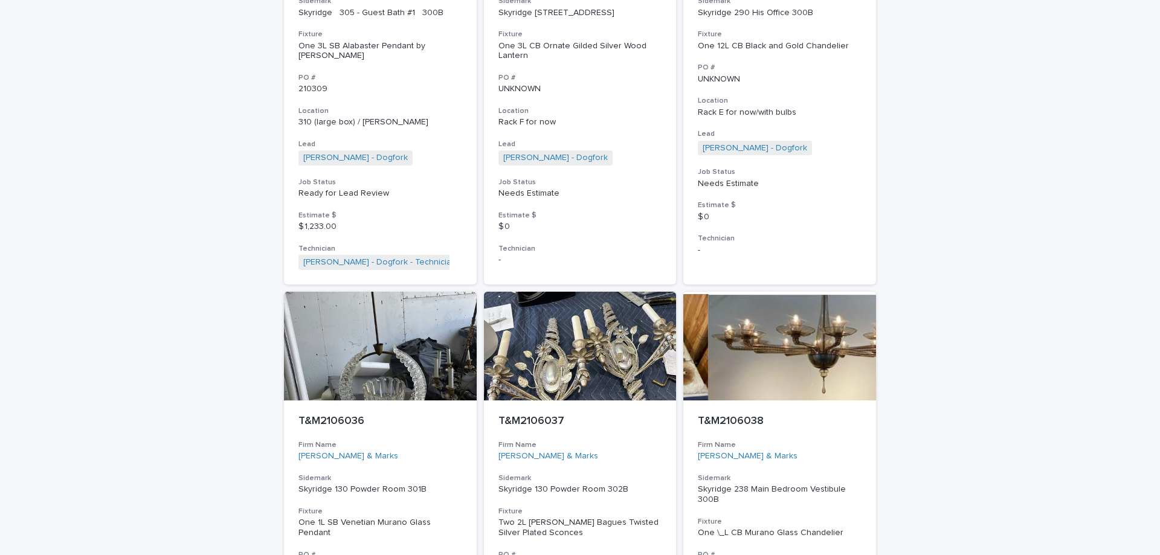
scroll to position [242, 0]
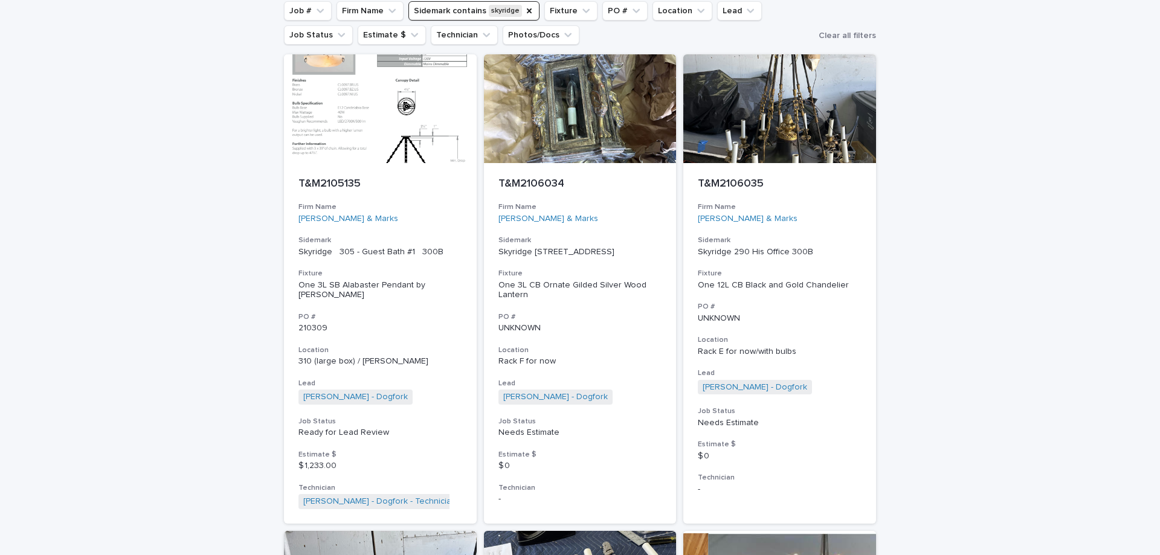
scroll to position [0, 0]
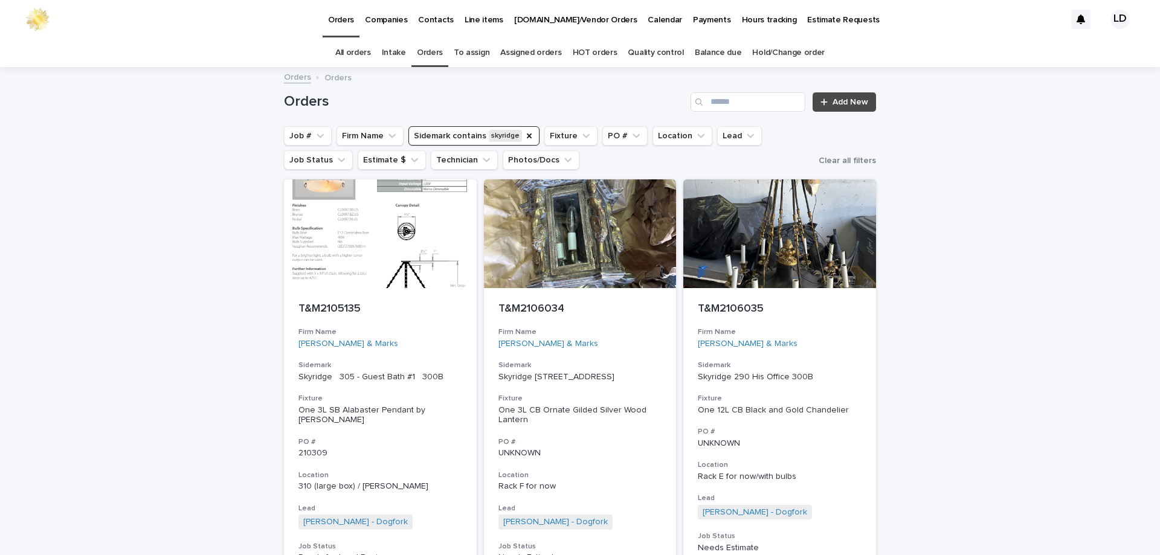
click at [440, 54] on link "Orders" at bounding box center [430, 53] width 26 height 28
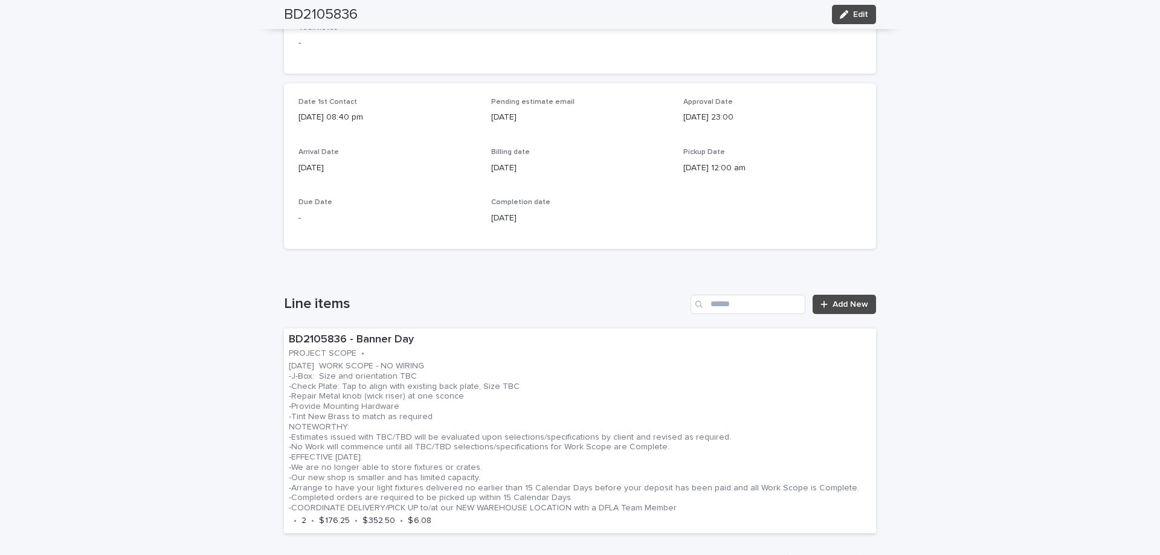
scroll to position [725, 0]
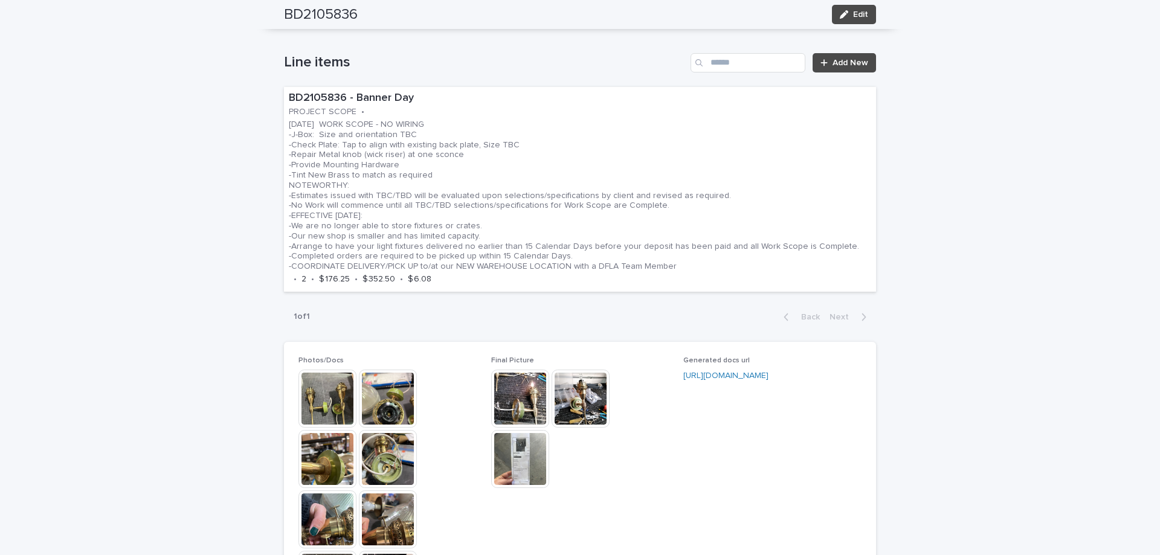
click at [320, 398] on img at bounding box center [328, 399] width 58 height 58
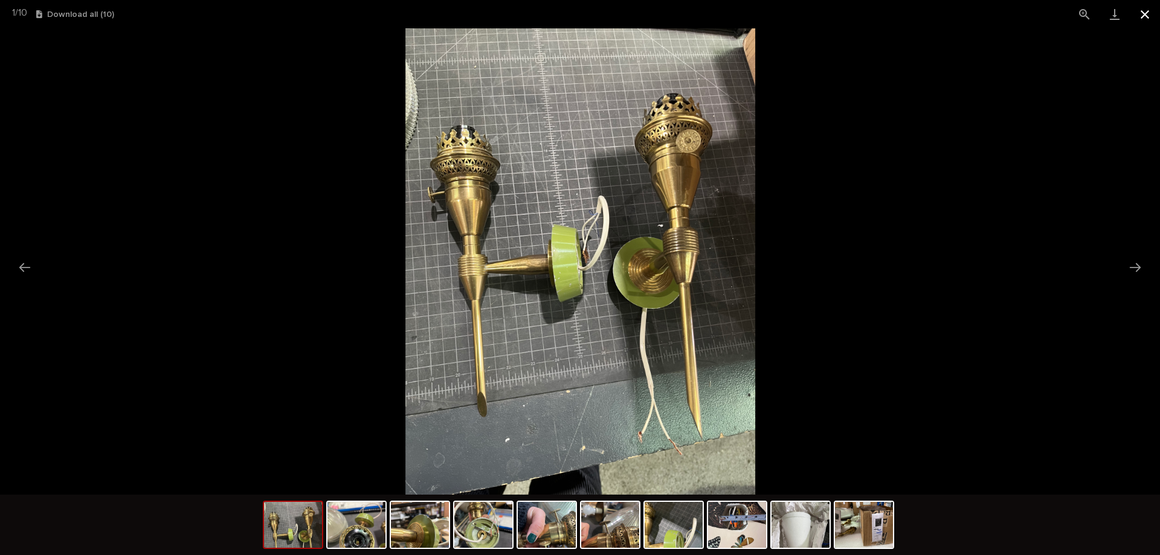
click at [1151, 12] on button "Close gallery" at bounding box center [1145, 14] width 30 height 28
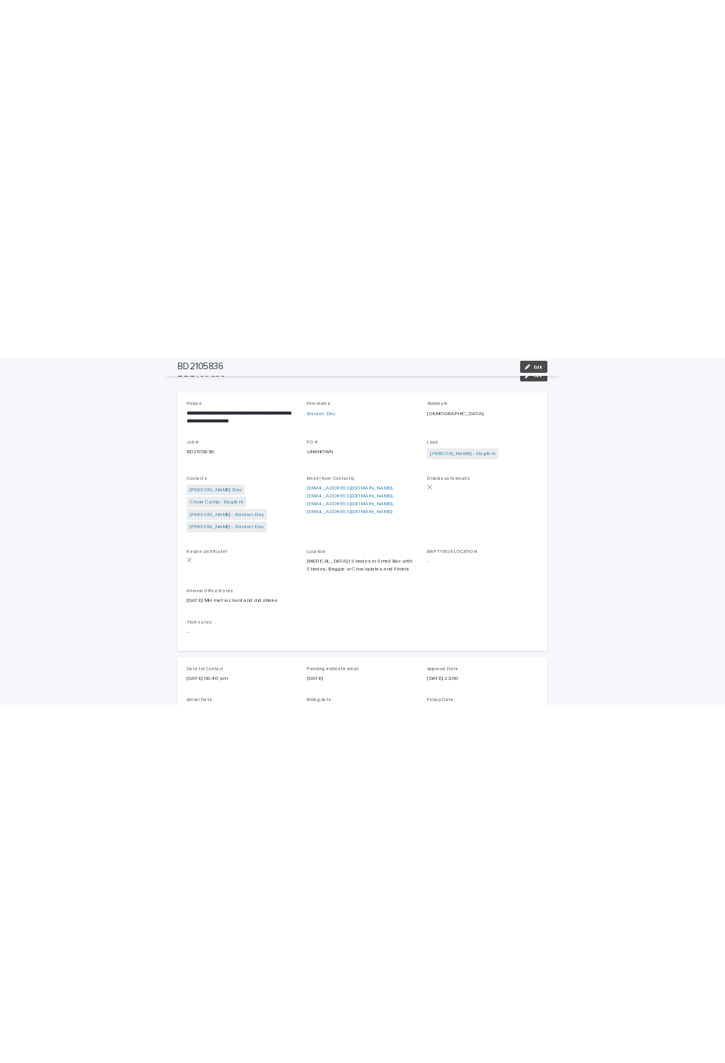
scroll to position [0, 0]
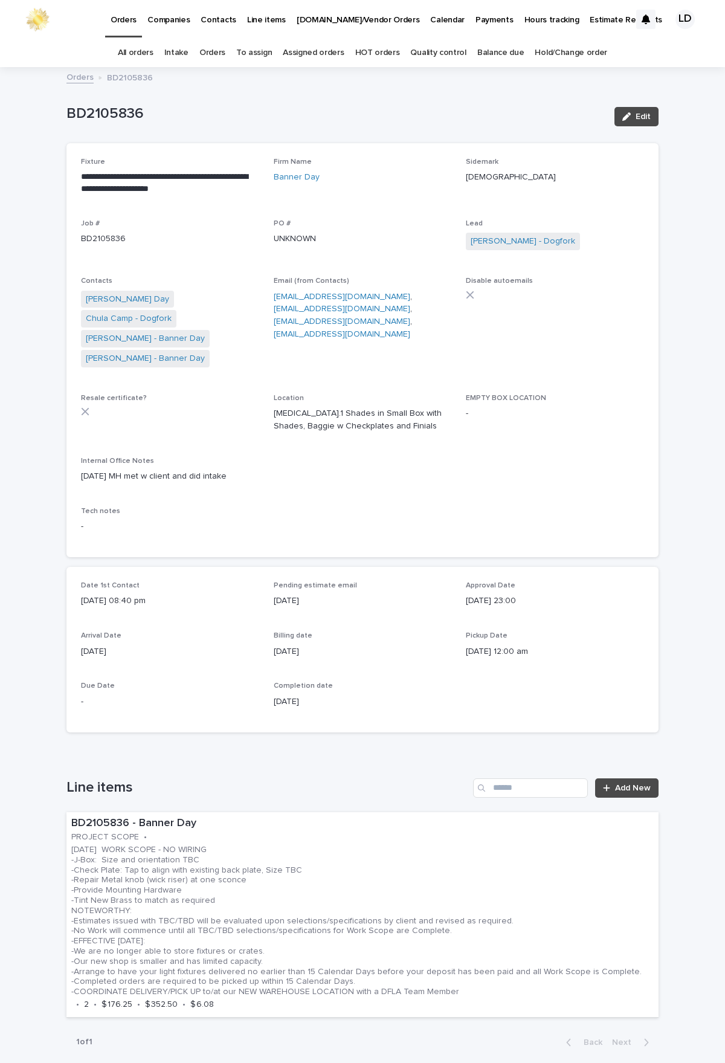
click at [646, 112] on span "Edit" at bounding box center [643, 116] width 15 height 8
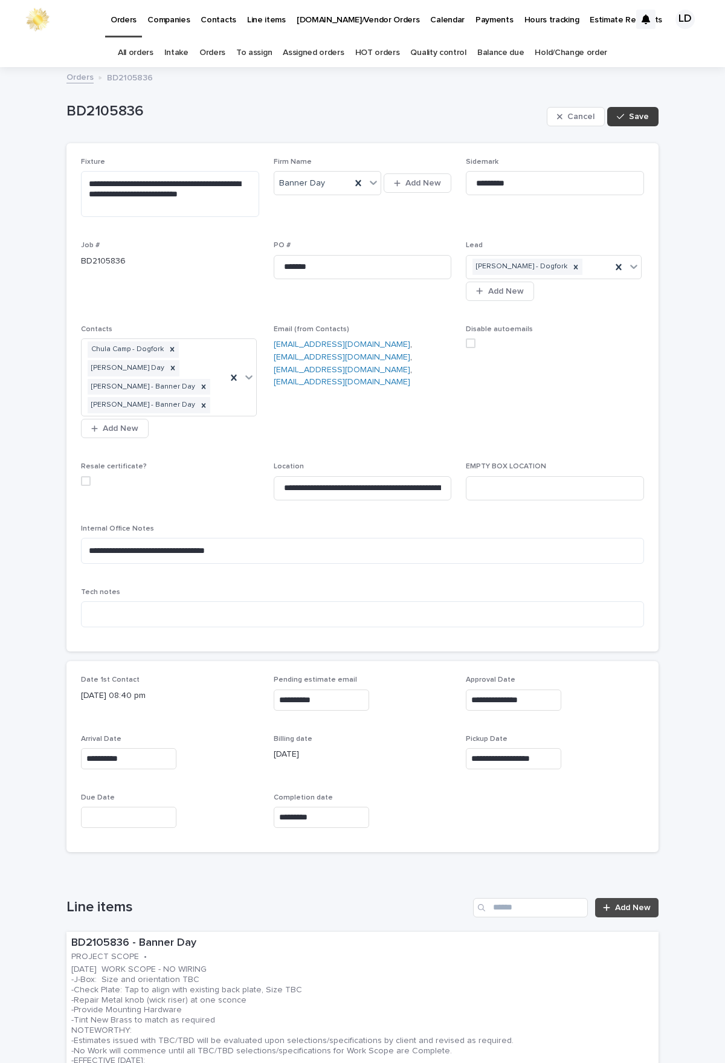
click at [619, 118] on icon "button" at bounding box center [620, 116] width 7 height 8
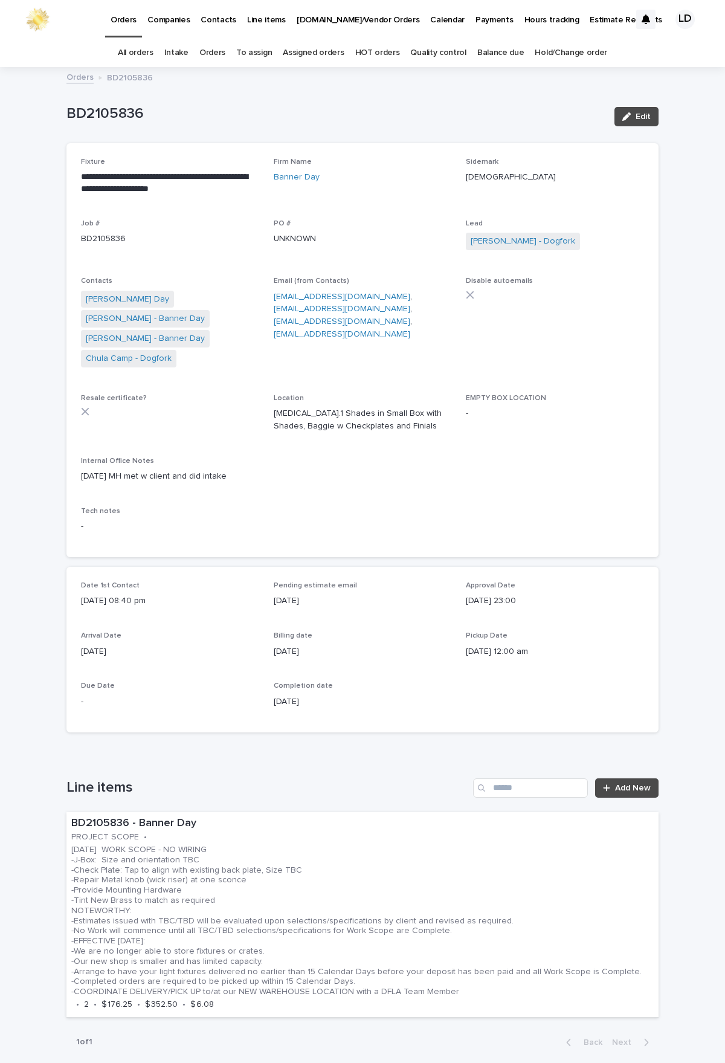
click at [217, 54] on link "Orders" at bounding box center [212, 53] width 26 height 28
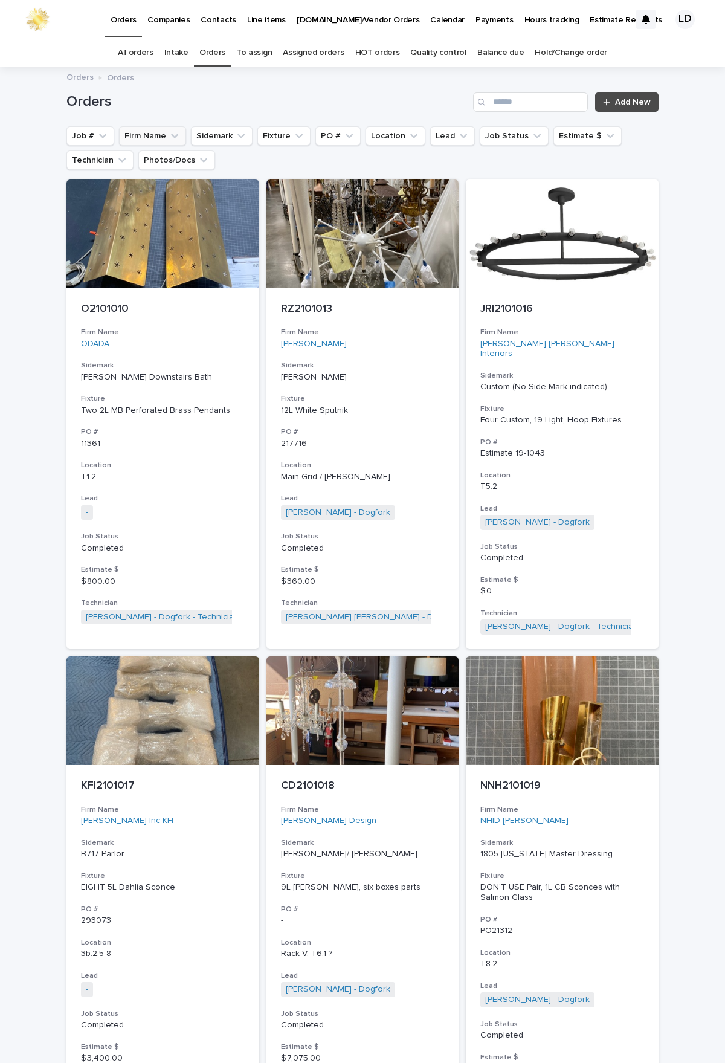
click at [146, 137] on button "Firm Name" at bounding box center [152, 135] width 67 height 19
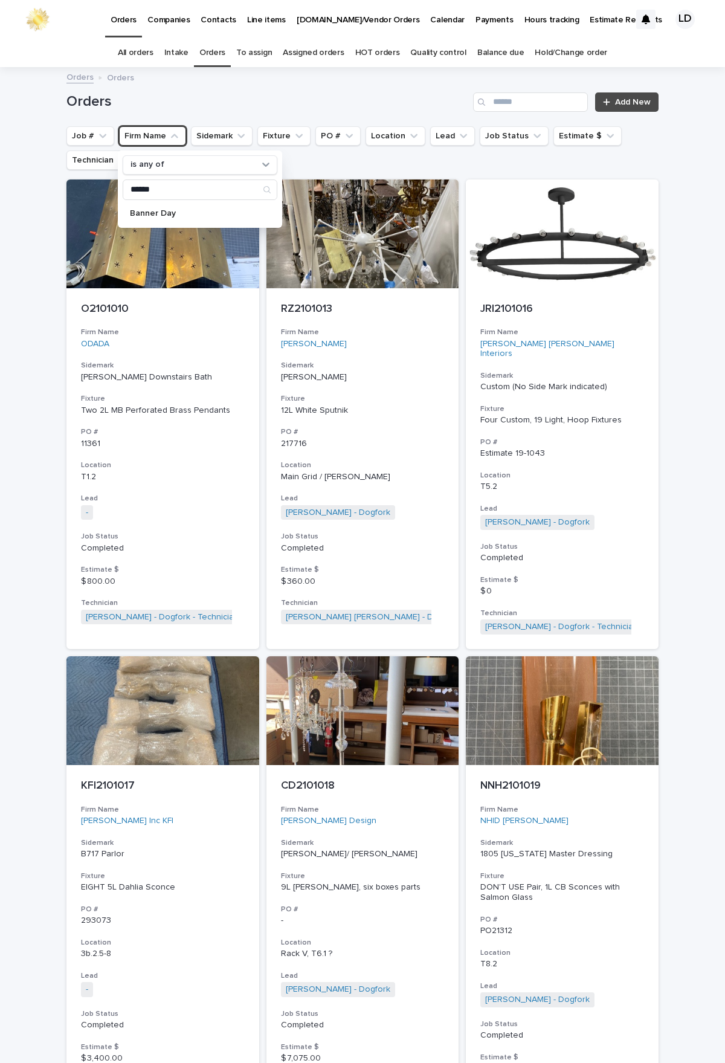
type input "******"
click at [161, 215] on p "Banner Day" at bounding box center [194, 213] width 128 height 8
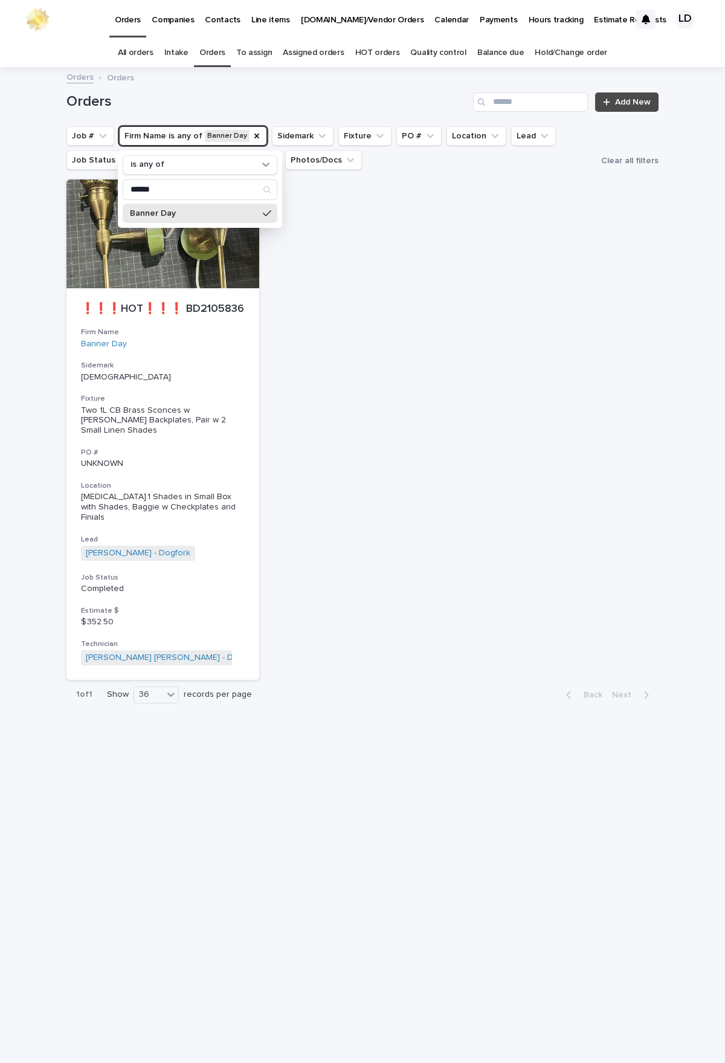
click at [704, 386] on div "Loading... Saving… Loading... Saving… Orders Add New Job # Firm Name is any of …" at bounding box center [362, 565] width 725 height 995
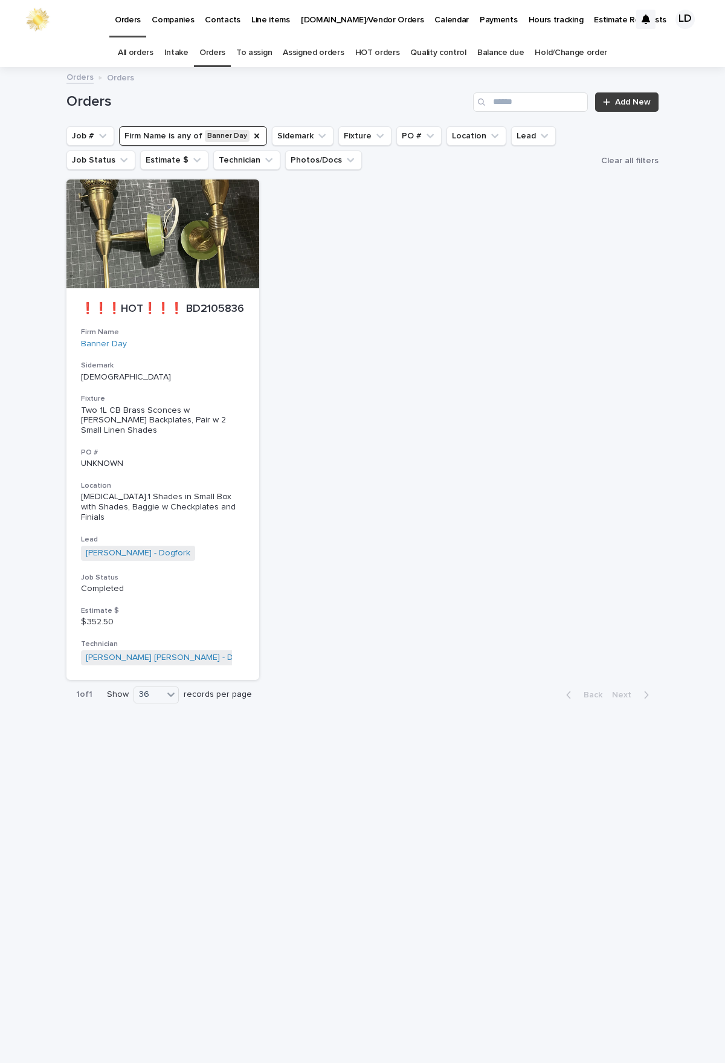
click at [625, 106] on link "Add New" at bounding box center [626, 101] width 63 height 19
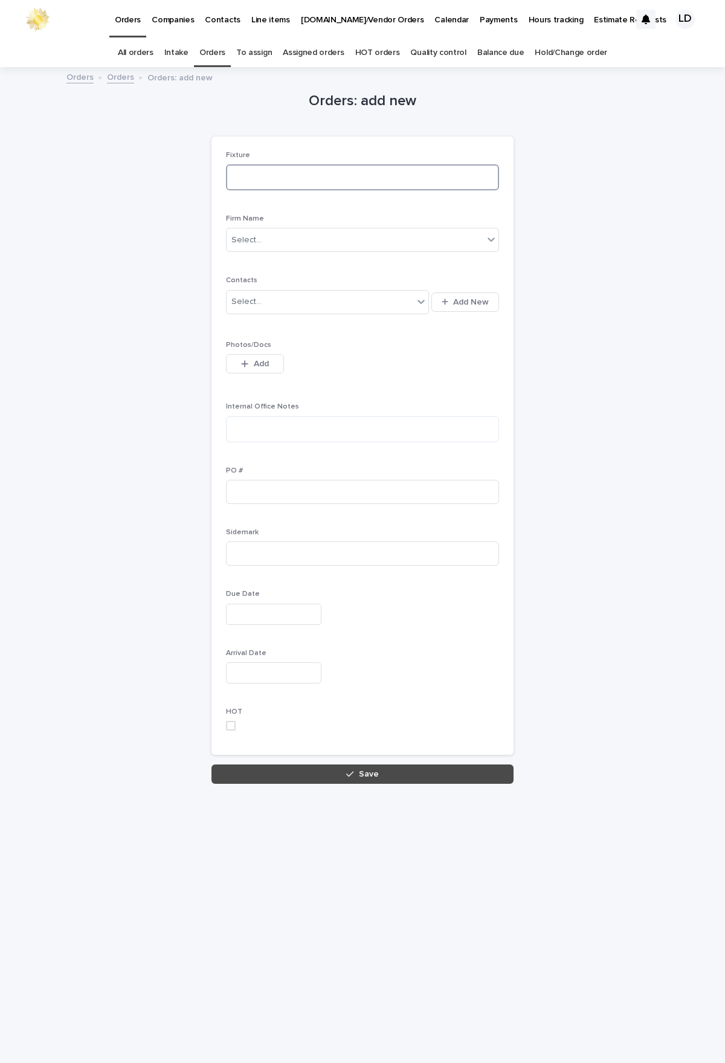
click at [259, 169] on textarea at bounding box center [362, 177] width 273 height 26
type textarea "*"
type textarea "**********"
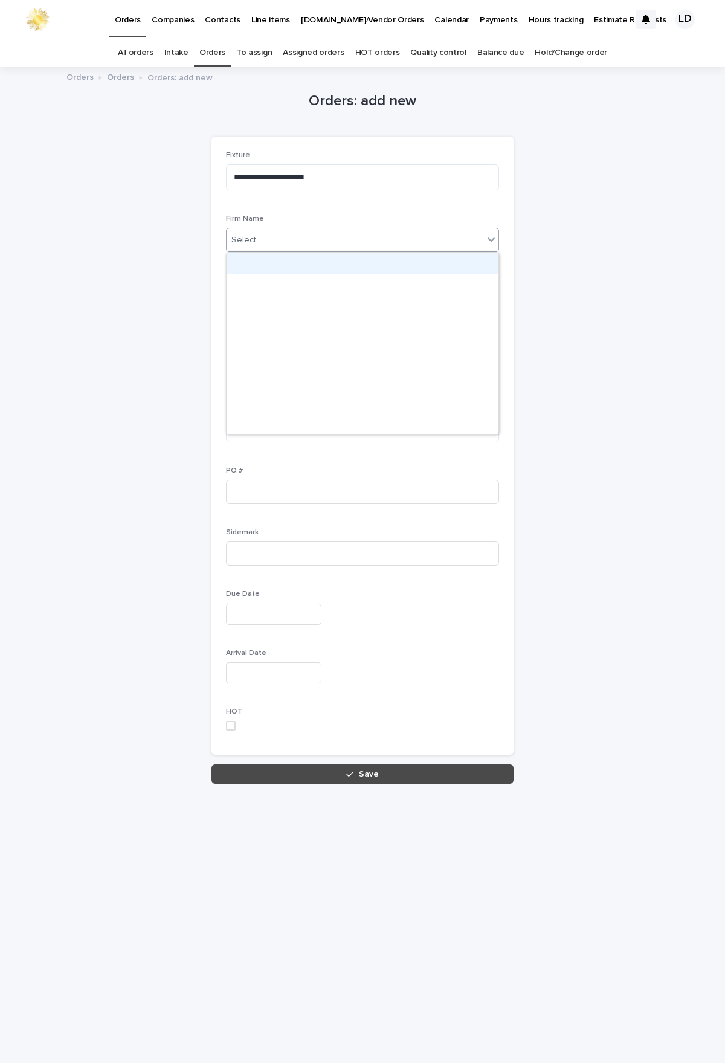
click at [308, 236] on div "Select..." at bounding box center [355, 240] width 257 height 20
type input "****"
drag, startPoint x: 294, startPoint y: 251, endPoint x: 291, endPoint y: 259, distance: 8.7
click at [291, 260] on div "Banner Day" at bounding box center [363, 263] width 272 height 21
click at [279, 304] on div "Select..." at bounding box center [320, 302] width 187 height 20
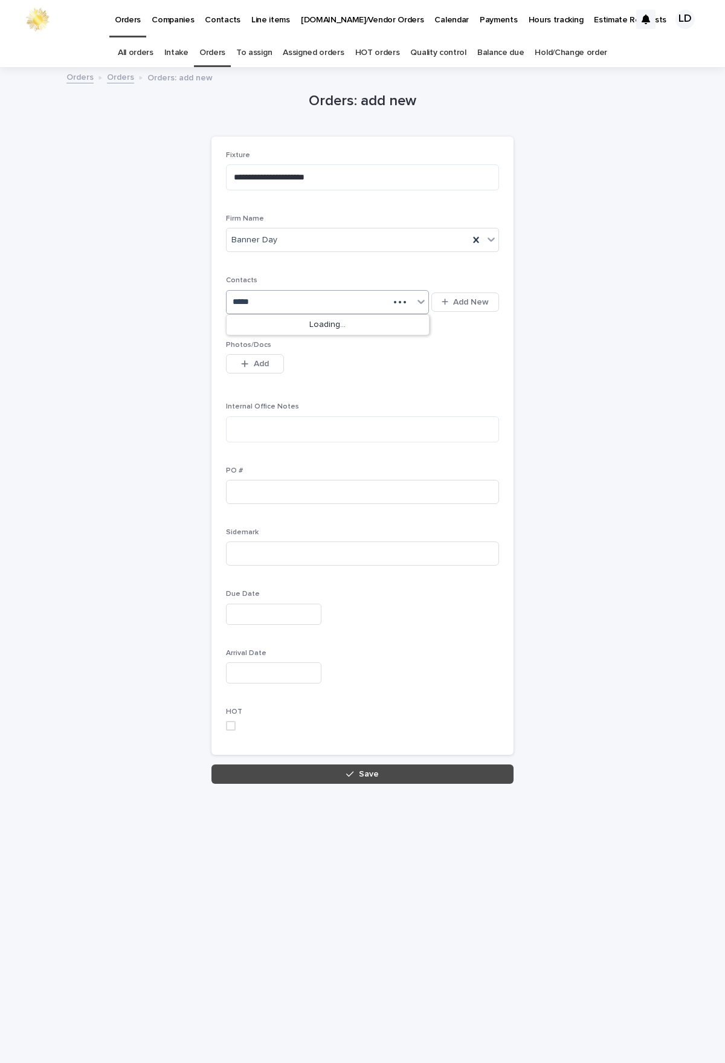
type input "******"
click at [277, 369] on div "Yasmine Sussman - Banner Day" at bounding box center [328, 367] width 202 height 21
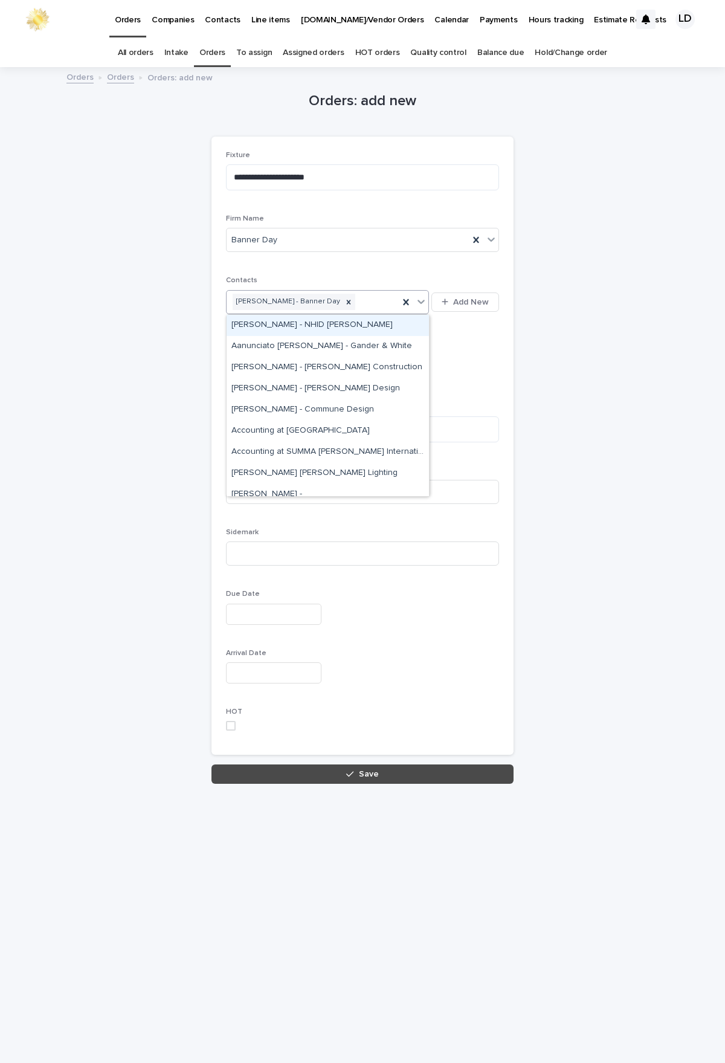
click at [364, 307] on div "Yasmine Sussman - Banner Day" at bounding box center [313, 301] width 172 height 21
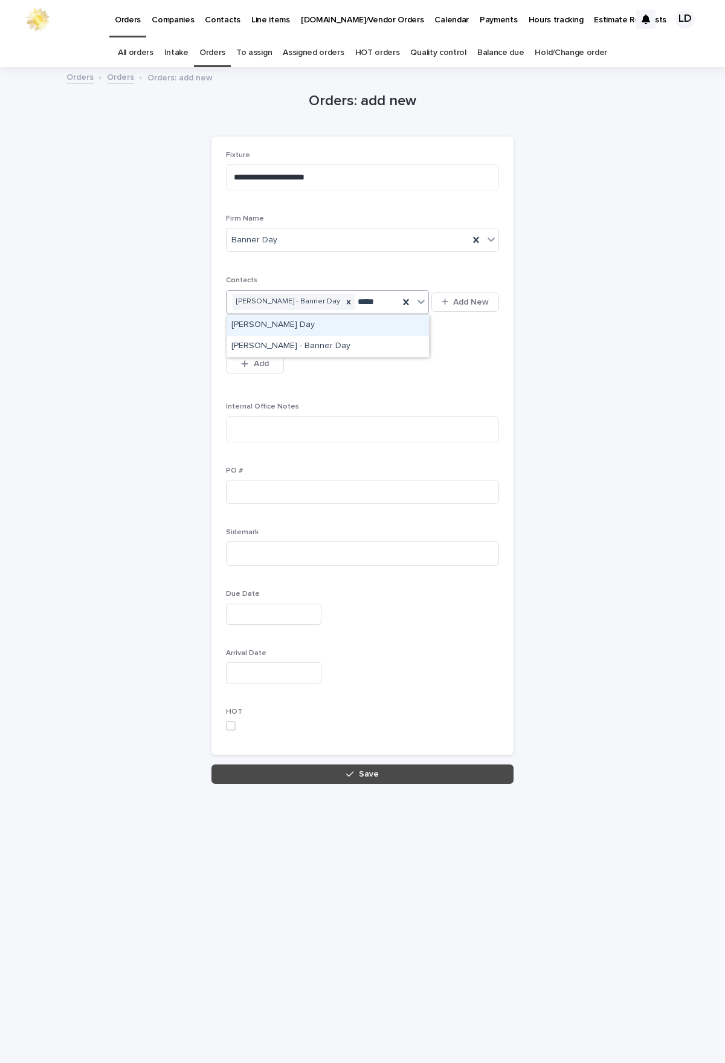
type input "******"
click at [322, 318] on div "Clara Jung - Banner Day" at bounding box center [328, 325] width 202 height 21
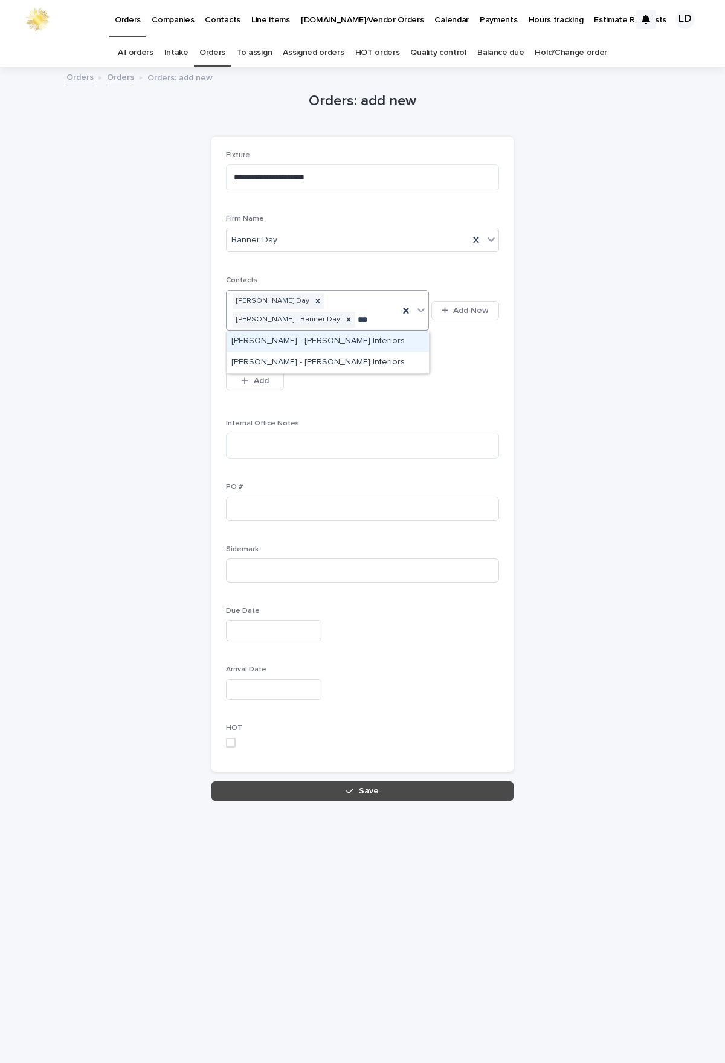
type input "****"
click at [302, 342] on div "Tia Butler - Banner Day" at bounding box center [328, 341] width 202 height 21
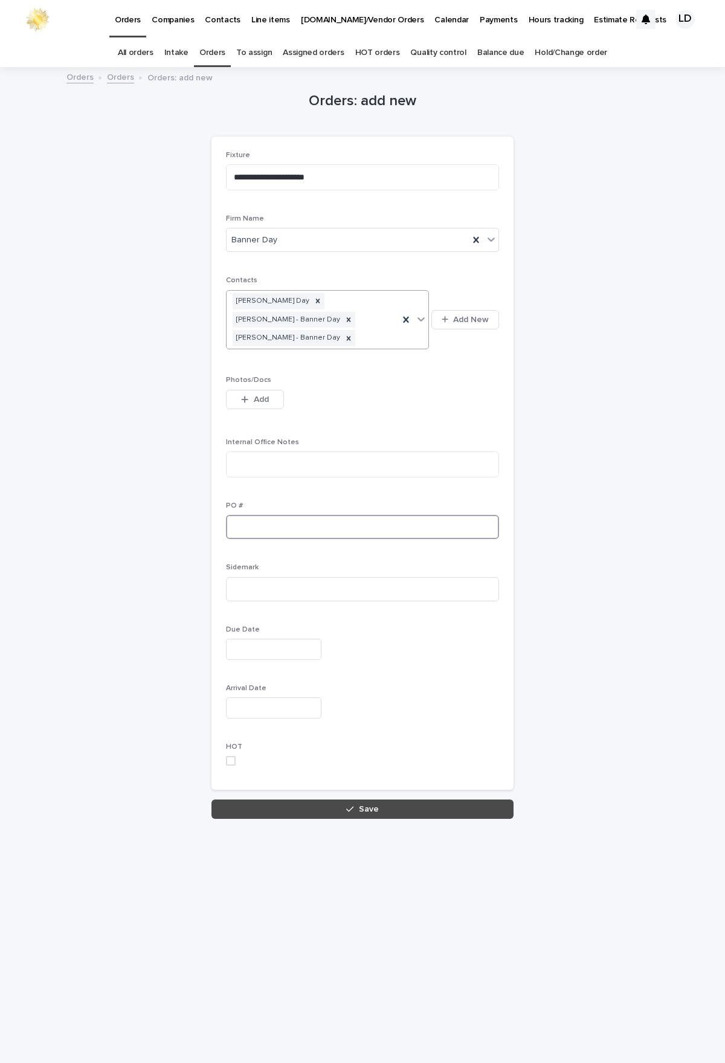
click at [257, 525] on input at bounding box center [362, 527] width 273 height 24
type input "*******"
click at [251, 555] on input at bounding box center [362, 589] width 273 height 24
click at [255, 555] on input at bounding box center [362, 589] width 273 height 24
type input "********"
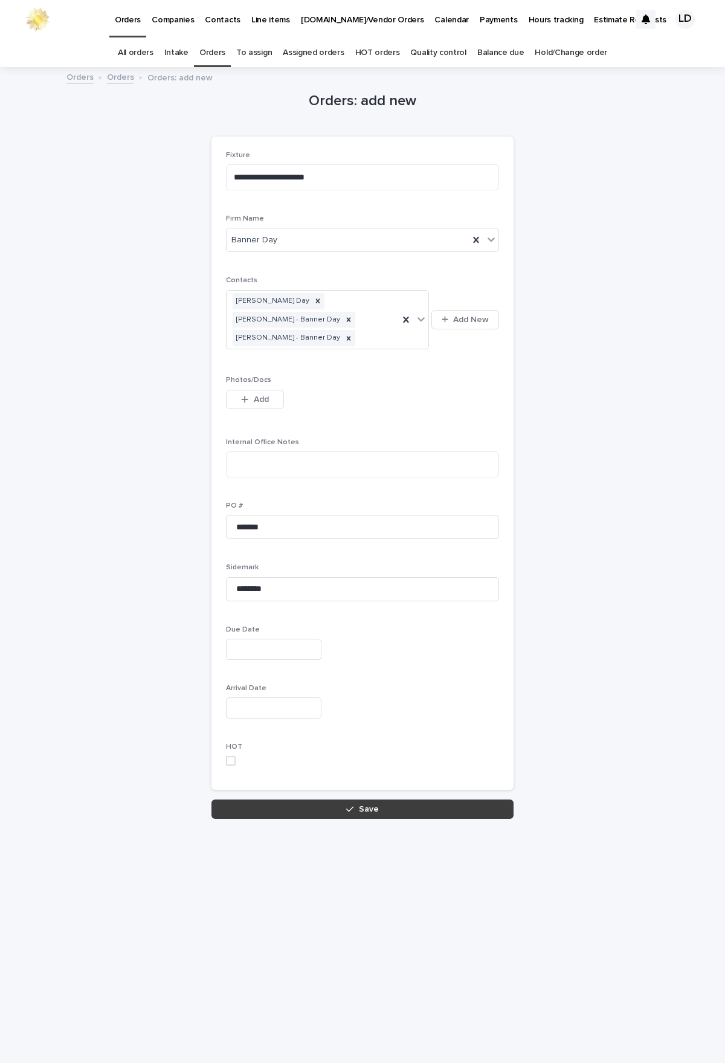
click at [367, 555] on span "Save" at bounding box center [369, 809] width 20 height 8
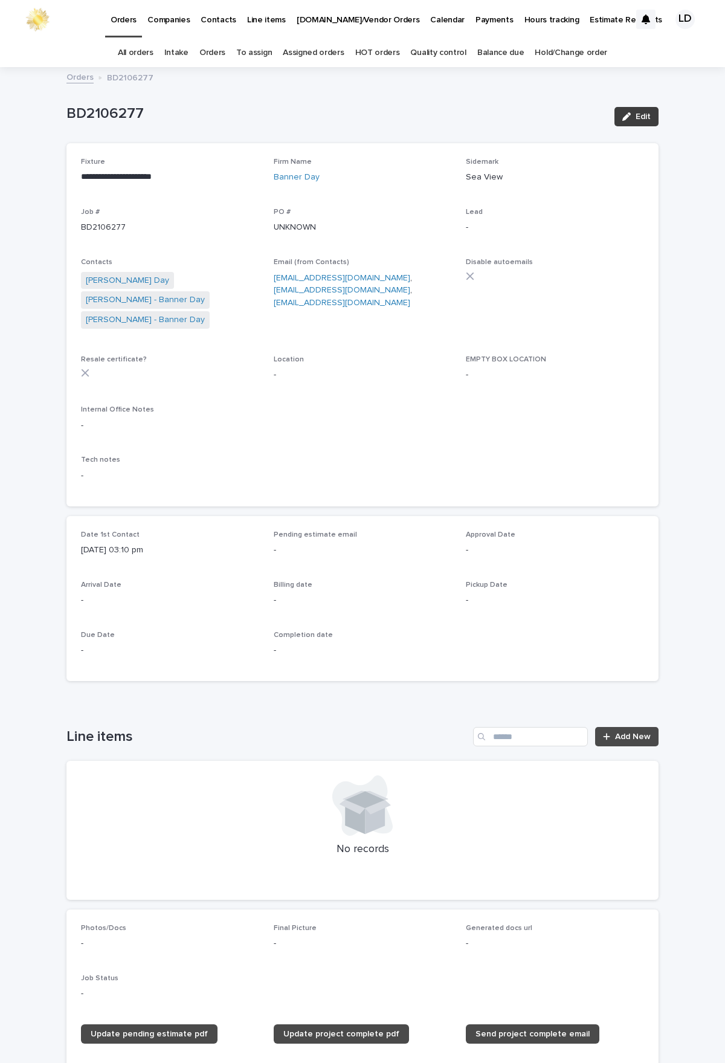
click at [636, 110] on button "Edit" at bounding box center [637, 116] width 44 height 19
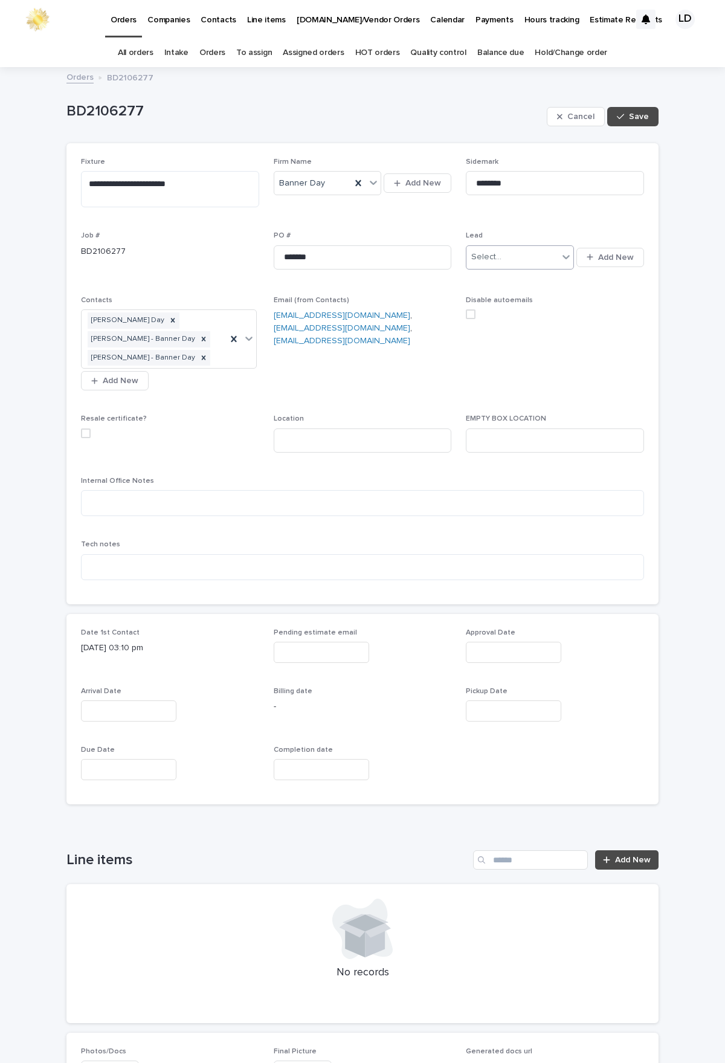
click at [563, 256] on icon at bounding box center [566, 257] width 12 height 12
click at [519, 340] on div "[PERSON_NAME] - Dogfork" at bounding box center [516, 344] width 108 height 21
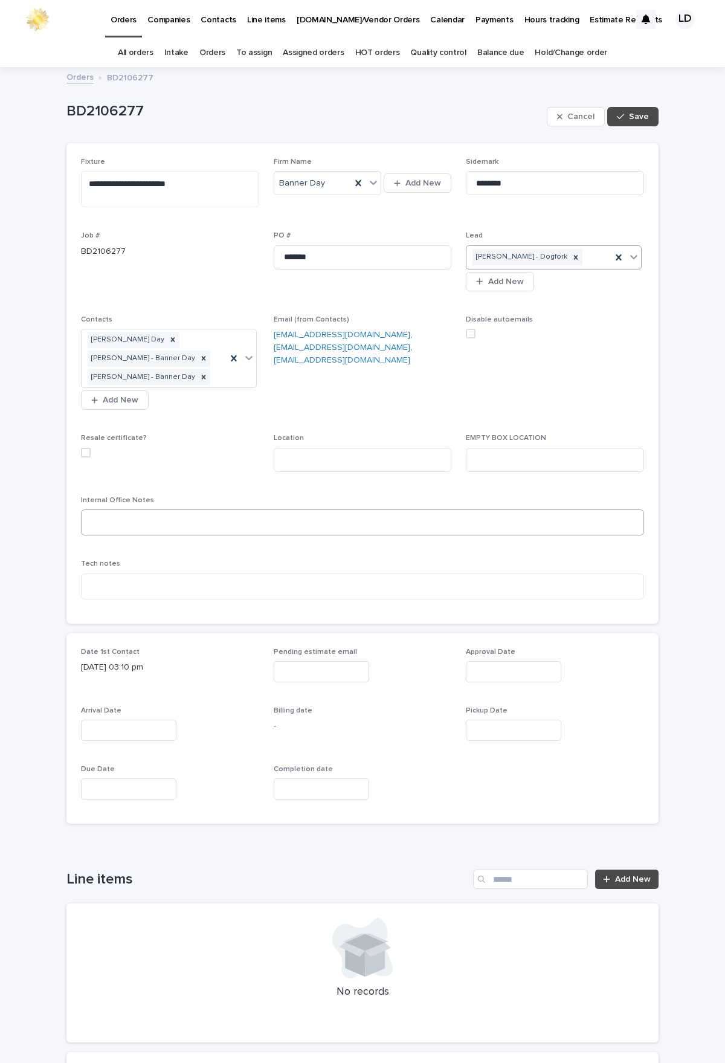
click at [118, 481] on span "Resale certificate?" at bounding box center [170, 457] width 178 height 47
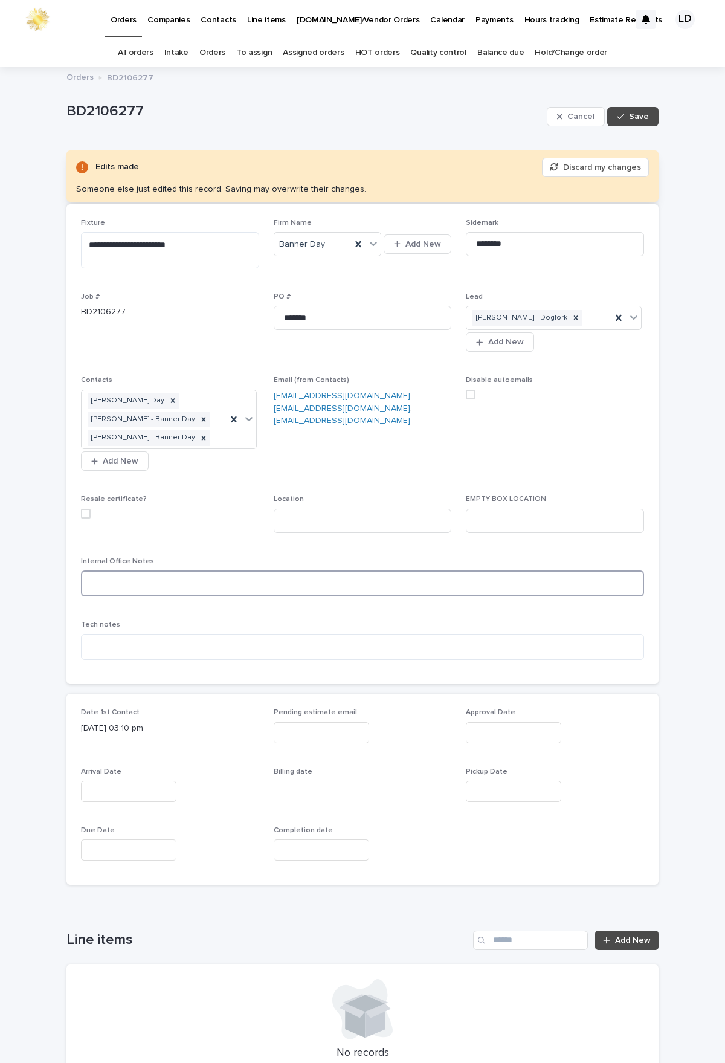
click at [97, 555] on textarea at bounding box center [362, 583] width 563 height 26
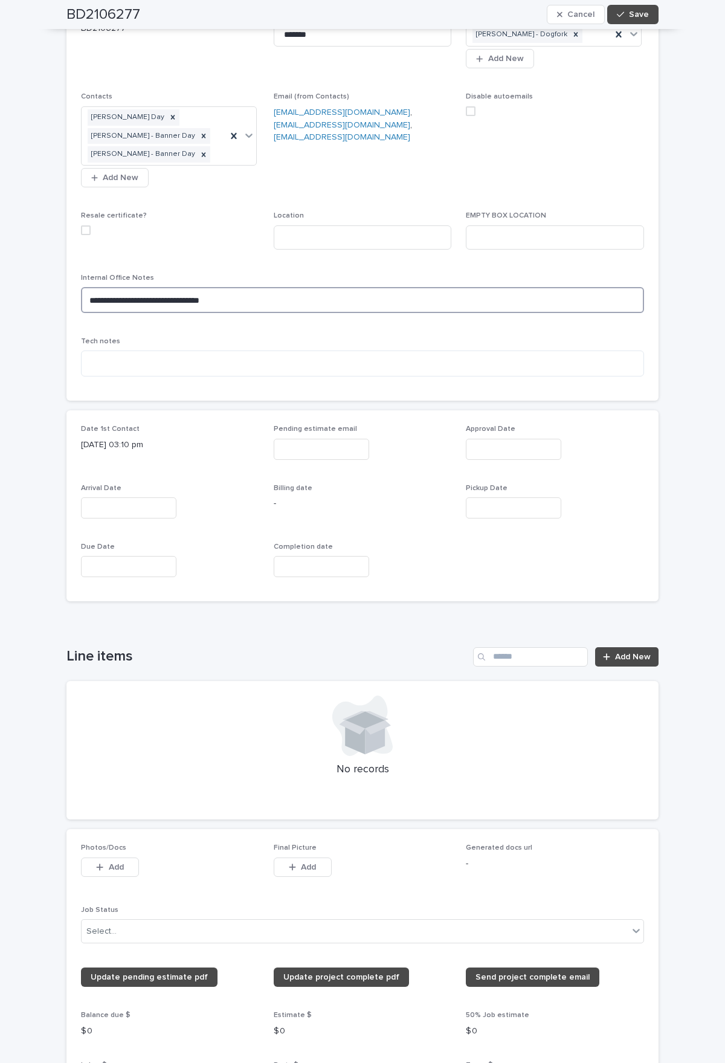
scroll to position [302, 0]
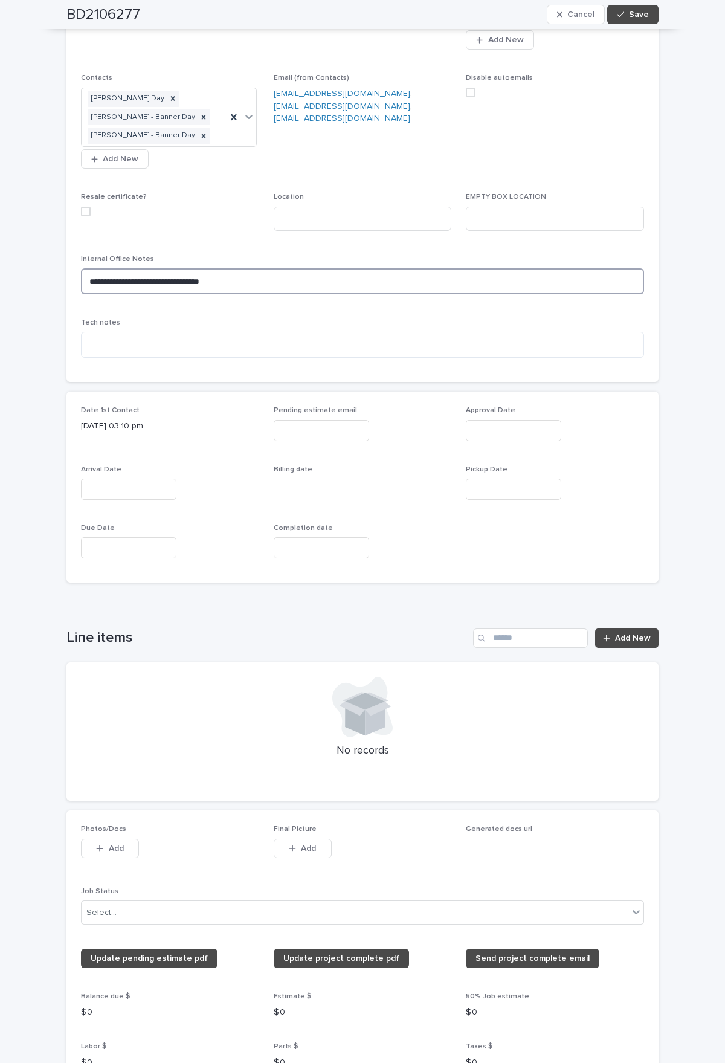
type textarea "**********"
drag, startPoint x: 106, startPoint y: 847, endPoint x: 61, endPoint y: 792, distance: 70.9
click at [109, 555] on span "Add" at bounding box center [116, 848] width 15 height 8
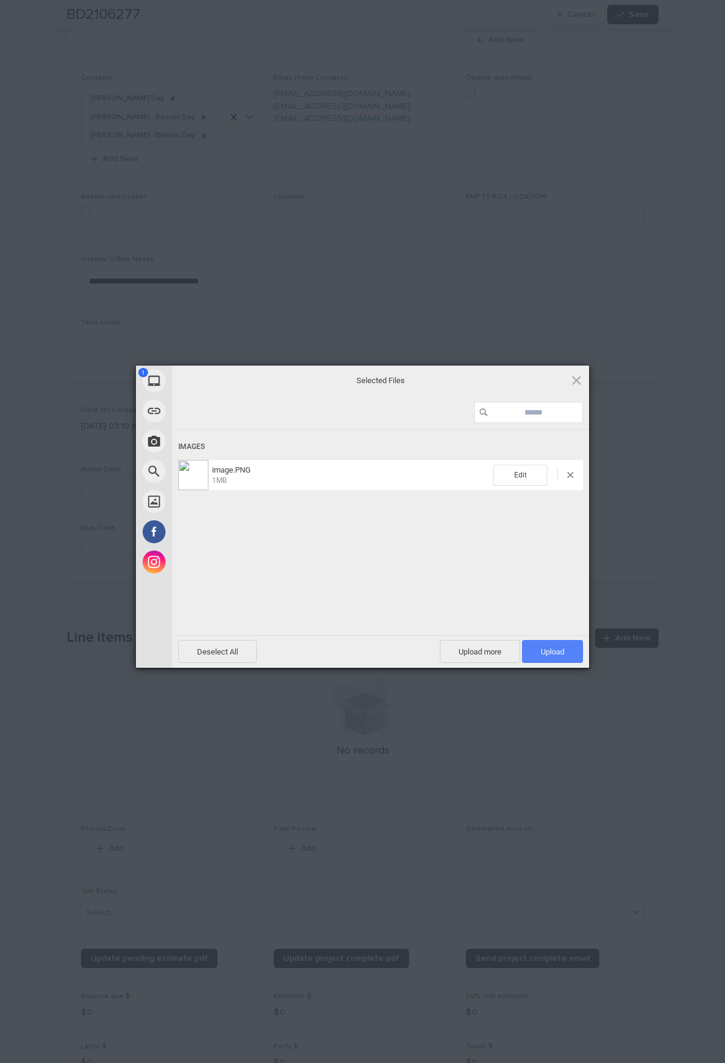
click at [569, 555] on span "Upload 1" at bounding box center [552, 651] width 61 height 23
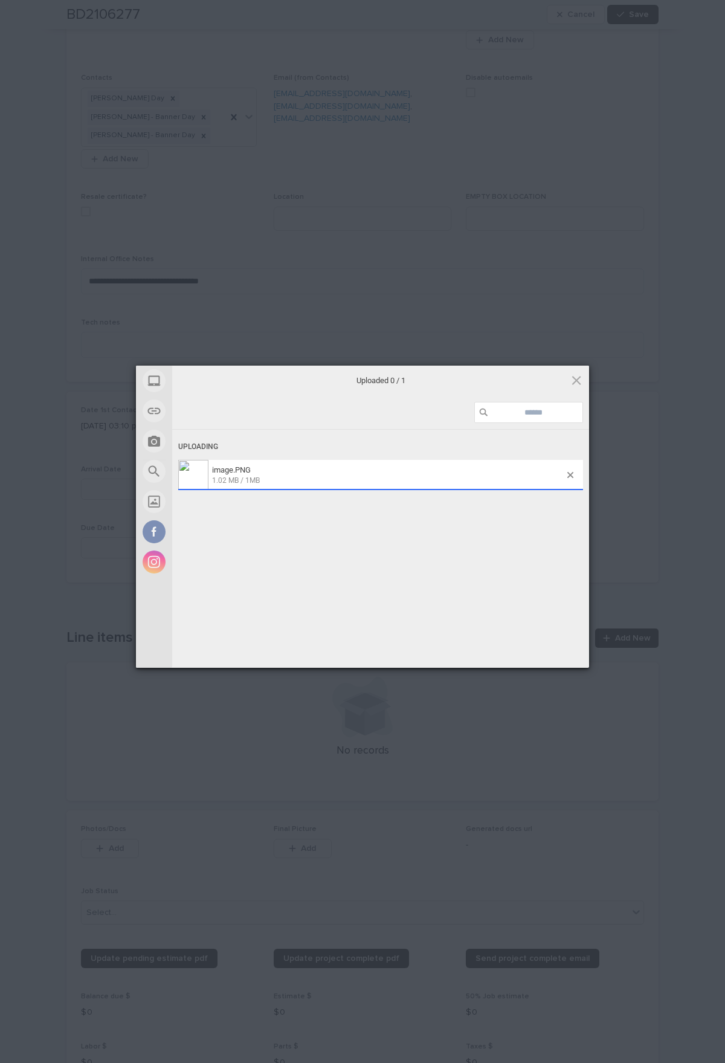
scroll to position [324, 0]
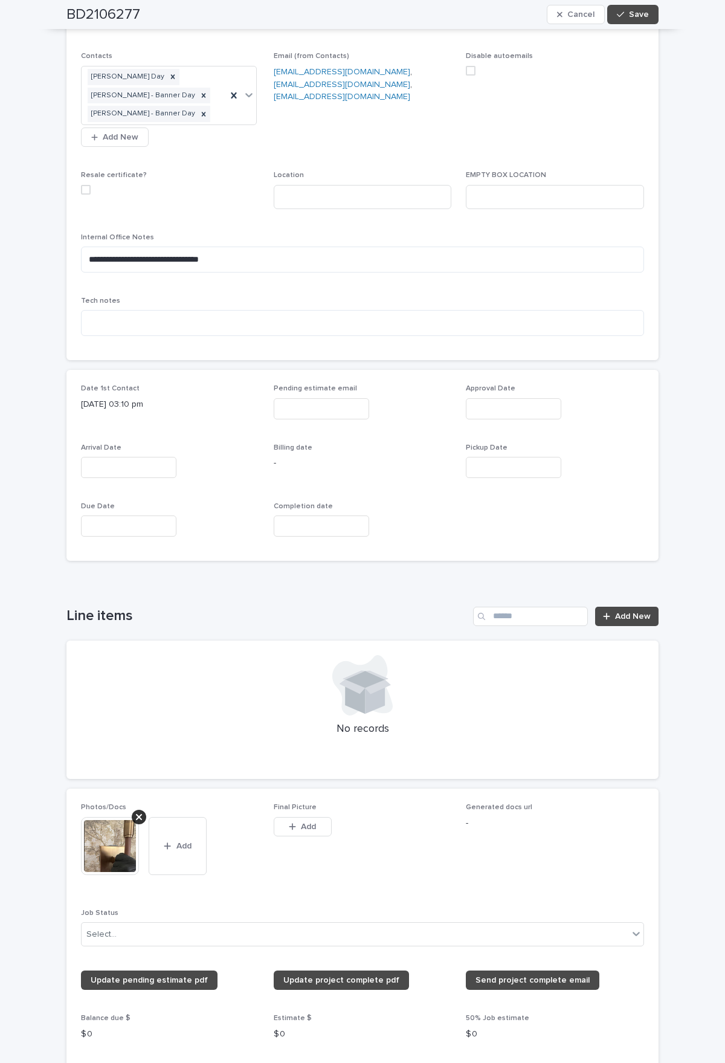
drag, startPoint x: 189, startPoint y: 845, endPoint x: 11, endPoint y: 752, distance: 200.9
click at [189, 555] on button "Add" at bounding box center [178, 846] width 58 height 58
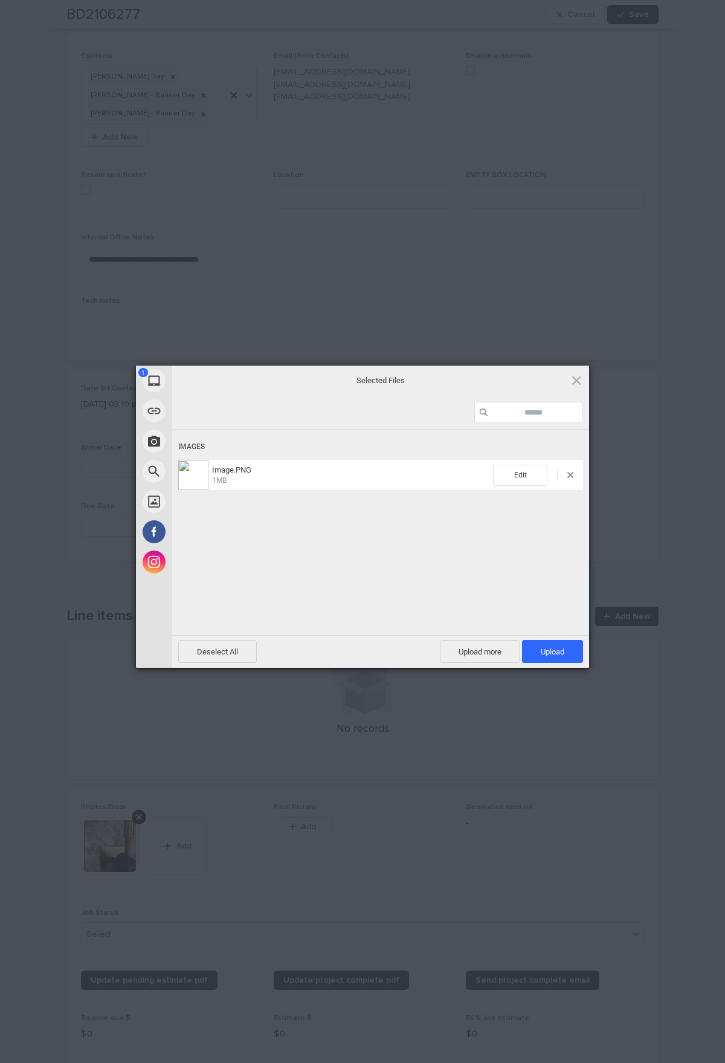
drag, startPoint x: 561, startPoint y: 651, endPoint x: 0, endPoint y: 586, distance: 564.5
click at [561, 555] on span "Upload 1" at bounding box center [553, 651] width 24 height 9
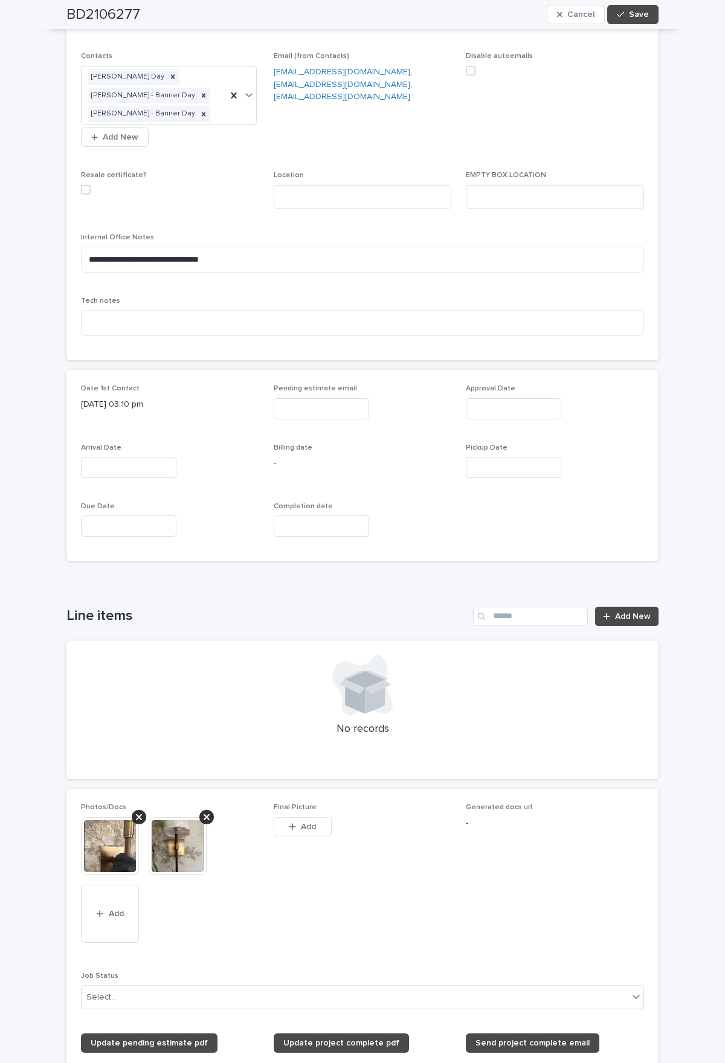
scroll to position [355, 0]
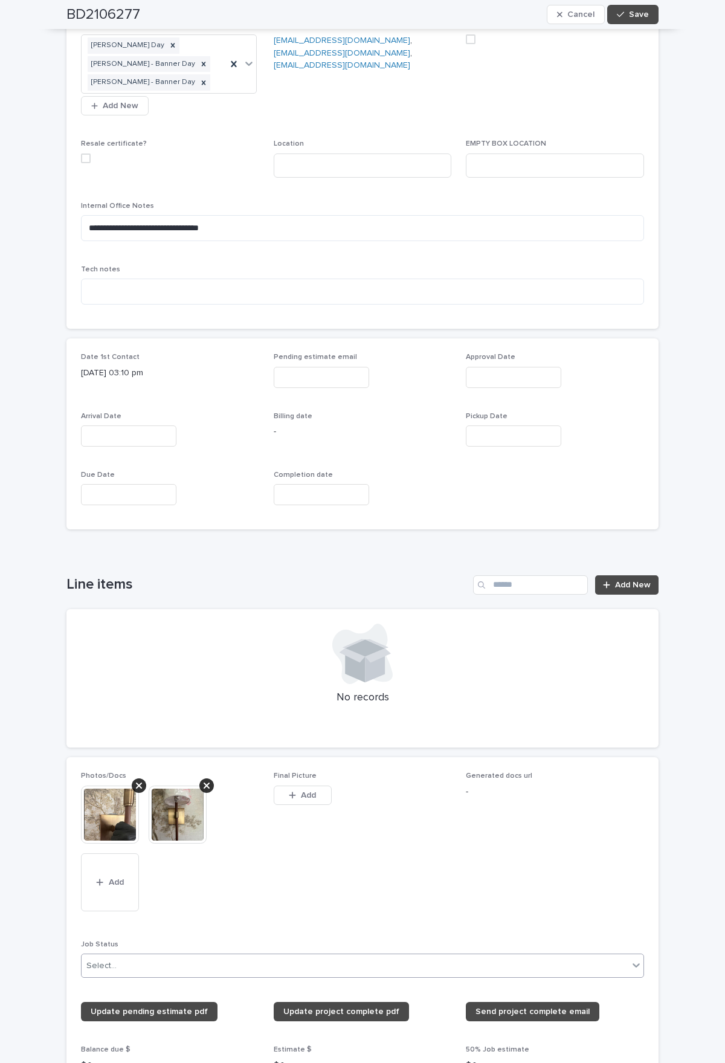
click at [639, 555] on div "Select..." at bounding box center [362, 966] width 563 height 24
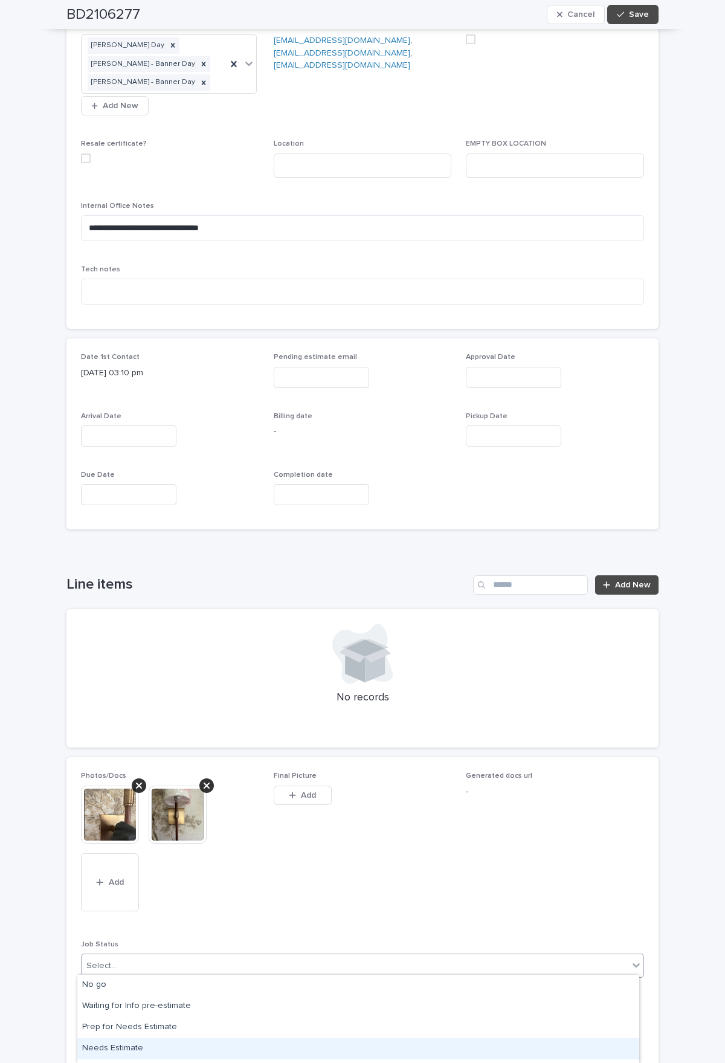
click at [220, 555] on div "Needs Estimate" at bounding box center [358, 1048] width 562 height 21
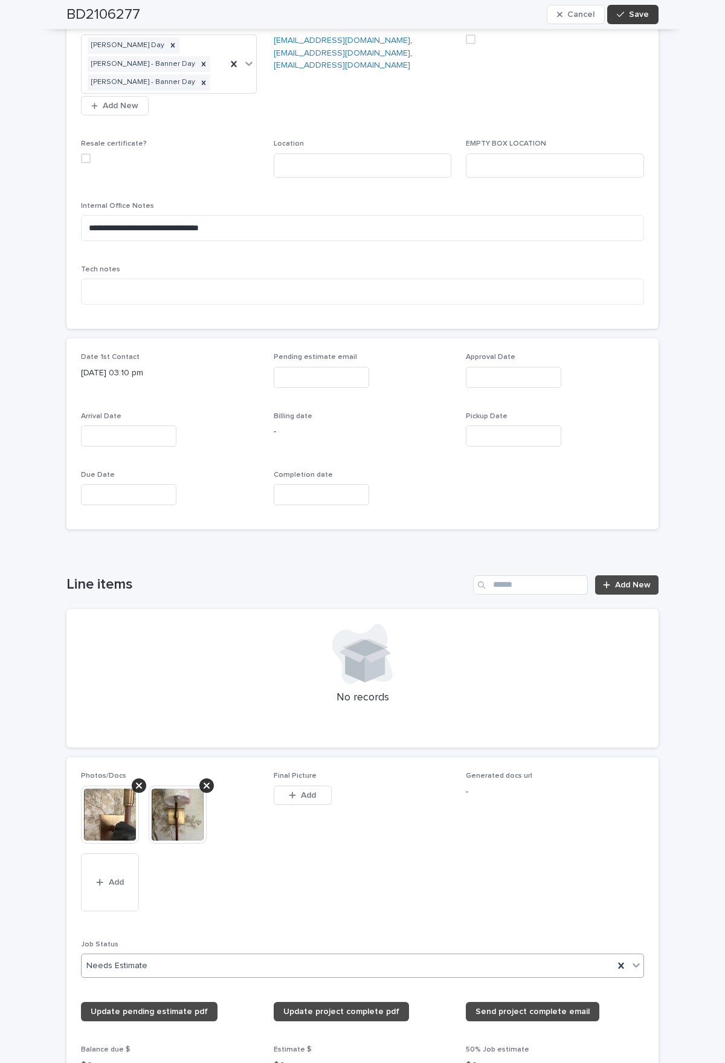
click at [632, 18] on span "Save" at bounding box center [639, 14] width 20 height 8
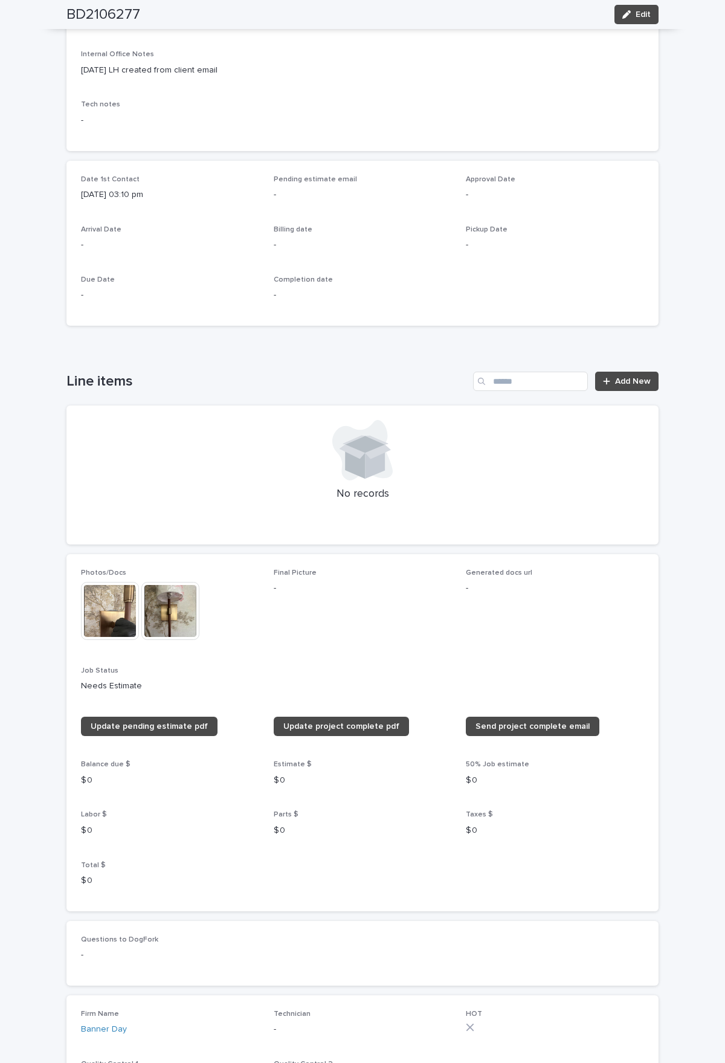
scroll to position [173, 0]
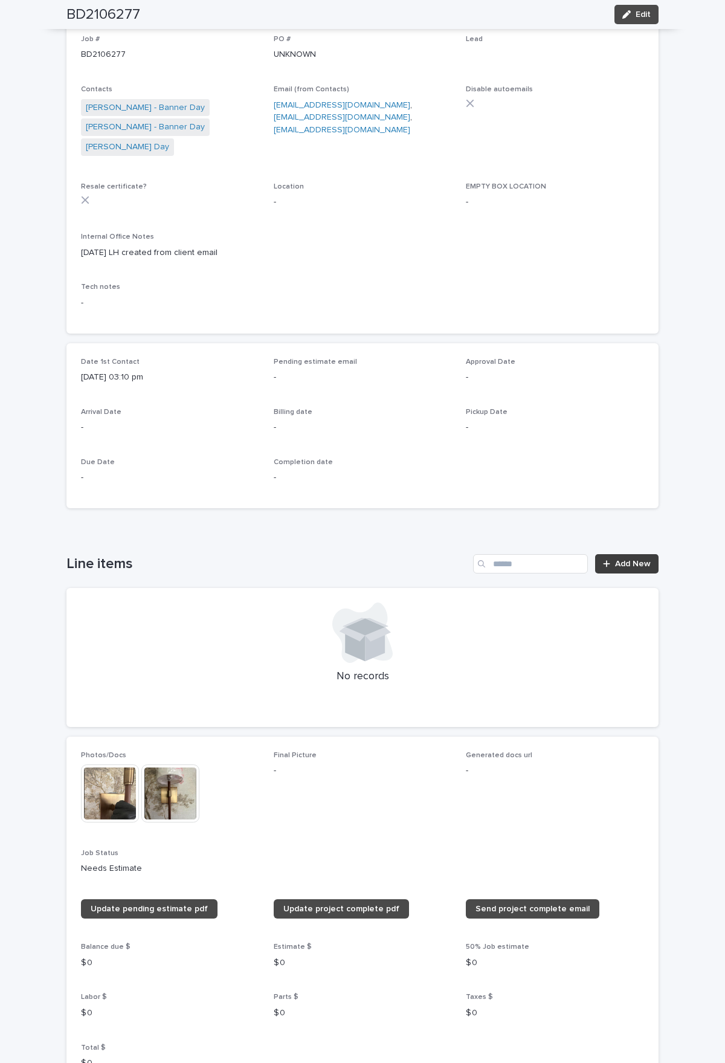
click at [615, 555] on span "Add New" at bounding box center [633, 564] width 36 height 8
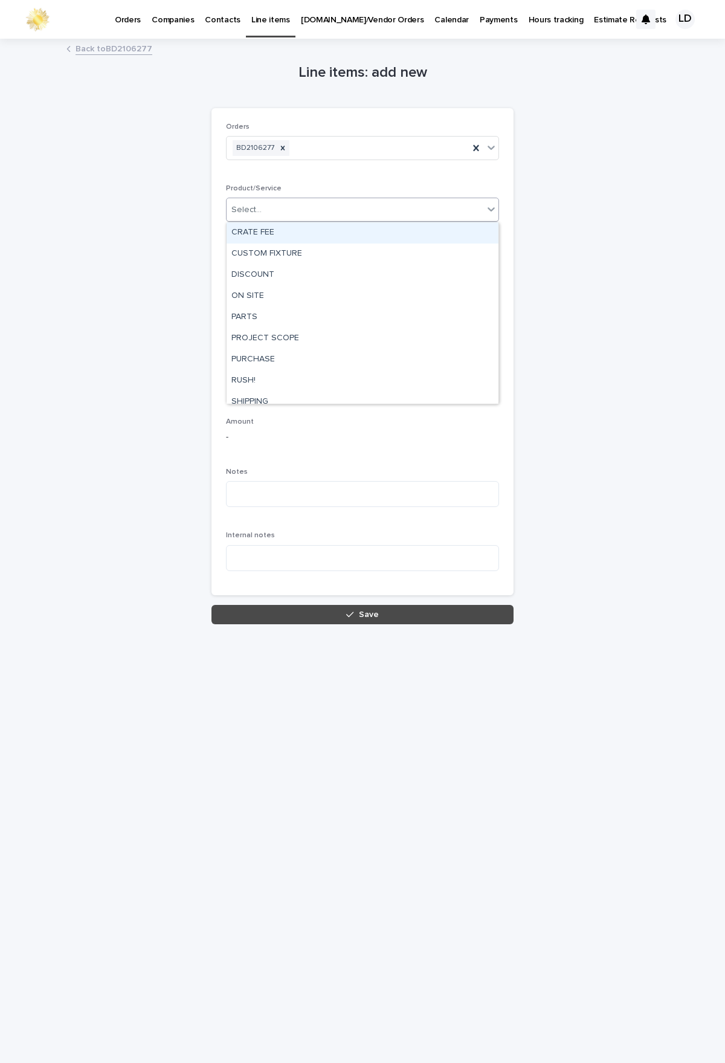
click at [279, 206] on div "Select..." at bounding box center [355, 210] width 257 height 20
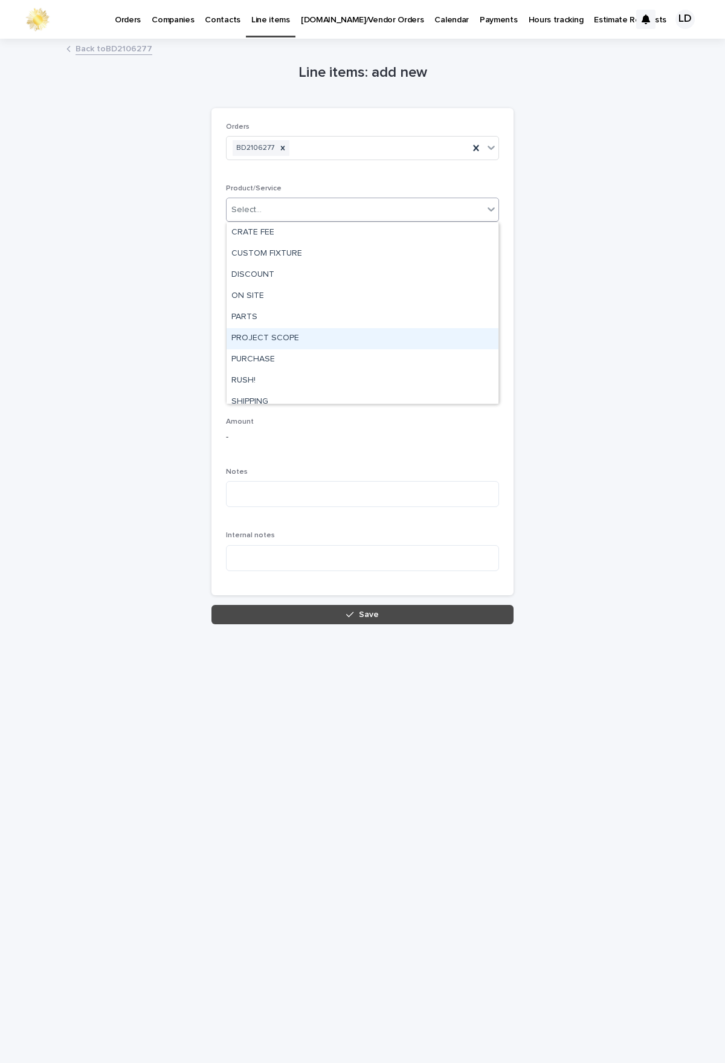
click at [275, 338] on div "PROJECT SCOPE" at bounding box center [363, 338] width 272 height 21
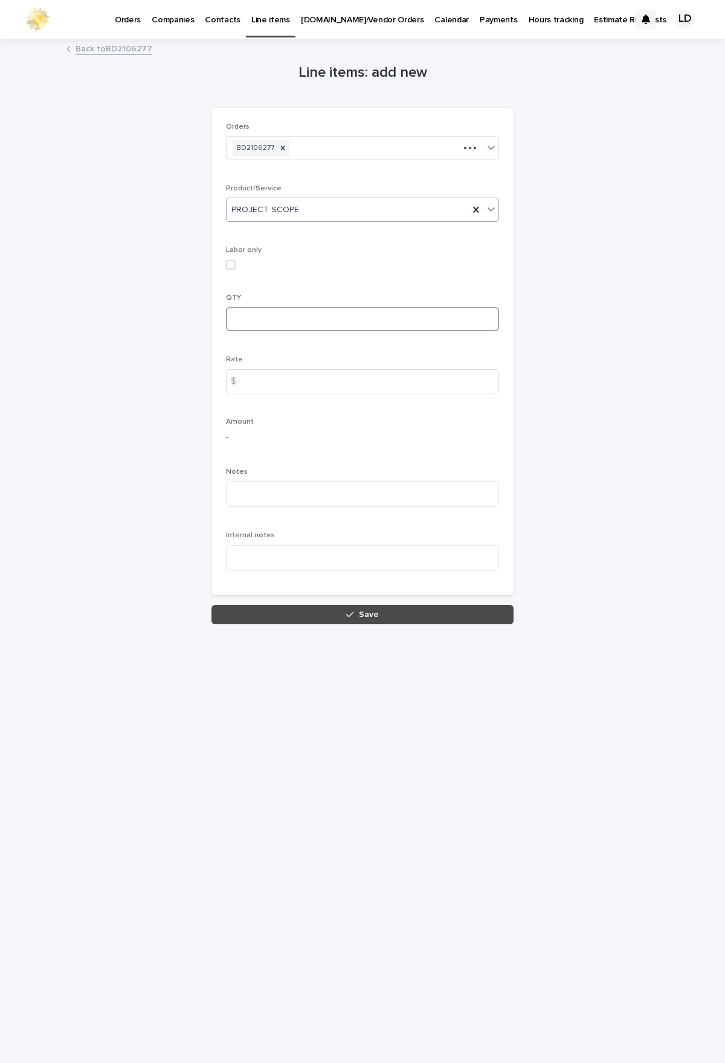
click at [262, 317] on input at bounding box center [362, 319] width 273 height 24
type input "*"
click at [257, 554] on textarea at bounding box center [362, 558] width 273 height 26
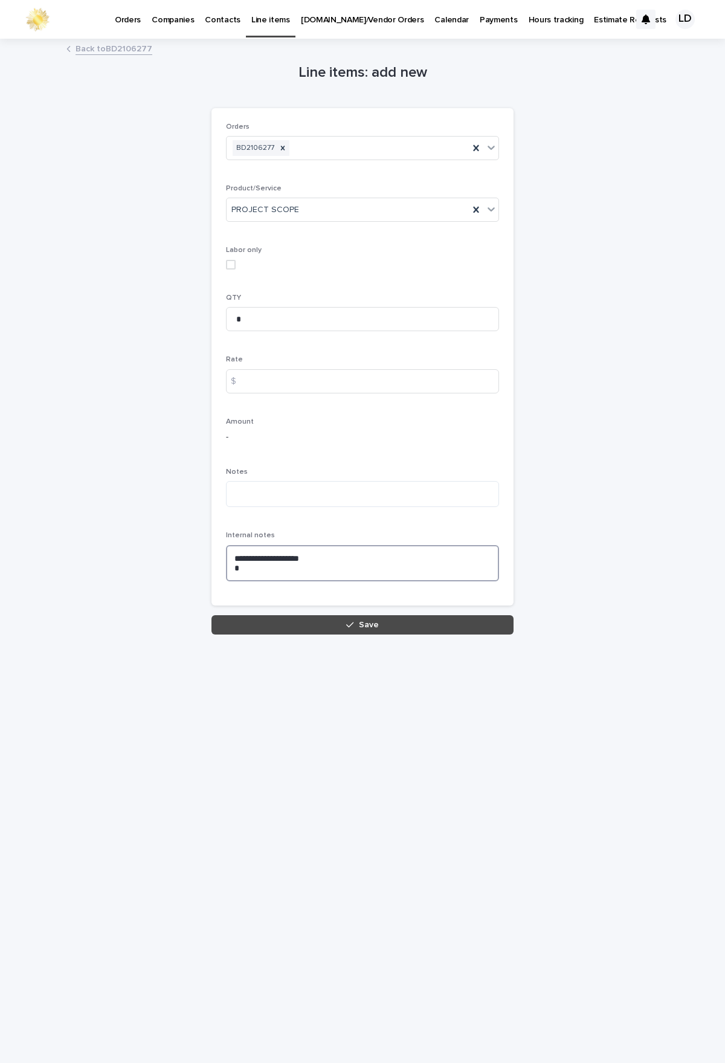
paste textarea "**********"
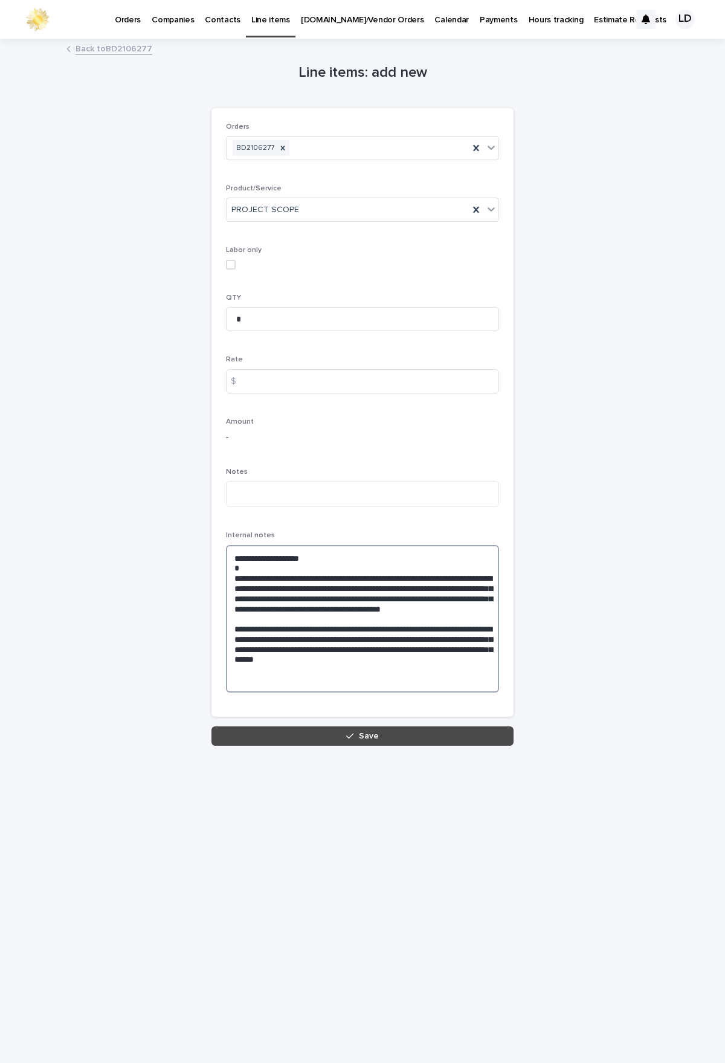
click at [233, 555] on textarea "**********" at bounding box center [362, 618] width 273 height 147
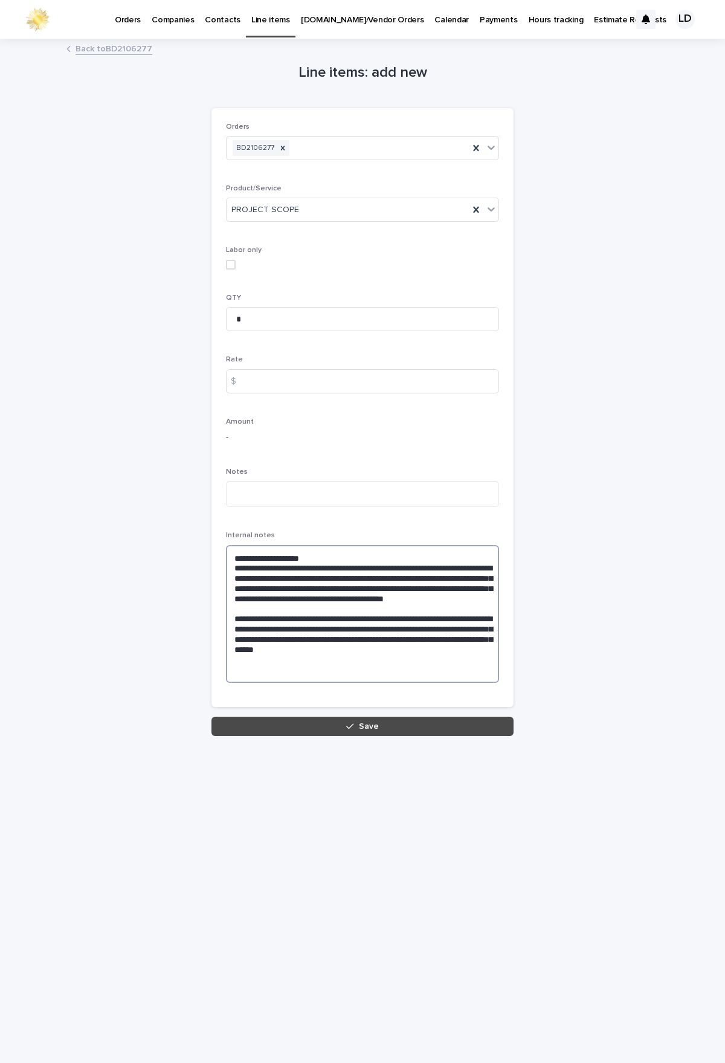
click at [233, 555] on textarea "**********" at bounding box center [362, 614] width 273 height 138
click at [340, 555] on textarea "**********" at bounding box center [362, 614] width 273 height 138
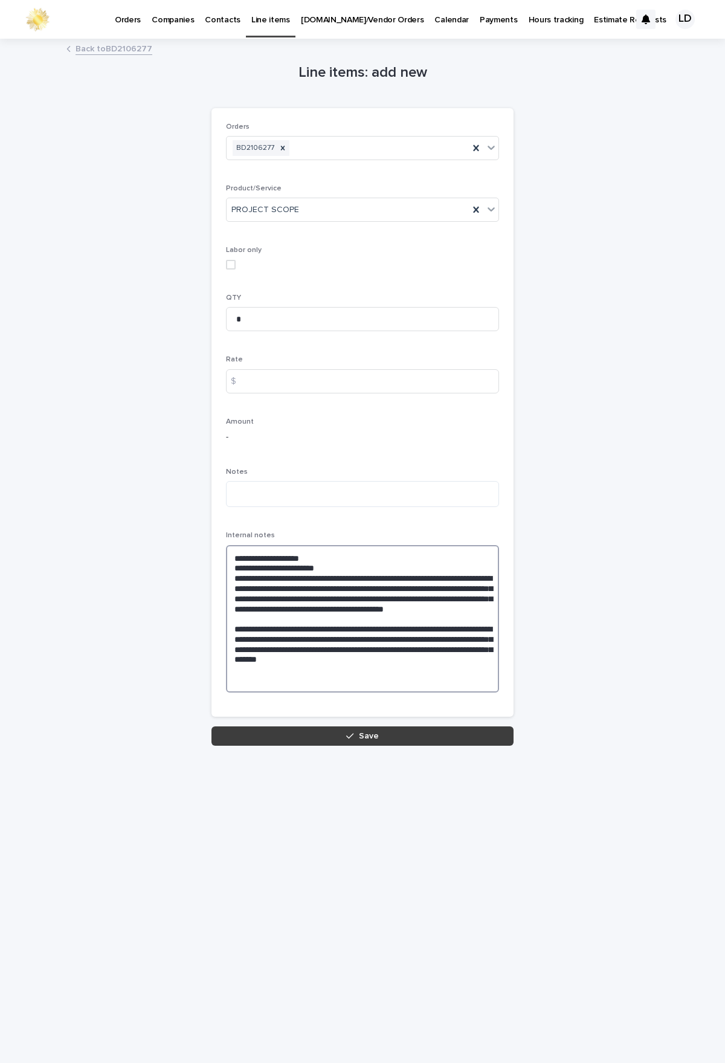
type textarea "**********"
click at [383, 555] on button "Save" at bounding box center [363, 735] width 302 height 19
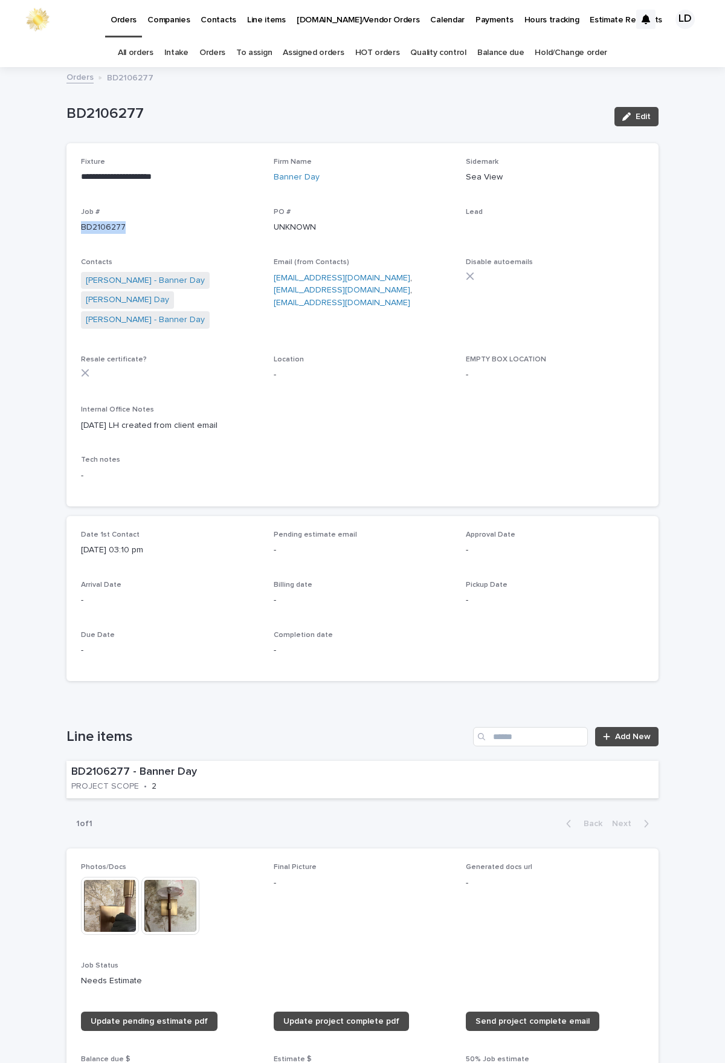
drag, startPoint x: 132, startPoint y: 231, endPoint x: 63, endPoint y: 231, distance: 68.9
click at [66, 231] on div "**********" at bounding box center [362, 324] width 592 height 363
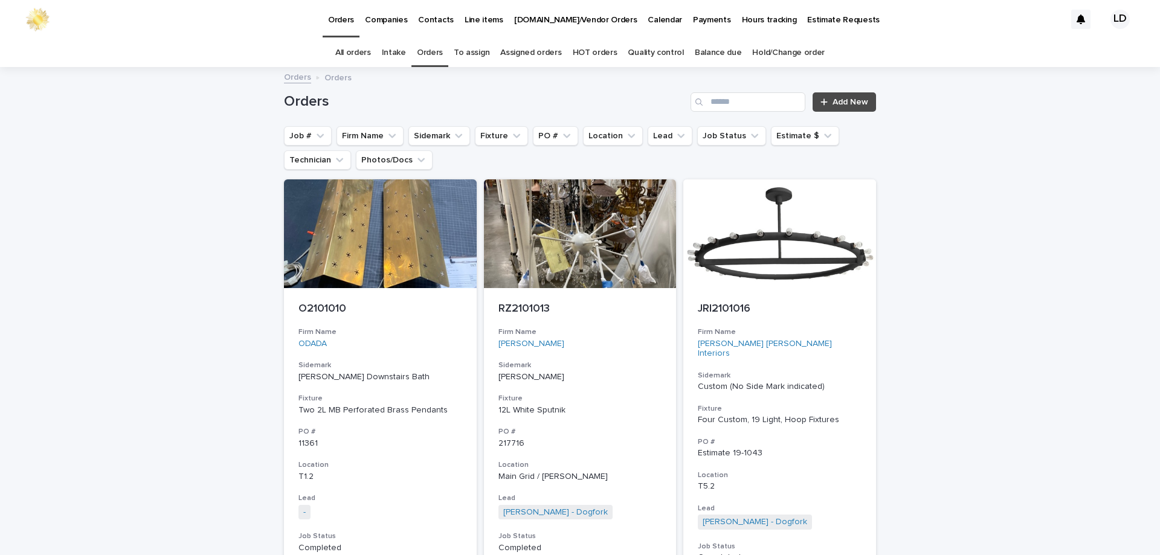
click at [1112, 24] on div "LD" at bounding box center [1120, 19] width 19 height 19
click at [984, 42] on div "All orders Intake Orders To assign Assigned orders HOT orders Quality control B…" at bounding box center [580, 53] width 1160 height 28
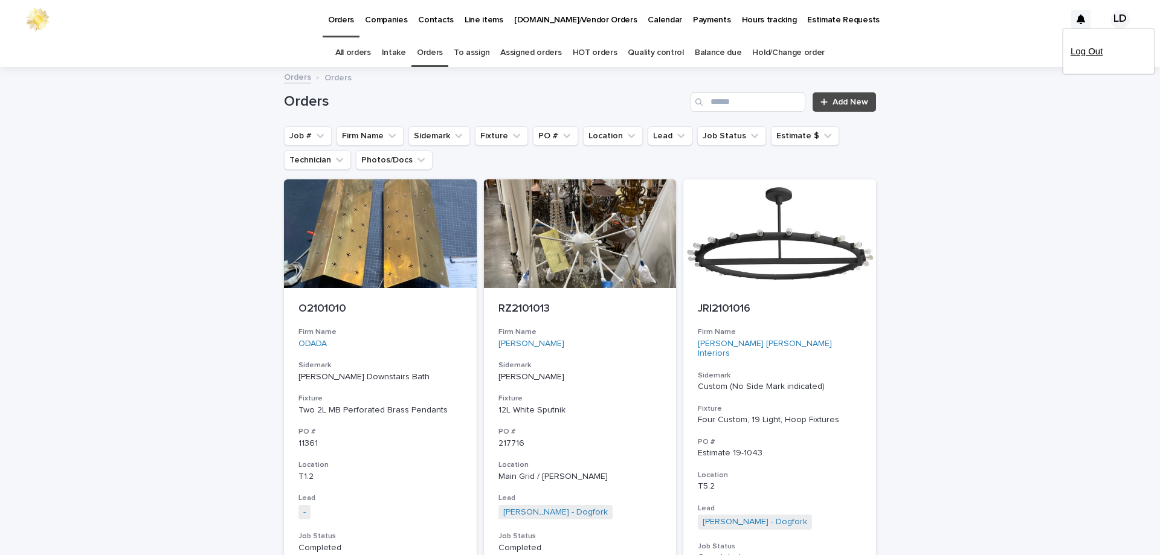
drag, startPoint x: 432, startPoint y: 55, endPoint x: 1080, endPoint y: 56, distance: 647.9
click at [432, 54] on link "Orders" at bounding box center [430, 53] width 26 height 28
click at [1089, 54] on p "Log Out" at bounding box center [1109, 51] width 76 height 21
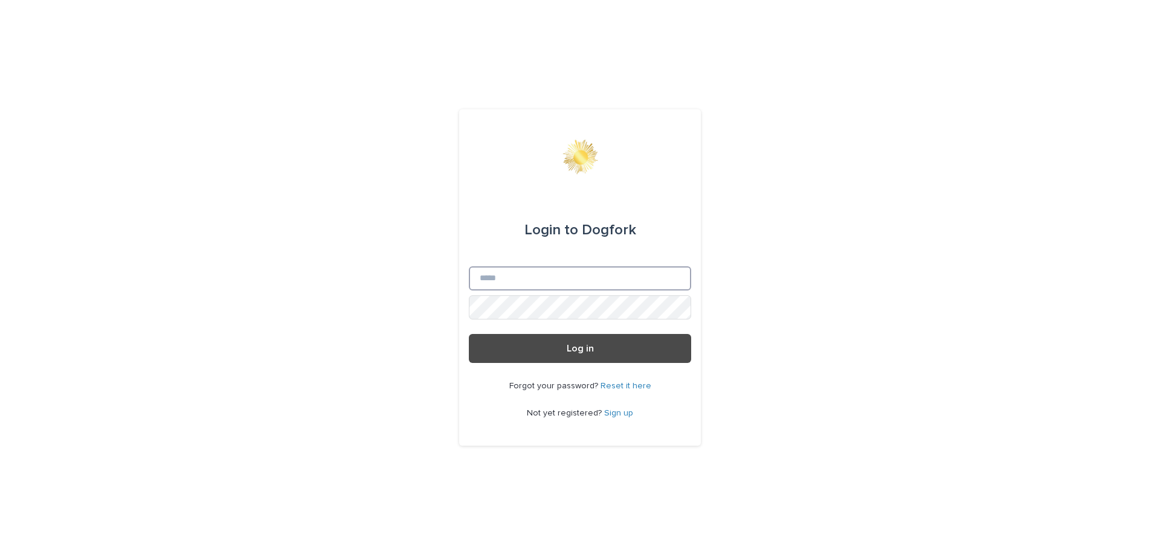
type input "**********"
click at [646, 341] on button "Log in" at bounding box center [580, 348] width 222 height 29
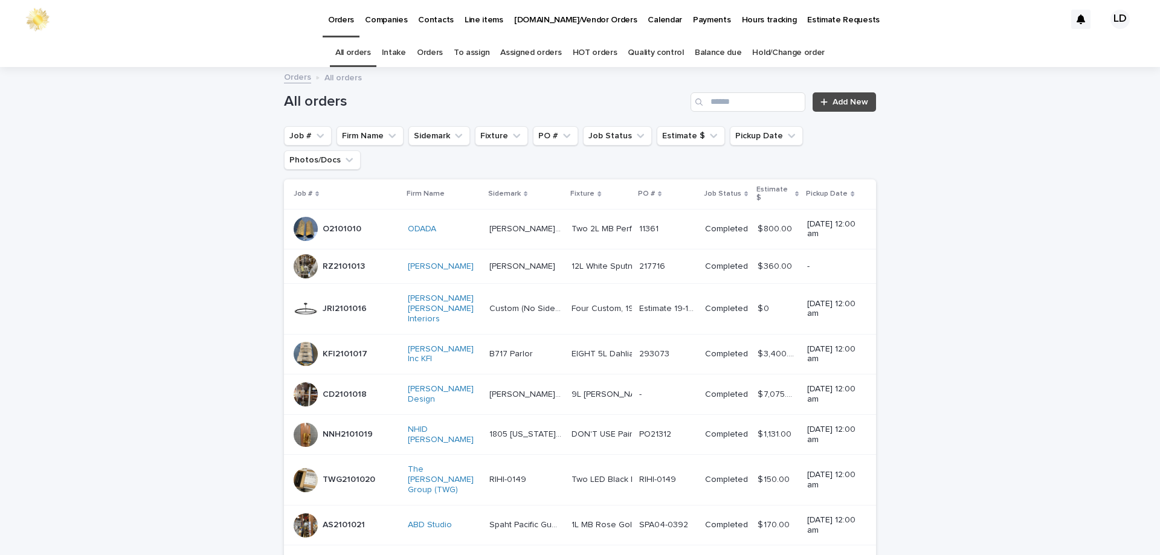
click at [435, 56] on link "Orders" at bounding box center [430, 53] width 26 height 28
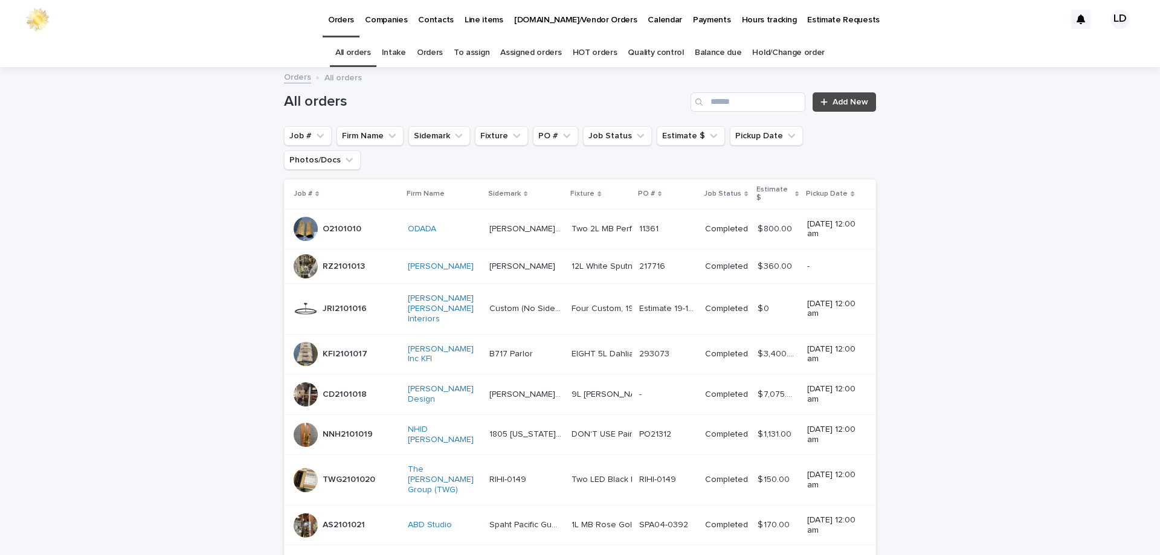
click at [428, 51] on link "Orders" at bounding box center [430, 53] width 26 height 28
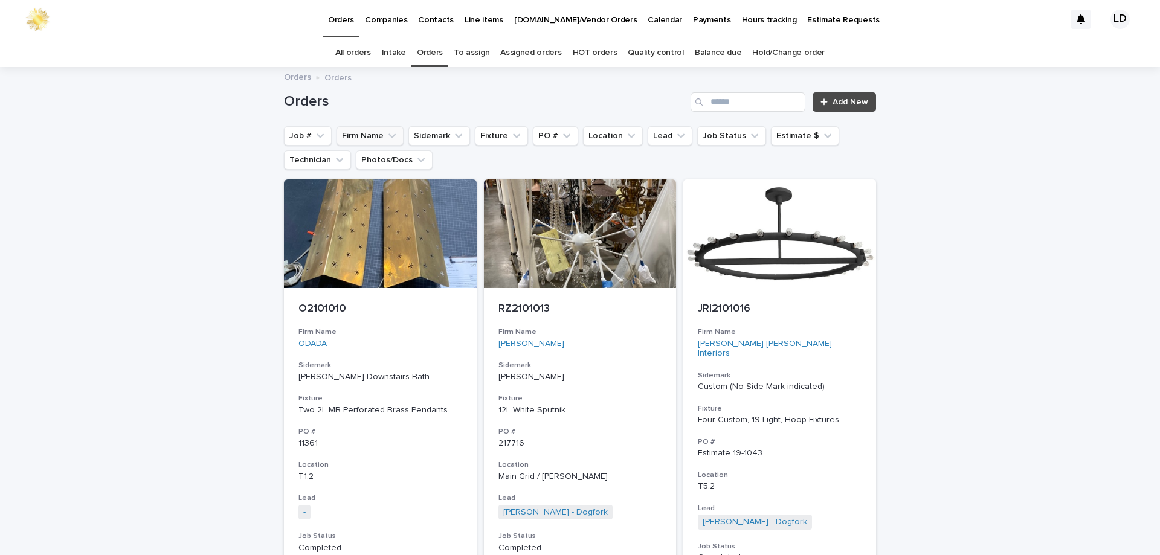
click at [386, 132] on icon "Firm Name" at bounding box center [392, 136] width 12 height 12
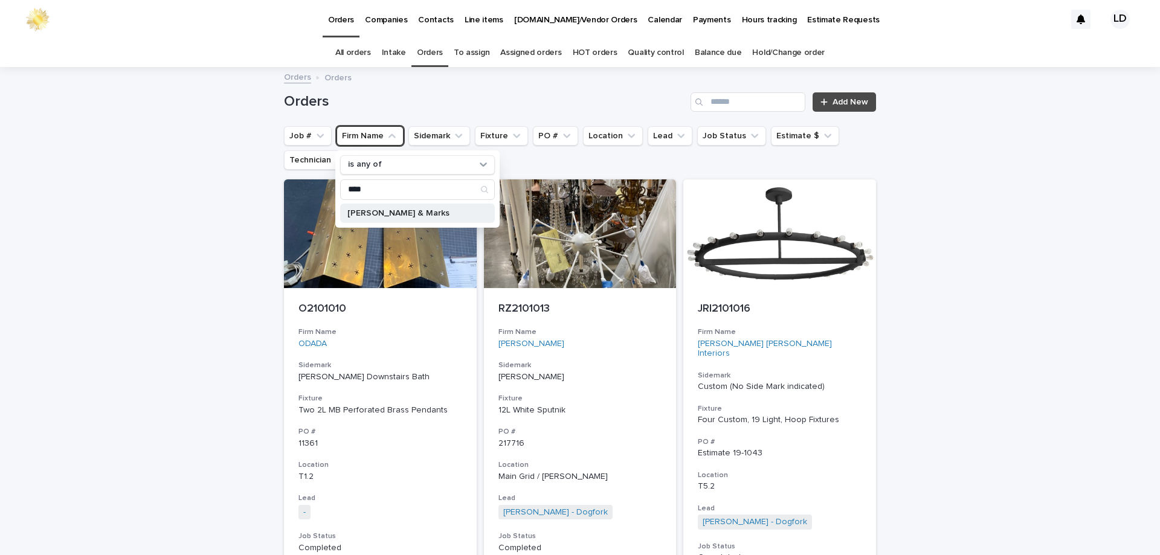
type input "****"
click at [395, 216] on p "[PERSON_NAME] & Marks" at bounding box center [411, 213] width 128 height 8
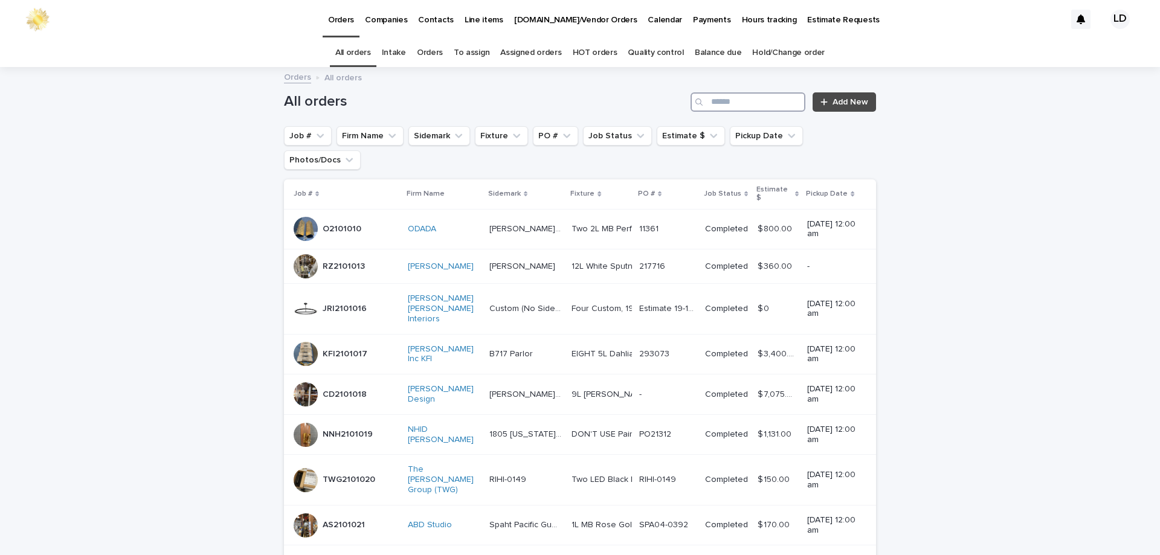
click at [732, 102] on input "Search" at bounding box center [748, 101] width 115 height 19
click at [428, 47] on link "Orders" at bounding box center [430, 53] width 26 height 28
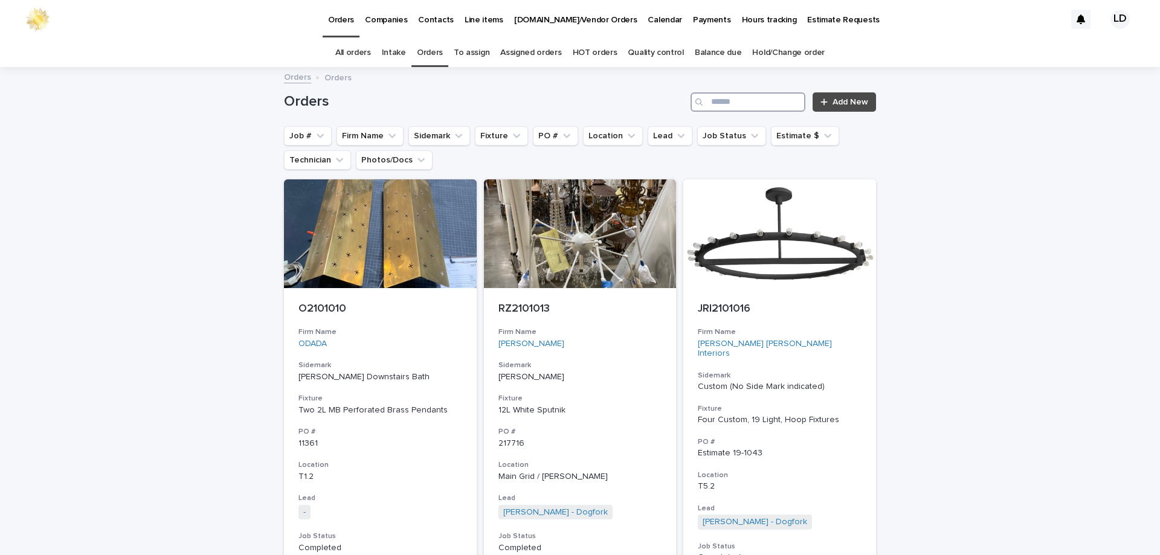
click at [729, 100] on input "Search" at bounding box center [748, 101] width 115 height 19
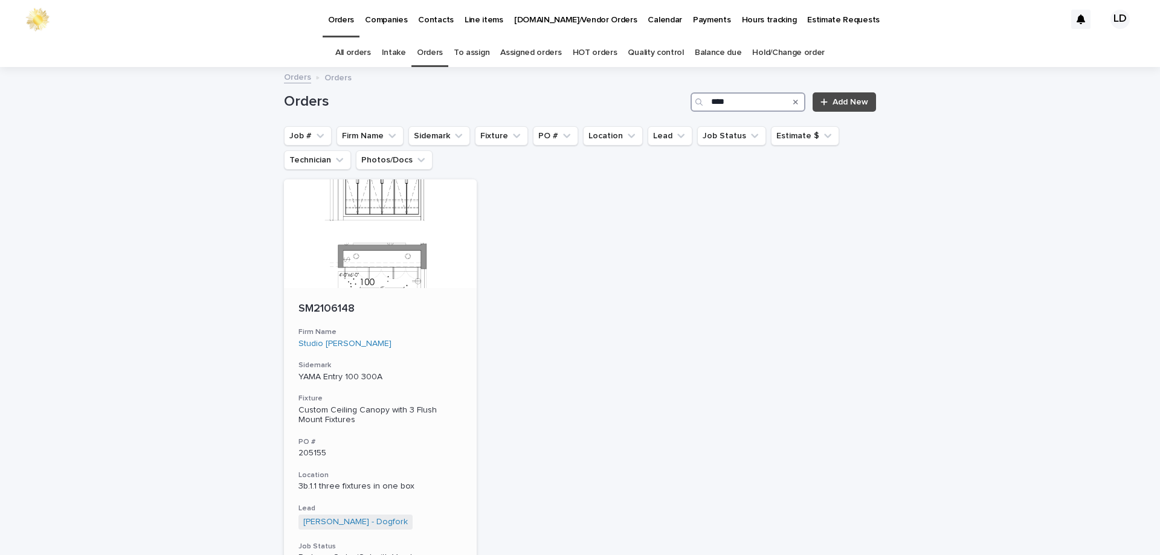
type input "****"
click at [424, 344] on div "Studio [PERSON_NAME]" at bounding box center [381, 344] width 164 height 10
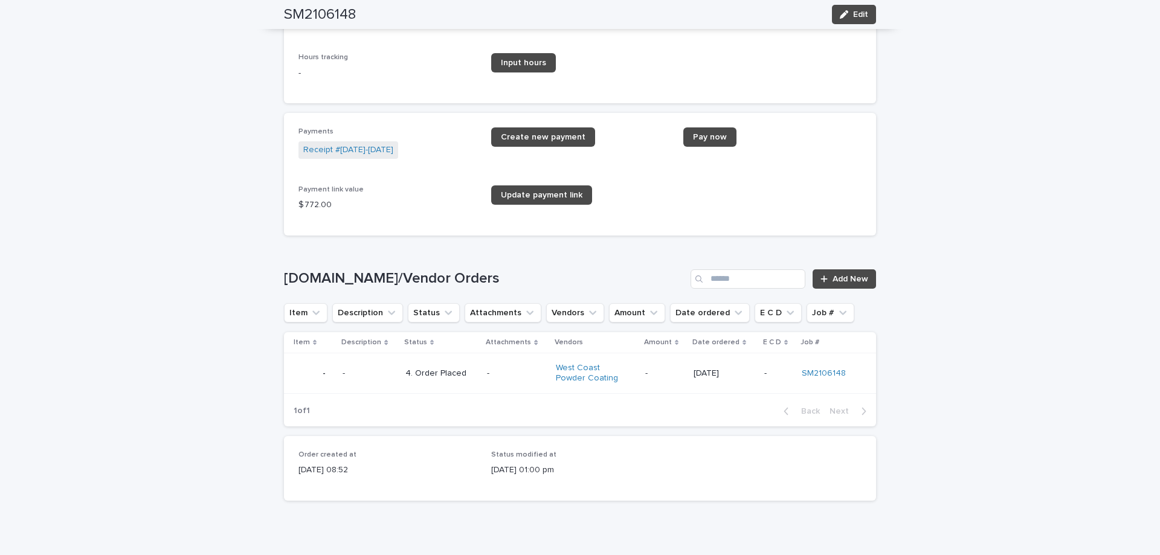
scroll to position [1750, 0]
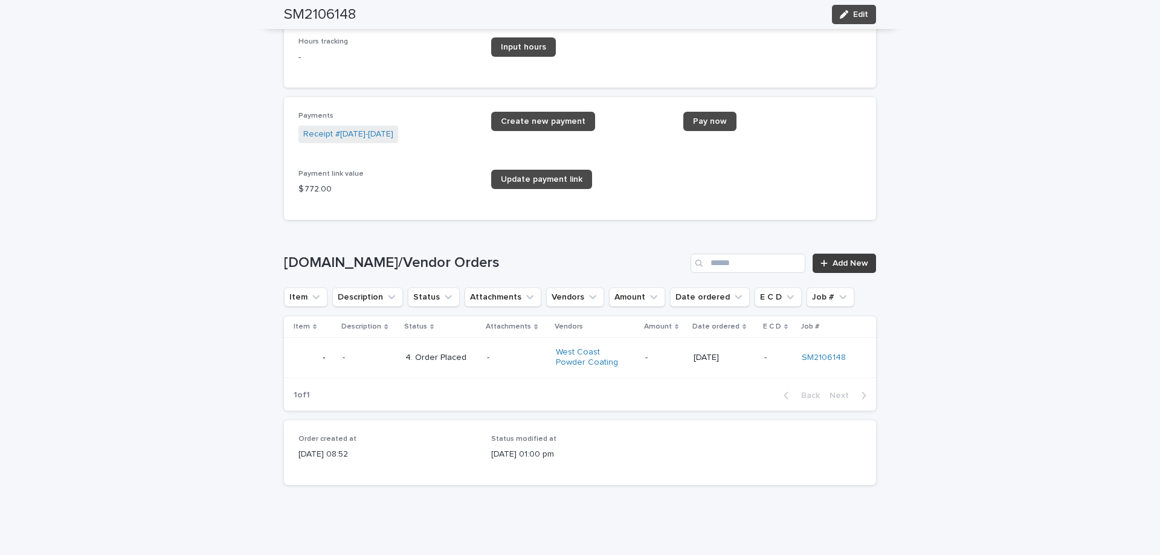
click at [857, 265] on span "Add New" at bounding box center [851, 263] width 36 height 8
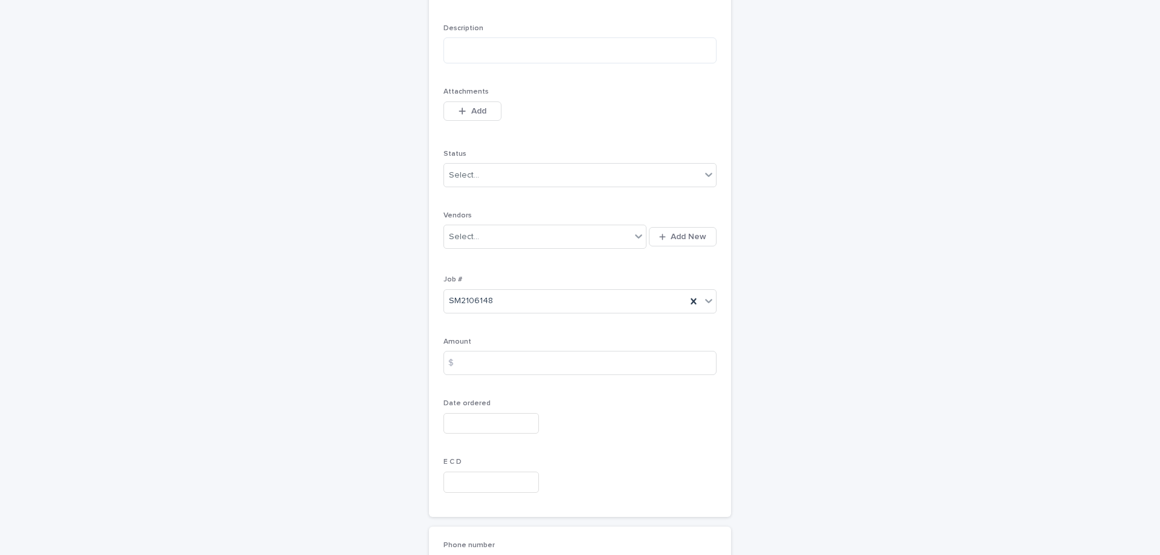
scroll to position [170, 0]
click at [490, 63] on textarea at bounding box center [580, 57] width 273 height 26
paste textarea "**********"
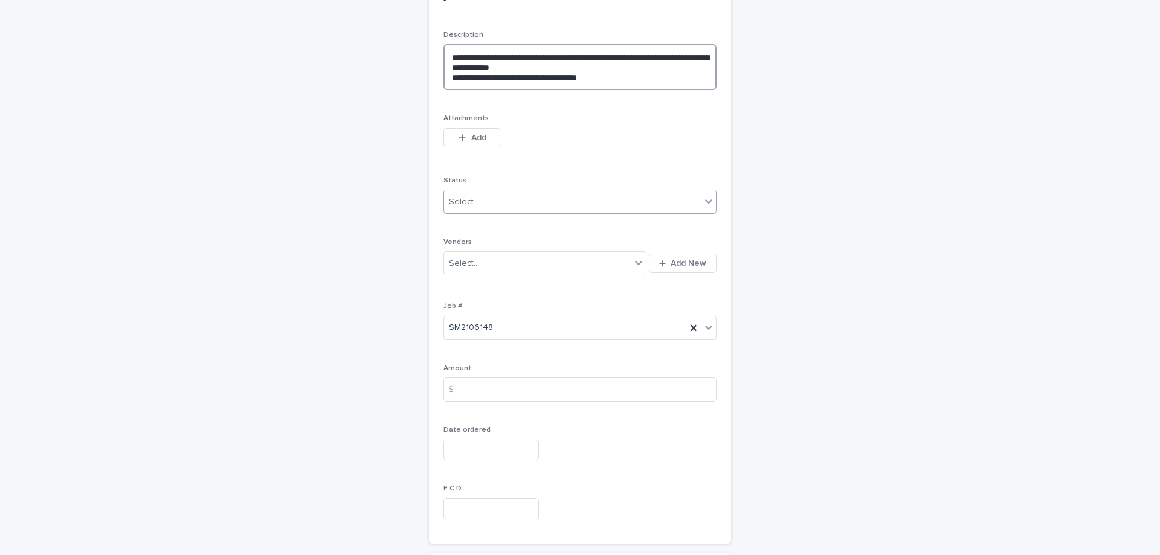
type textarea "**********"
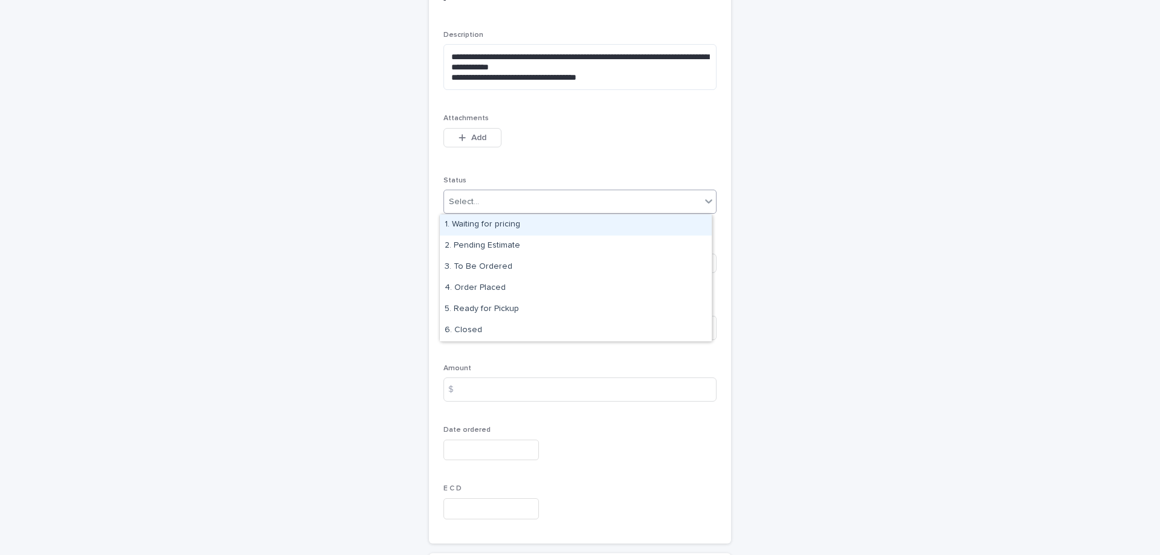
click at [525, 196] on div "Select..." at bounding box center [572, 202] width 257 height 20
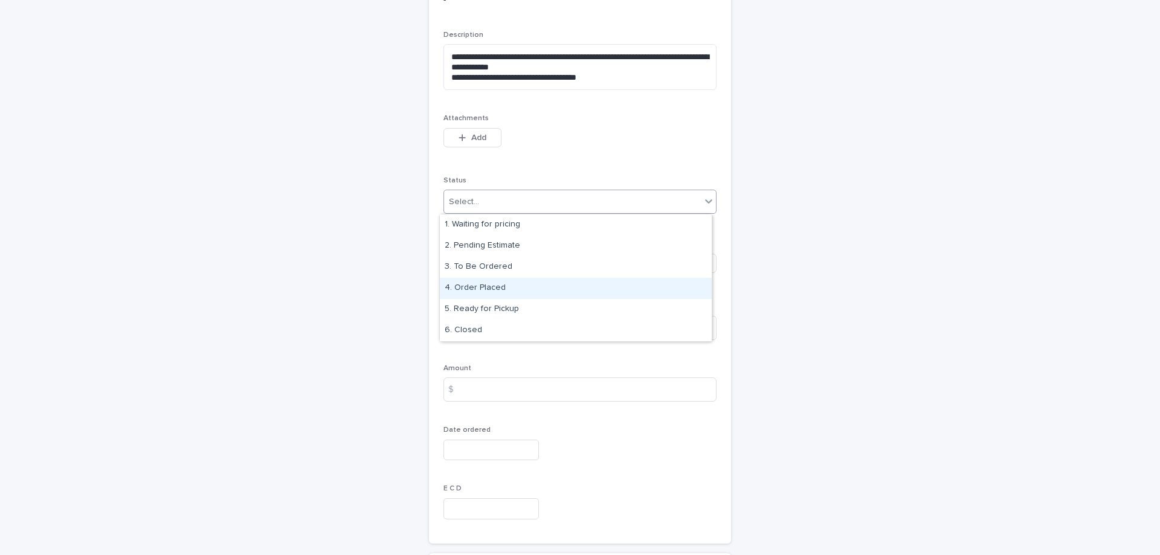
click at [496, 289] on div "4. Order Placed" at bounding box center [576, 288] width 272 height 21
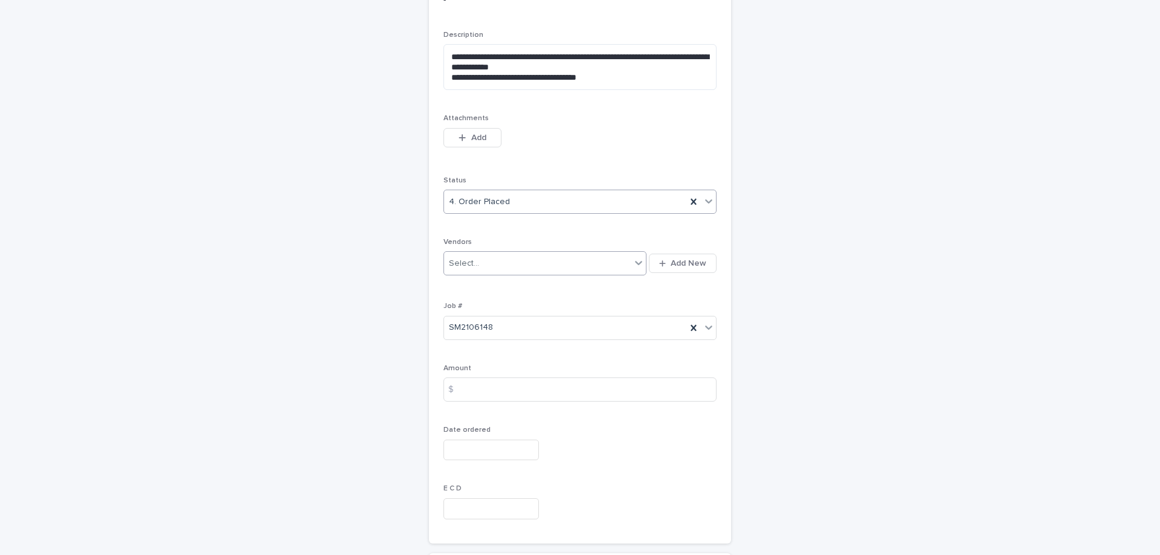
click at [502, 269] on div "Select..." at bounding box center [537, 264] width 187 height 20
type input "*******"
drag, startPoint x: 488, startPoint y: 291, endPoint x: 548, endPoint y: 354, distance: 87.2
click at [488, 308] on div "Standard Sheet Metal" at bounding box center [541, 307] width 202 height 21
click at [488, 396] on input at bounding box center [580, 390] width 273 height 24
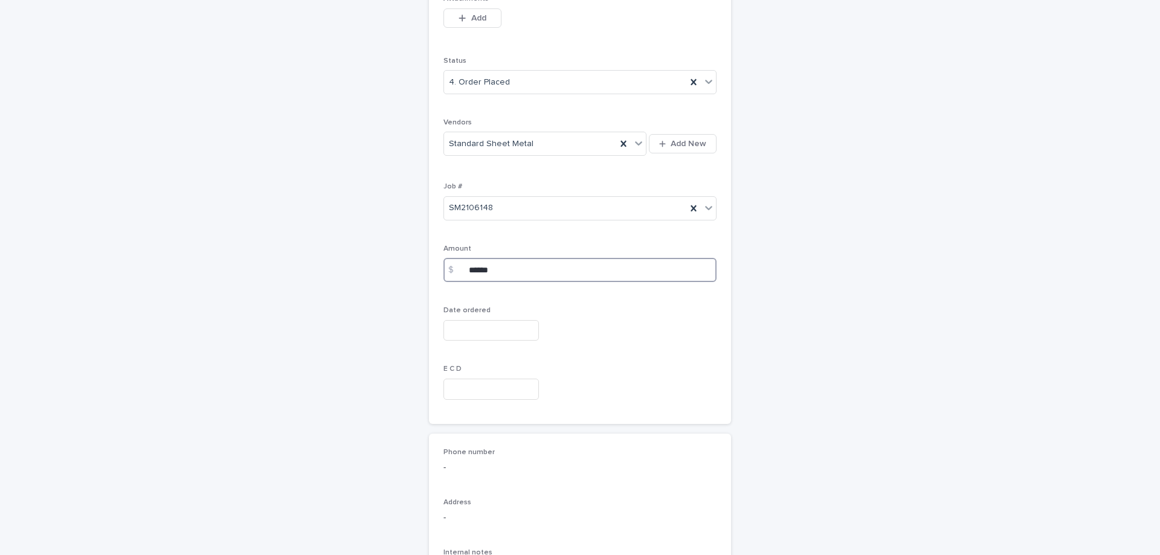
scroll to position [291, 0]
type input "******"
click at [477, 325] on input "text" at bounding box center [491, 329] width 95 height 21
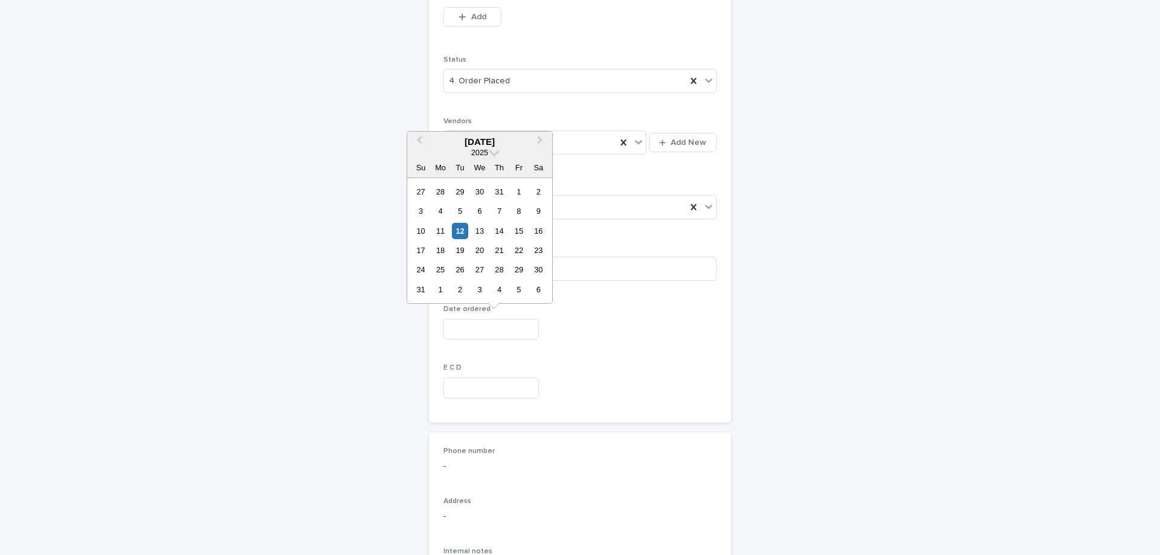
click at [452, 225] on div "12" at bounding box center [460, 231] width 16 height 16
type input "**********"
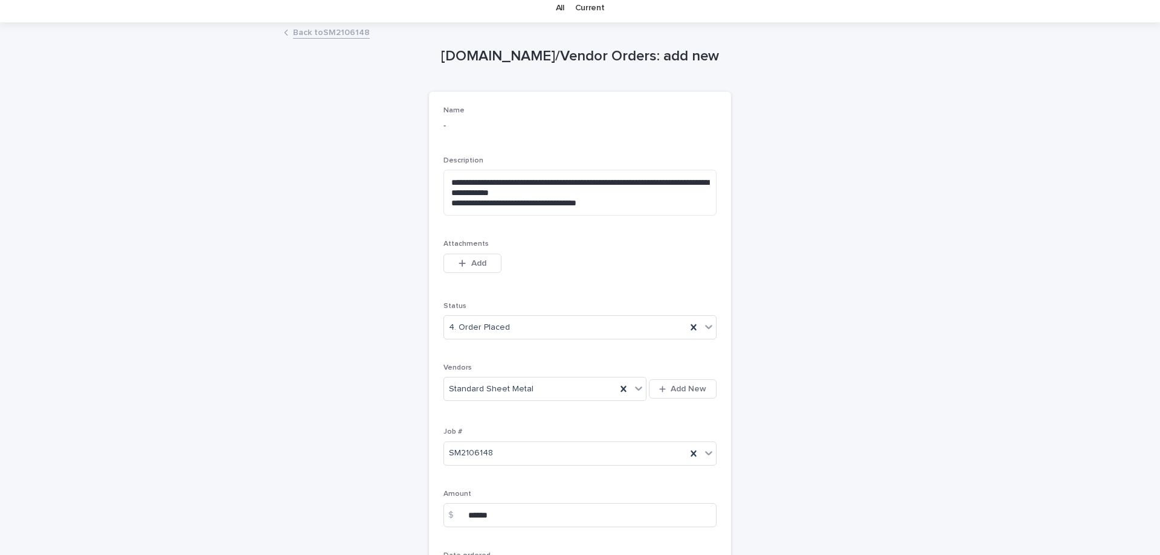
scroll to position [37, 0]
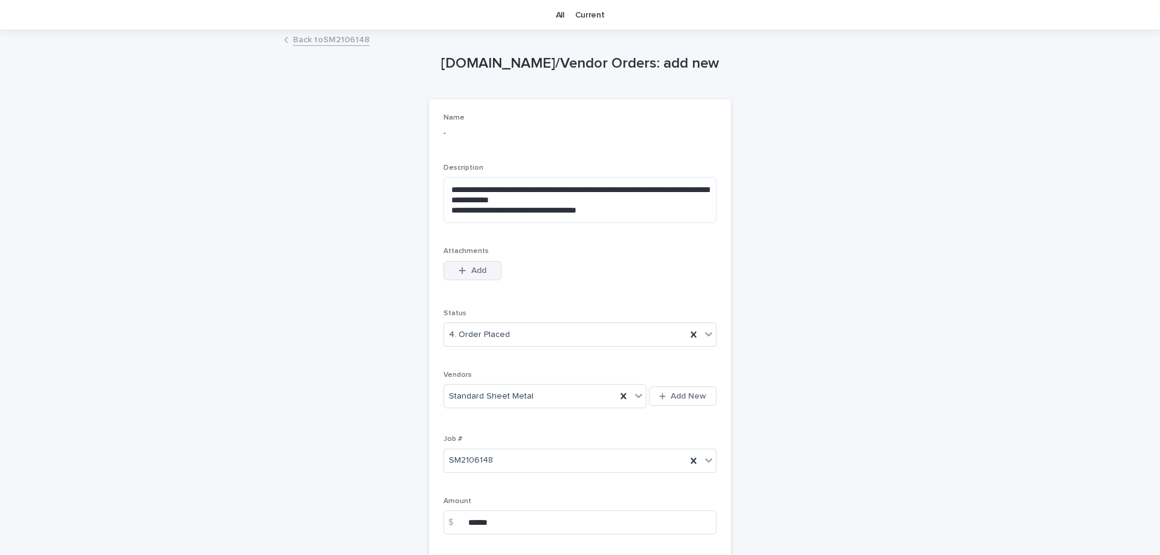
click at [481, 263] on button "Add" at bounding box center [473, 270] width 58 height 19
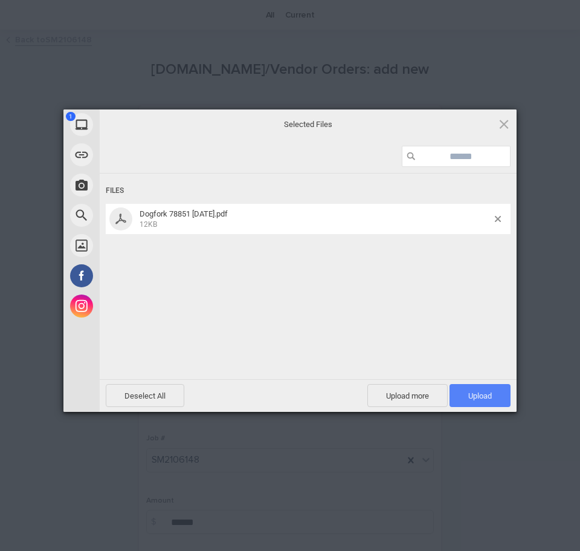
drag, startPoint x: 471, startPoint y: 397, endPoint x: 19, endPoint y: 259, distance: 473.3
click at [471, 396] on span "Upload 1" at bounding box center [480, 395] width 24 height 9
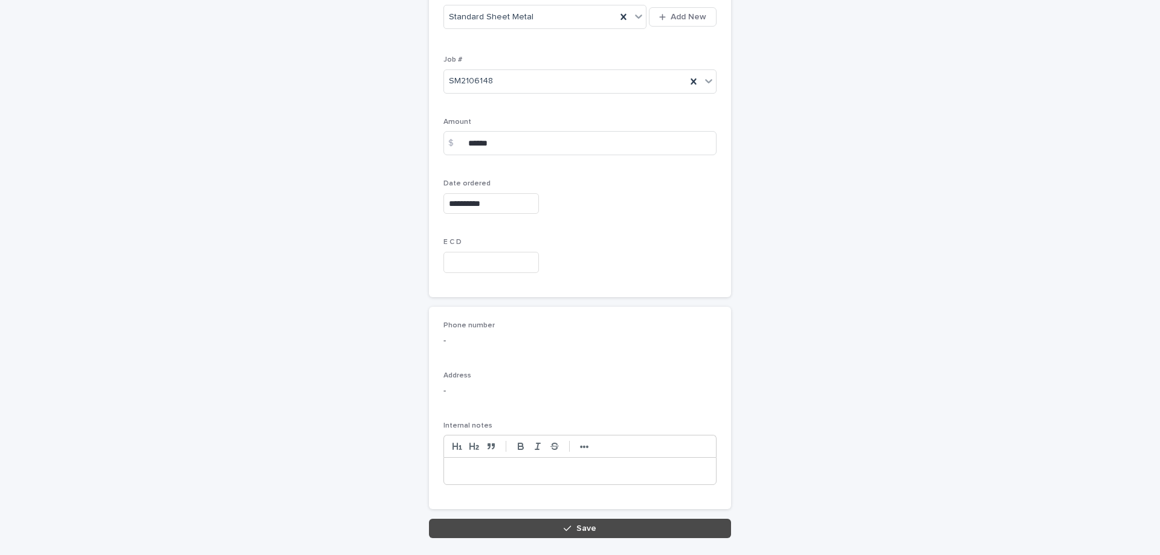
scroll to position [504, 0]
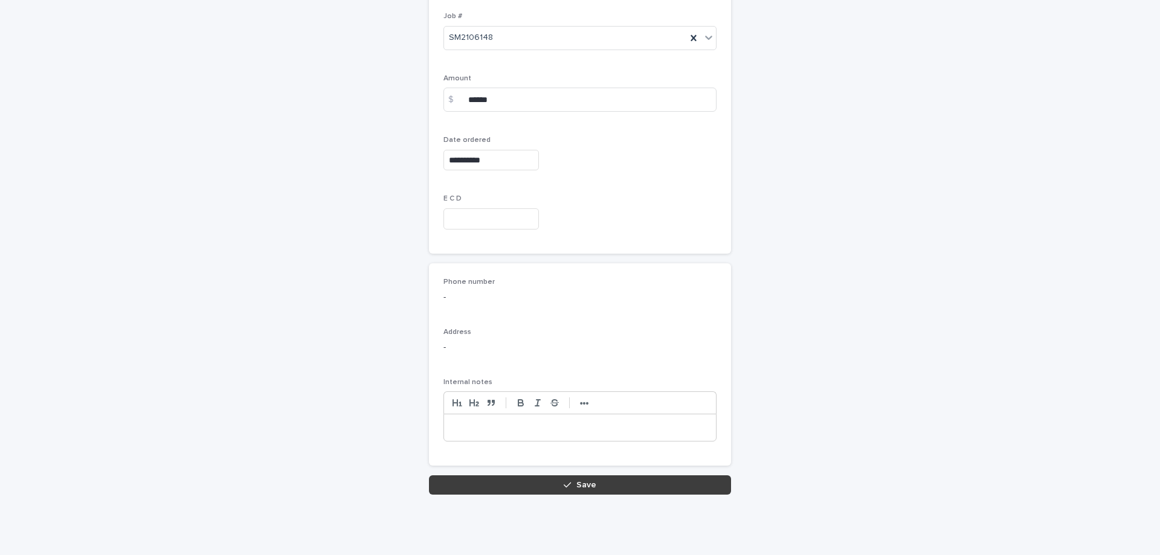
click at [591, 483] on button "Save" at bounding box center [580, 485] width 302 height 19
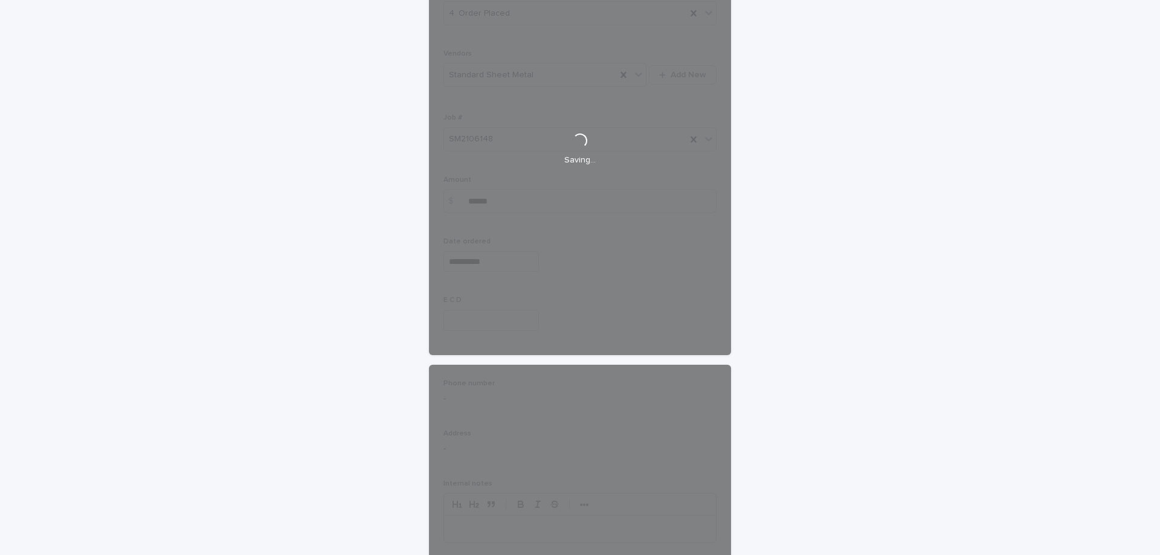
scroll to position [383, 0]
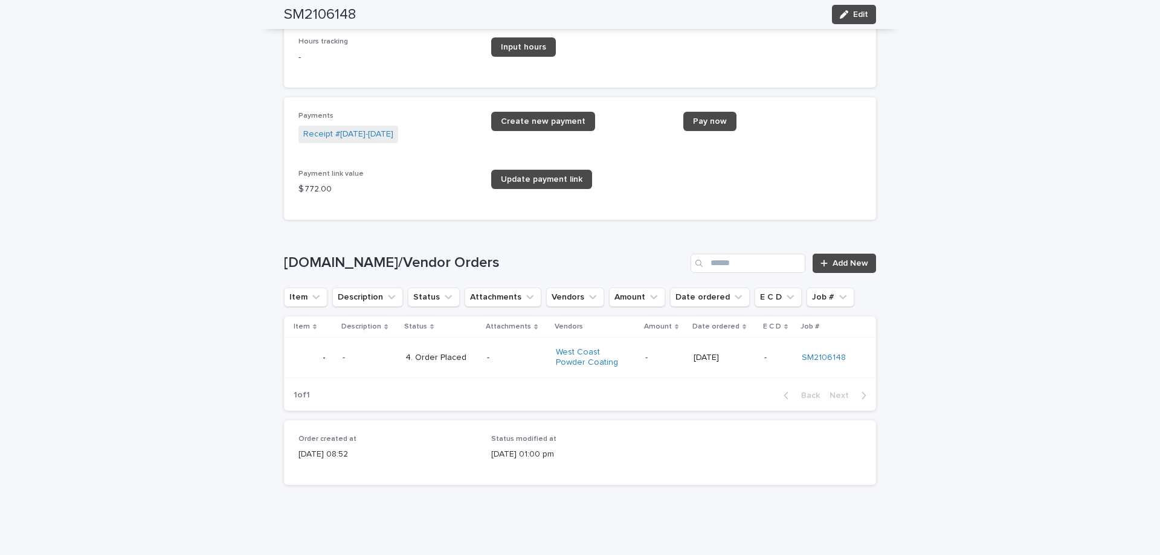
scroll to position [1750, 0]
